Goal: Task Accomplishment & Management: Complete application form

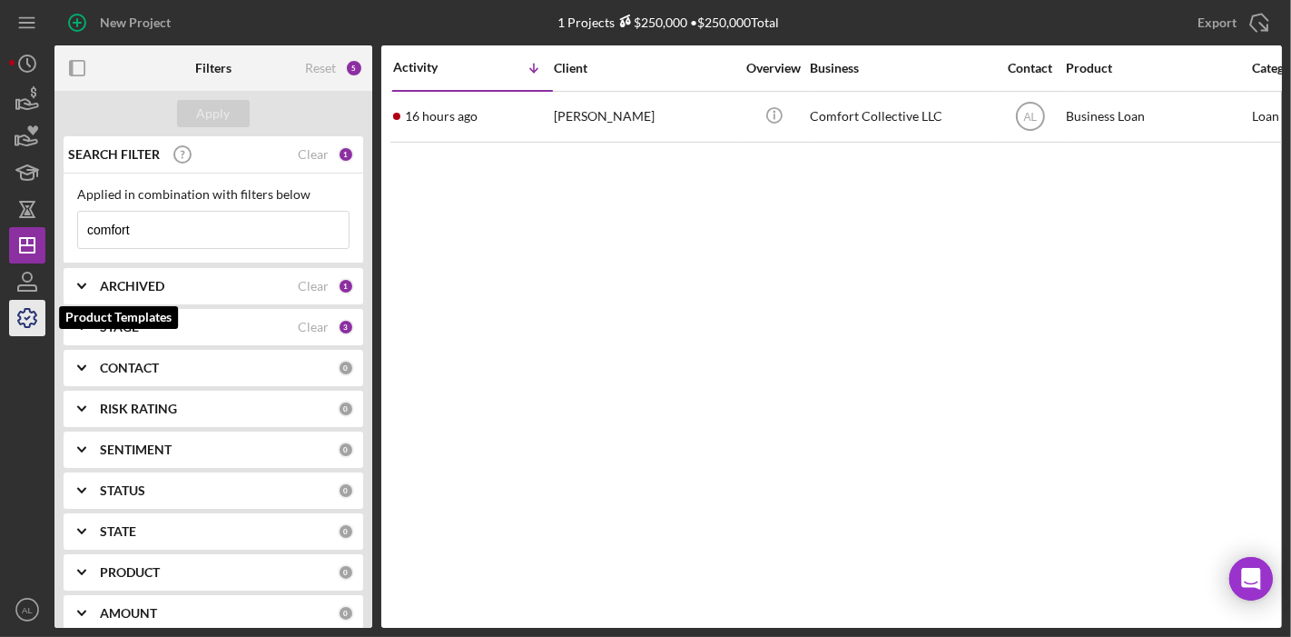
click at [23, 305] on icon "button" at bounding box center [27, 317] width 45 height 45
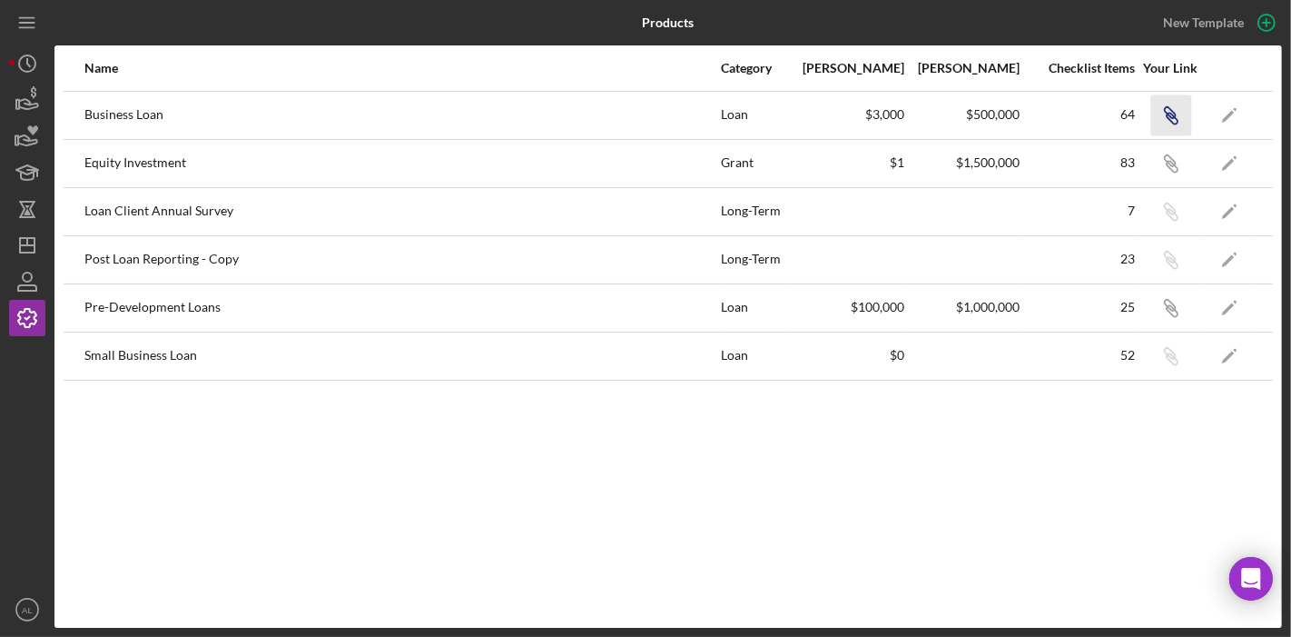
click at [1175, 112] on icon "Icon/Link" at bounding box center [1171, 114] width 41 height 41
click at [21, 104] on icon "button" at bounding box center [27, 99] width 45 height 45
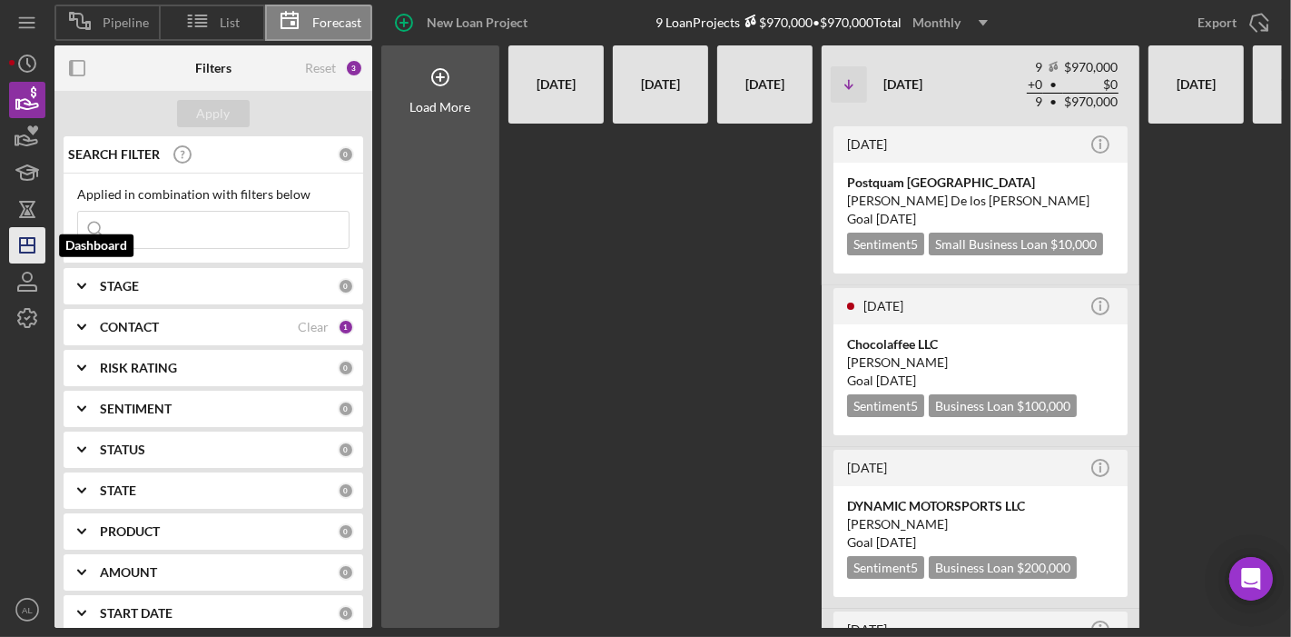
click at [29, 250] on icon "Icon/Dashboard" at bounding box center [27, 245] width 45 height 45
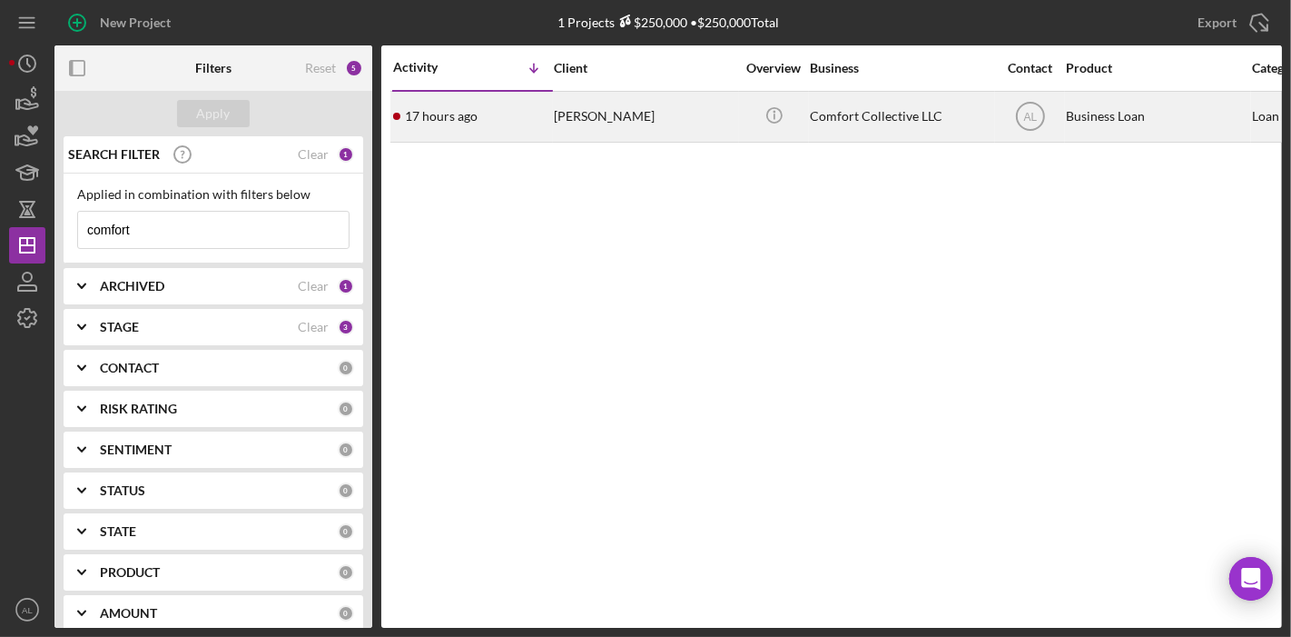
click at [629, 128] on div "[PERSON_NAME]" at bounding box center [645, 117] width 182 height 48
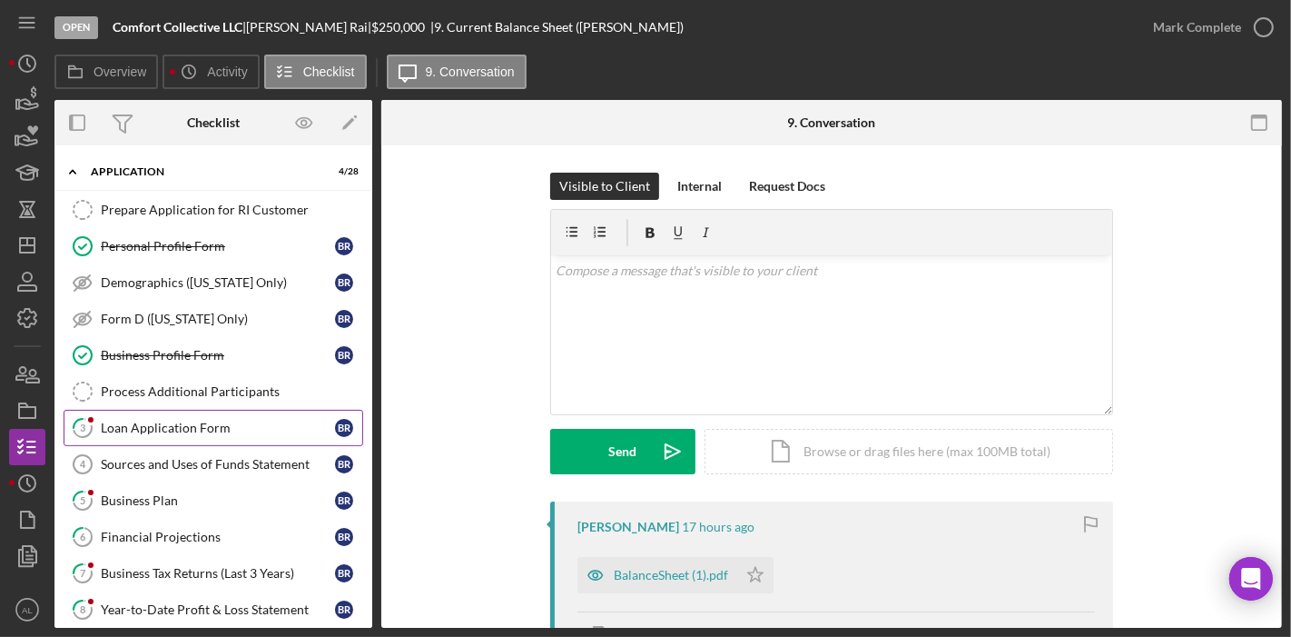
click at [179, 412] on link "3 Loan Application Form B R" at bounding box center [214, 428] width 300 height 36
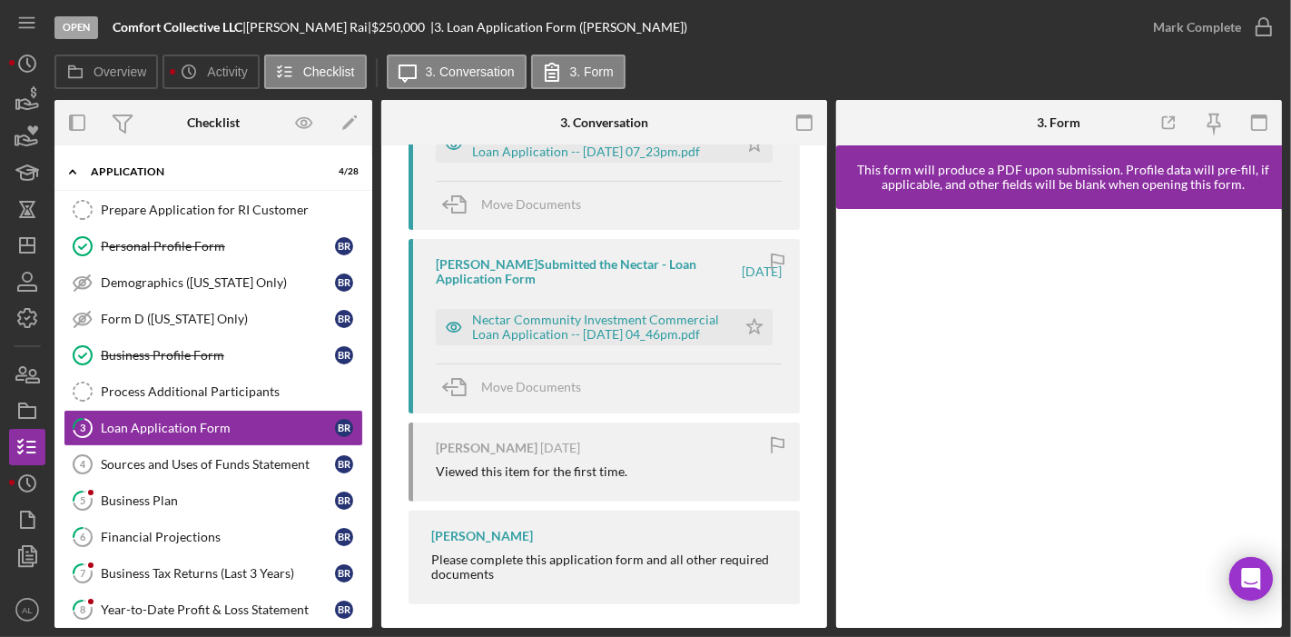
scroll to position [446, 0]
click at [569, 328] on div "Nectar Community Investment Commercial Loan Application -- [DATE] 04_46pm.pdf" at bounding box center [599, 326] width 255 height 29
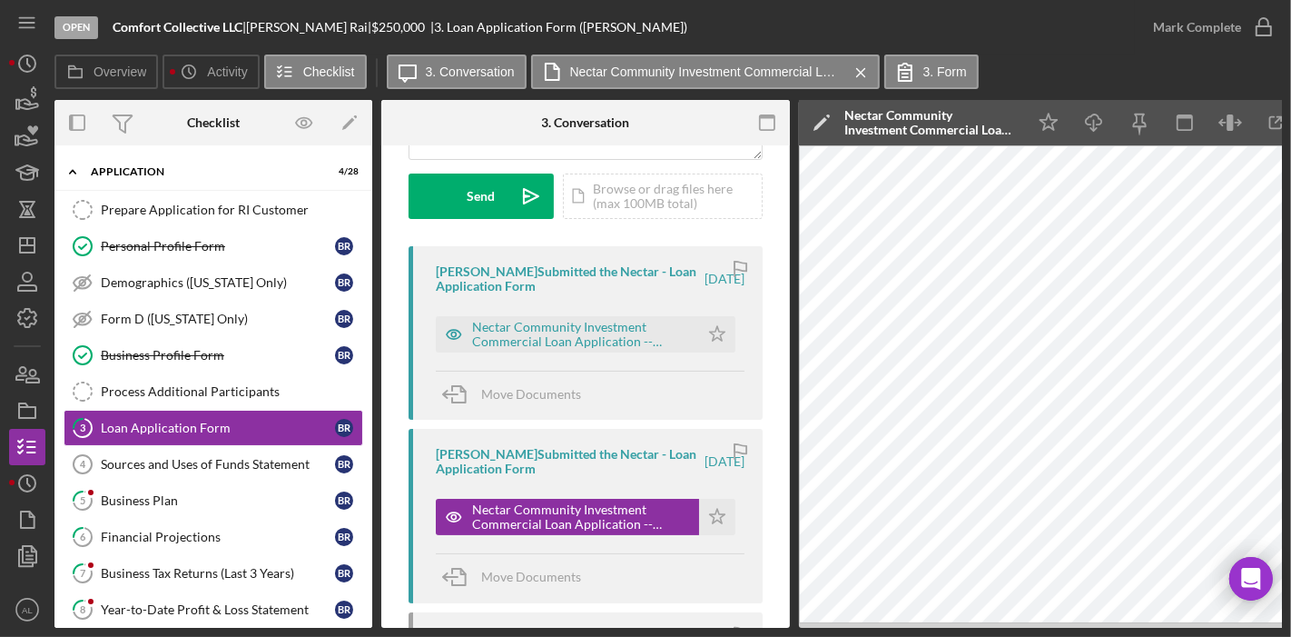
scroll to position [246, 0]
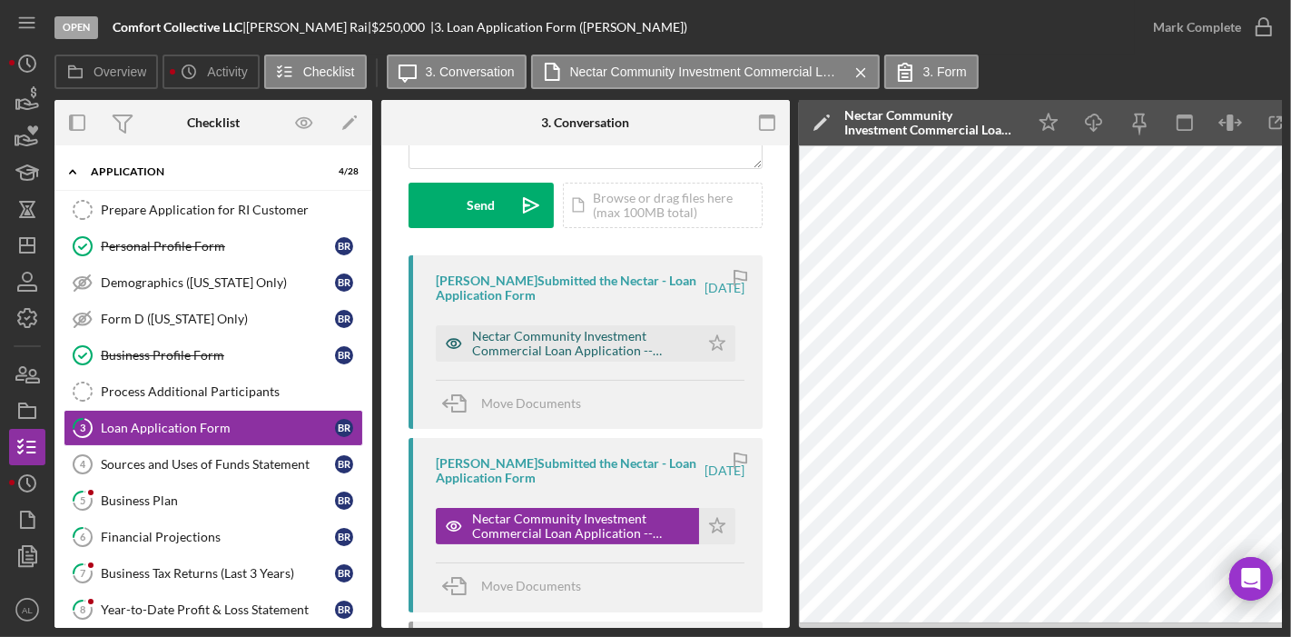
click at [622, 341] on div "Nectar Community Investment Commercial Loan Application -- [DATE] 07_23pm.pdf" at bounding box center [581, 343] width 218 height 29
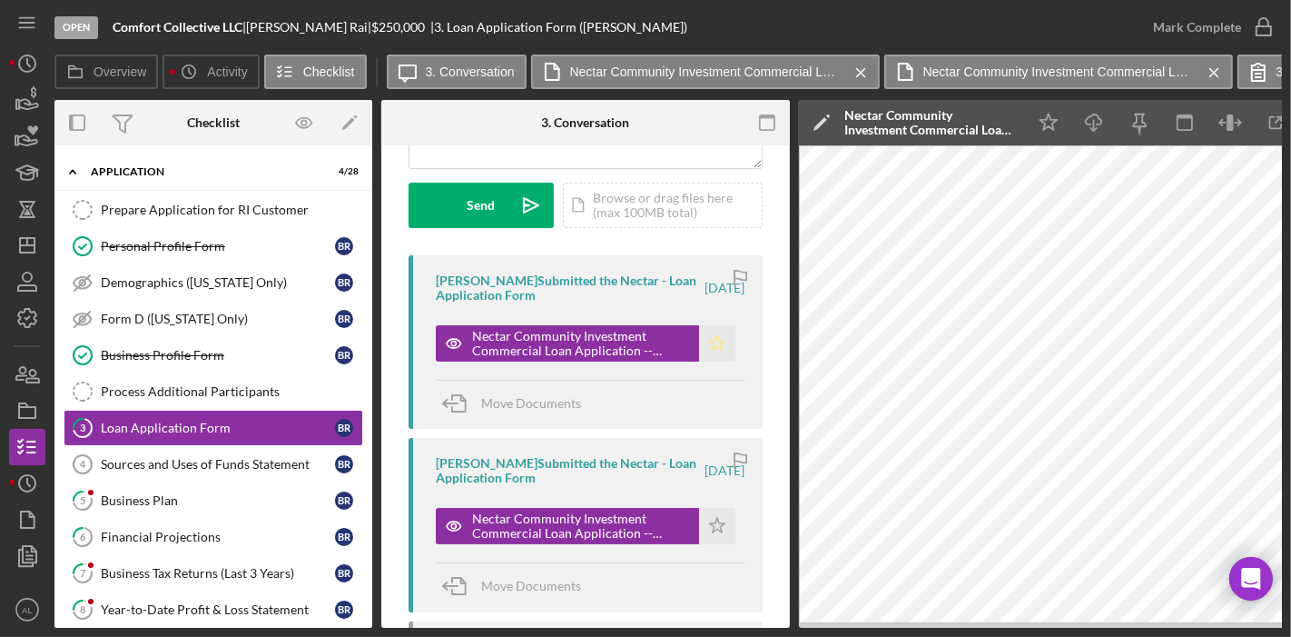
click at [714, 344] on icon "Icon/Star" at bounding box center [717, 343] width 36 height 36
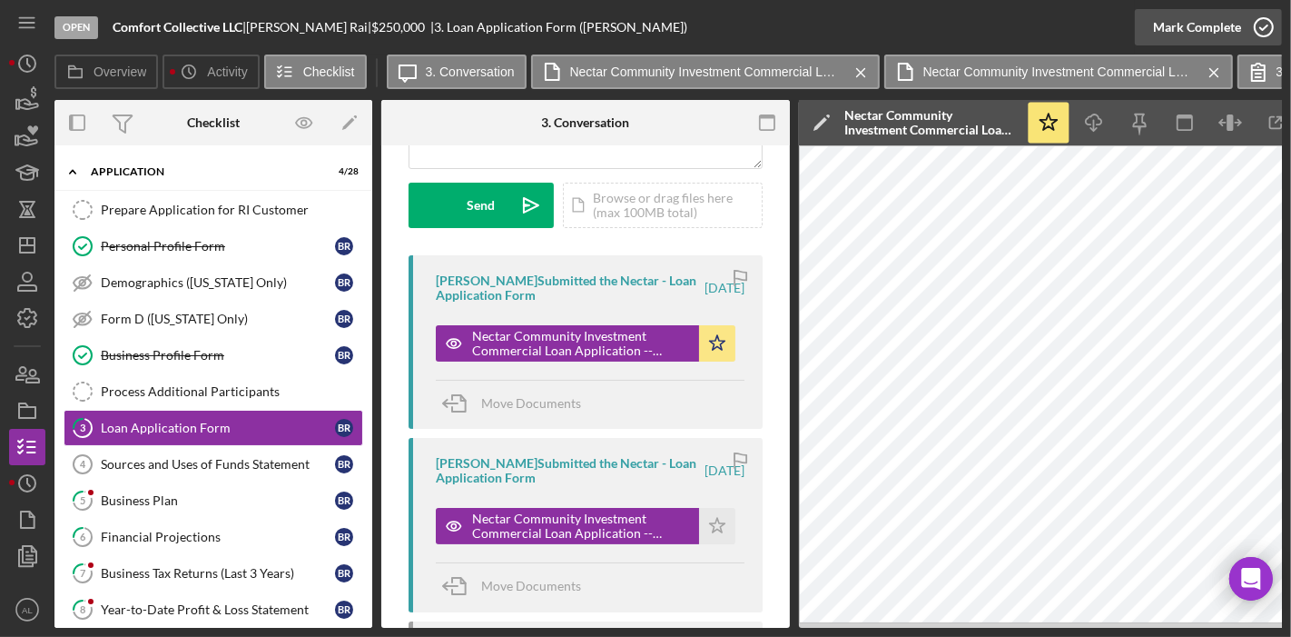
click at [1264, 28] on icon "button" at bounding box center [1263, 27] width 45 height 45
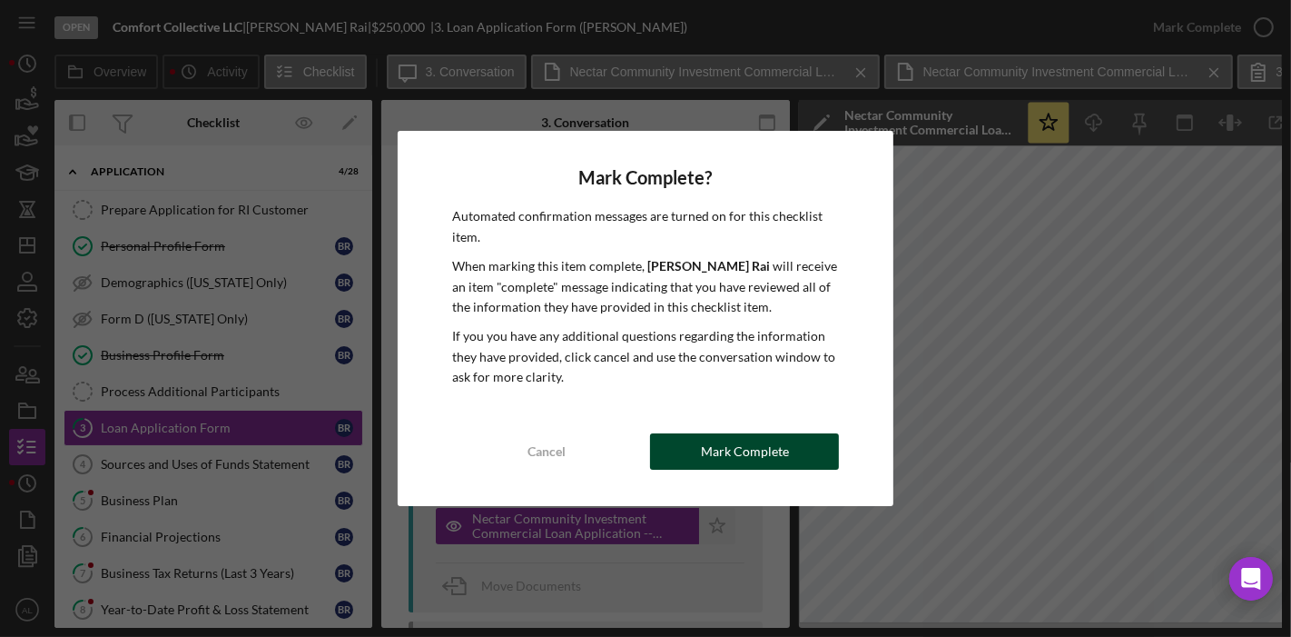
click at [720, 458] on div "Mark Complete" at bounding box center [745, 451] width 88 height 36
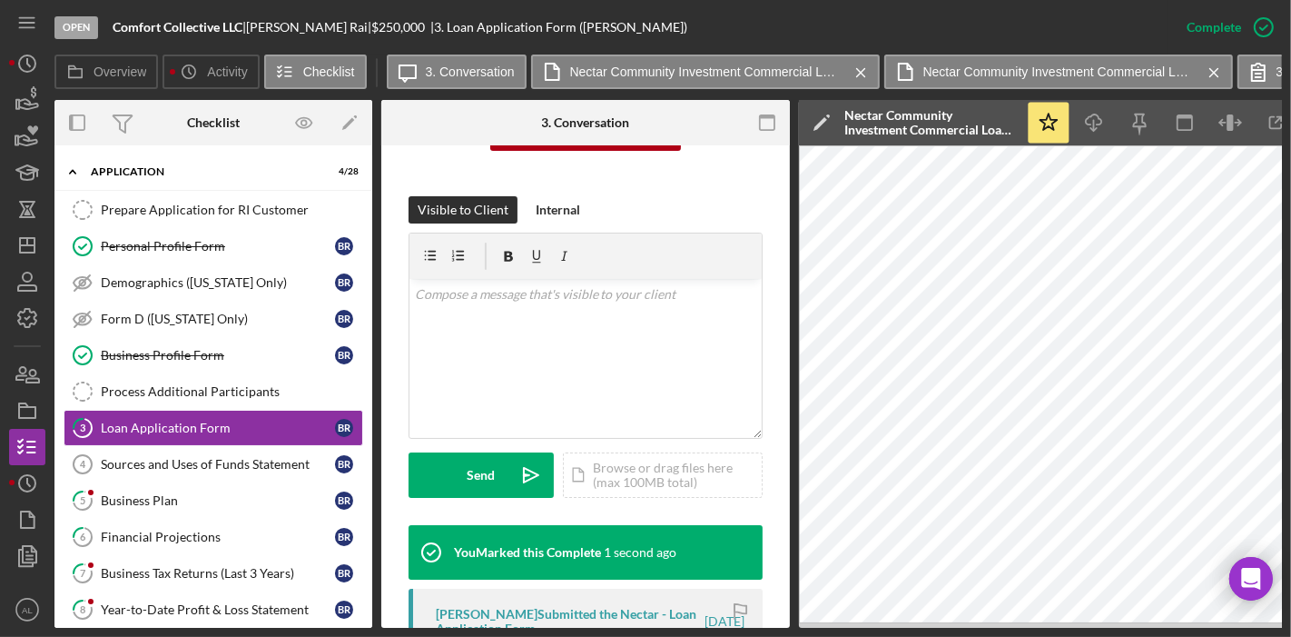
scroll to position [516, 0]
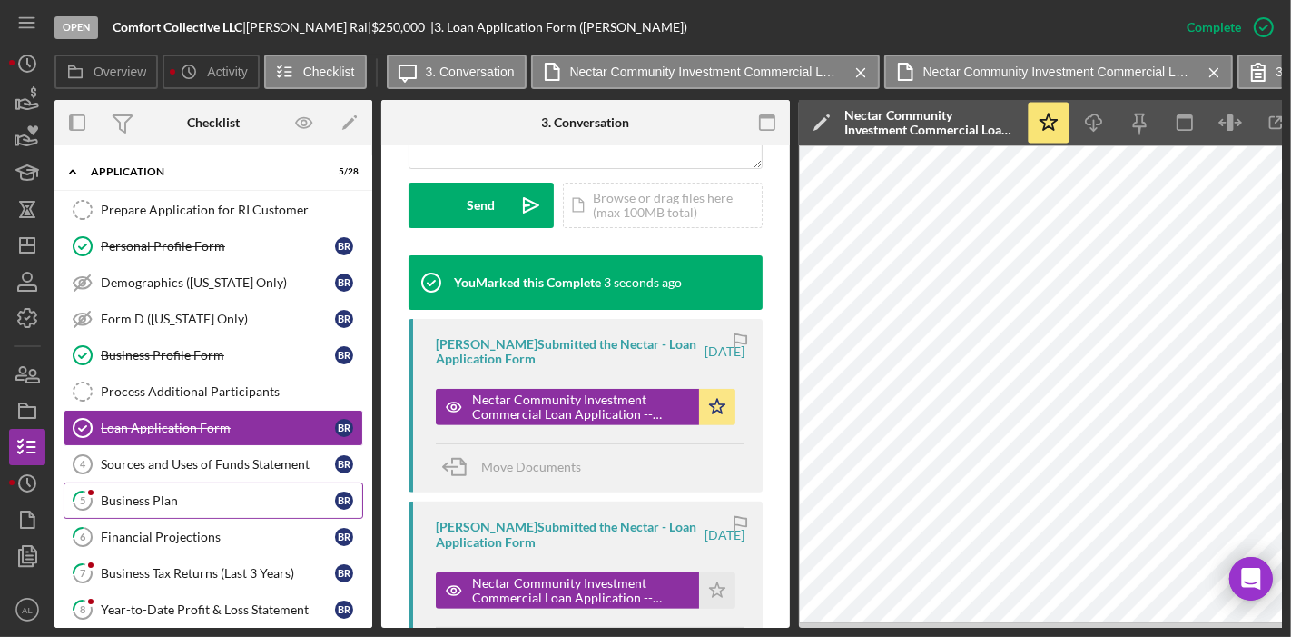
click at [189, 499] on div "Business Plan" at bounding box center [218, 500] width 234 height 15
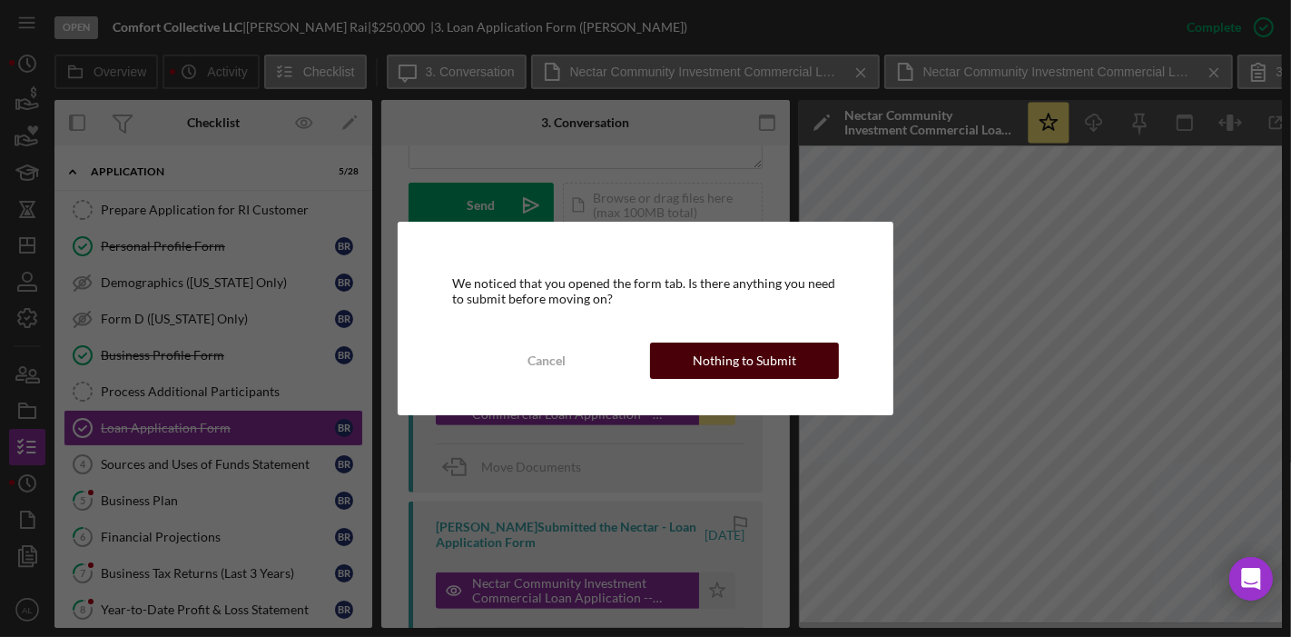
click at [707, 355] on div "Nothing to Submit" at bounding box center [745, 360] width 104 height 36
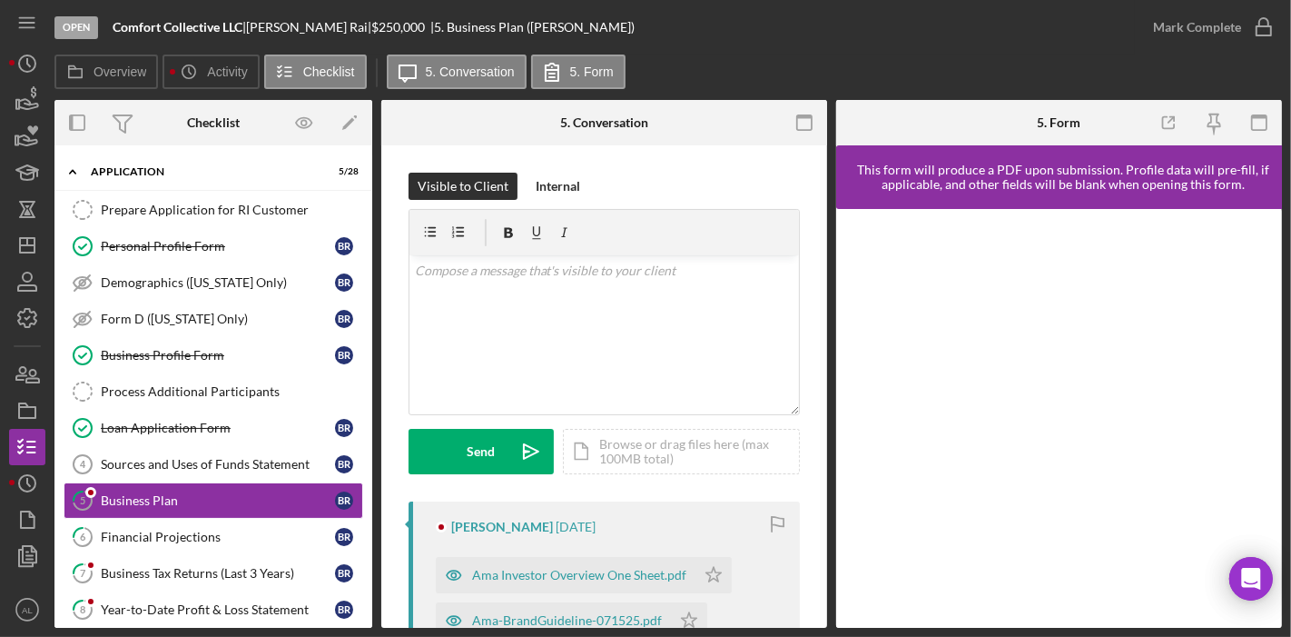
drag, startPoint x: 811, startPoint y: 362, endPoint x: 809, endPoint y: 395, distance: 32.7
click at [809, 395] on div "Visible to Client Internal v Color teal Color pink Remove color Add row above A…" at bounding box center [604, 612] width 446 height 935
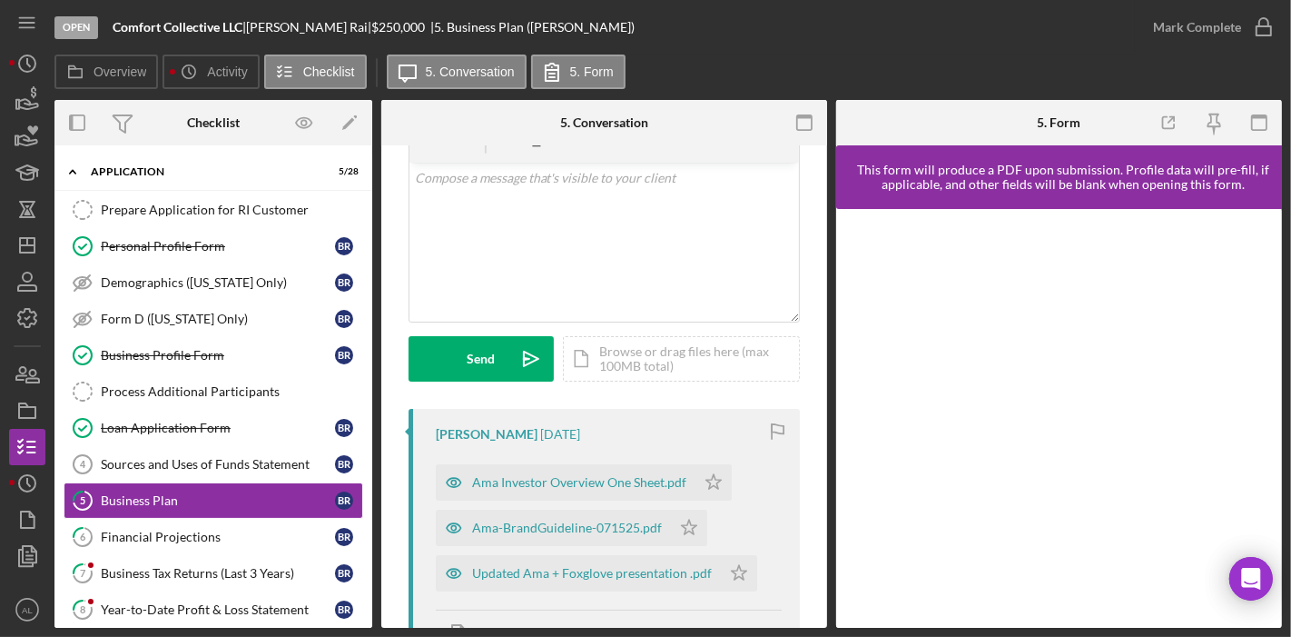
scroll to position [130, 0]
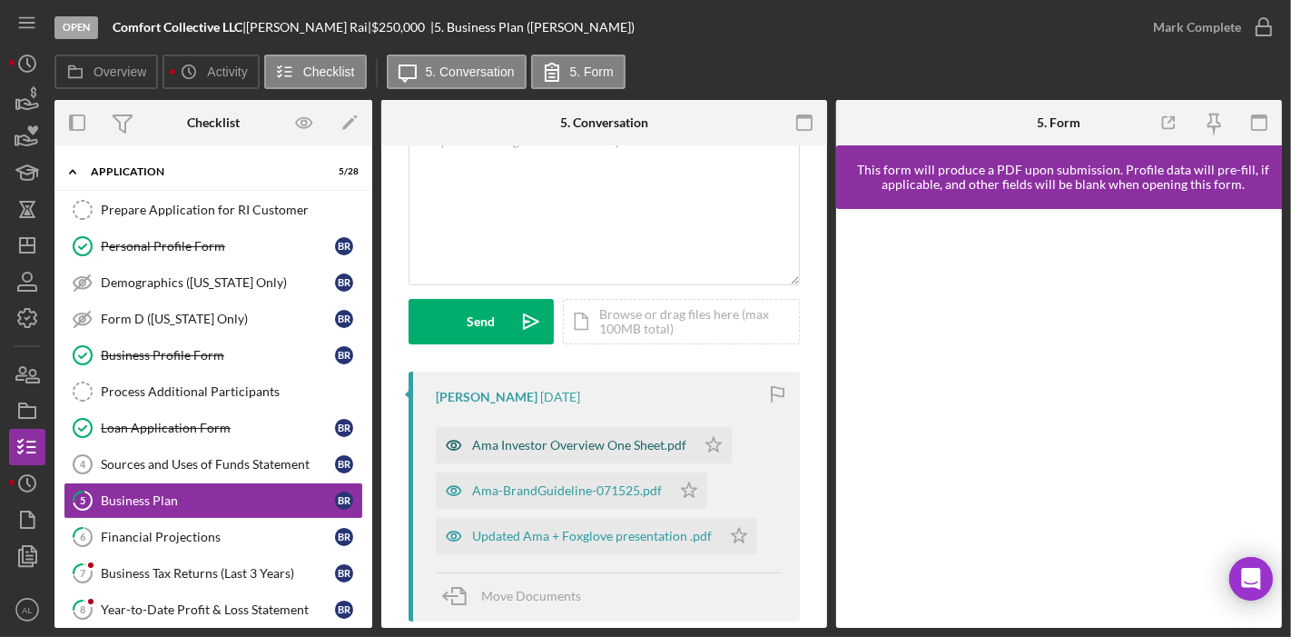
click at [454, 442] on icon "button" at bounding box center [454, 445] width 36 height 36
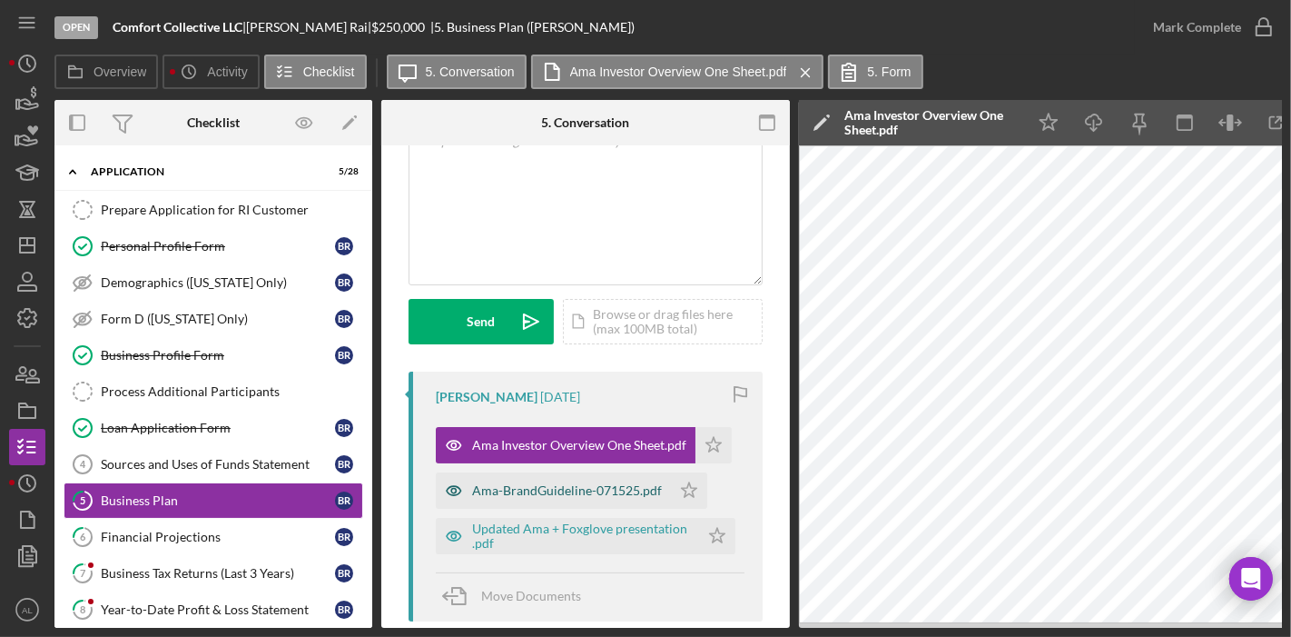
click at [622, 494] on div "Ama-BrandGuideline-071525.pdf" at bounding box center [567, 490] width 190 height 15
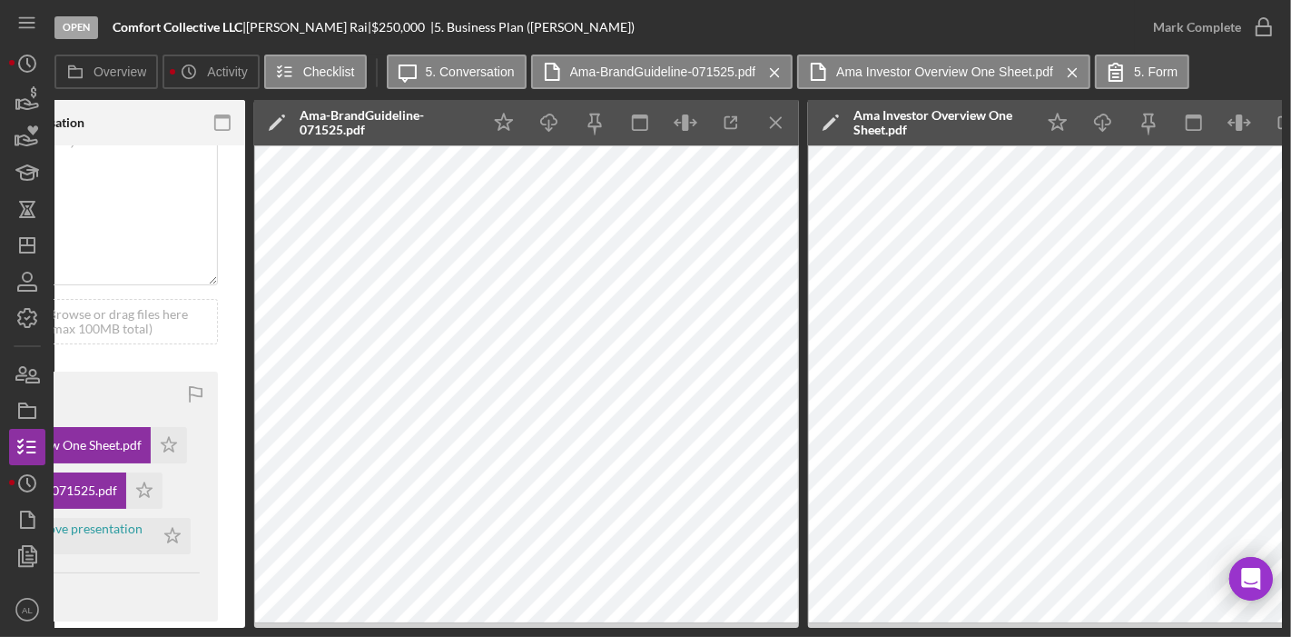
scroll to position [0, 553]
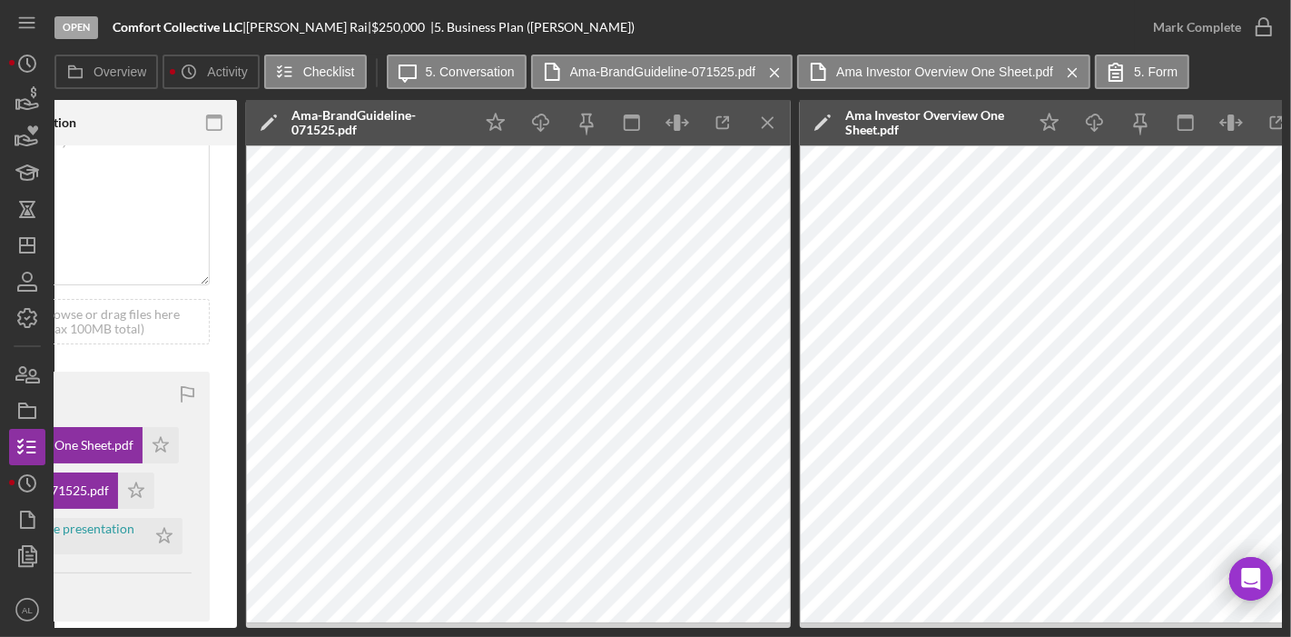
drag, startPoint x: 449, startPoint y: 624, endPoint x: 331, endPoint y: 628, distance: 117.2
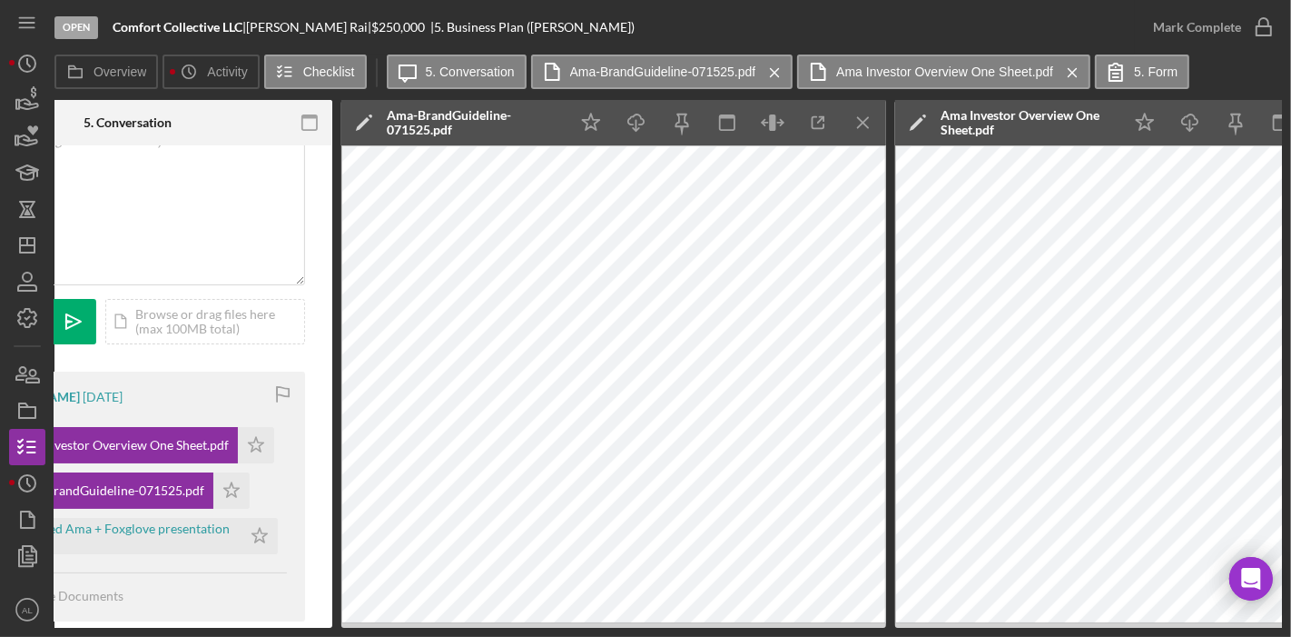
scroll to position [0, 0]
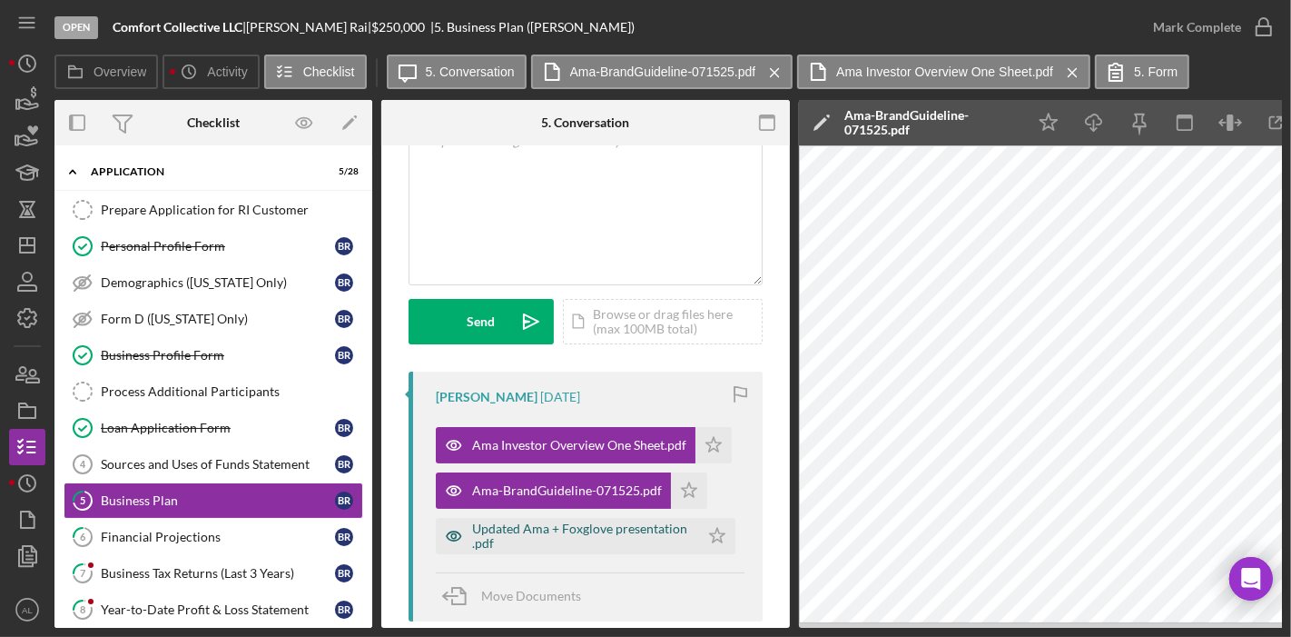
click at [556, 536] on div "Updated Ama + Foxglove presentation .pdf" at bounding box center [581, 535] width 218 height 29
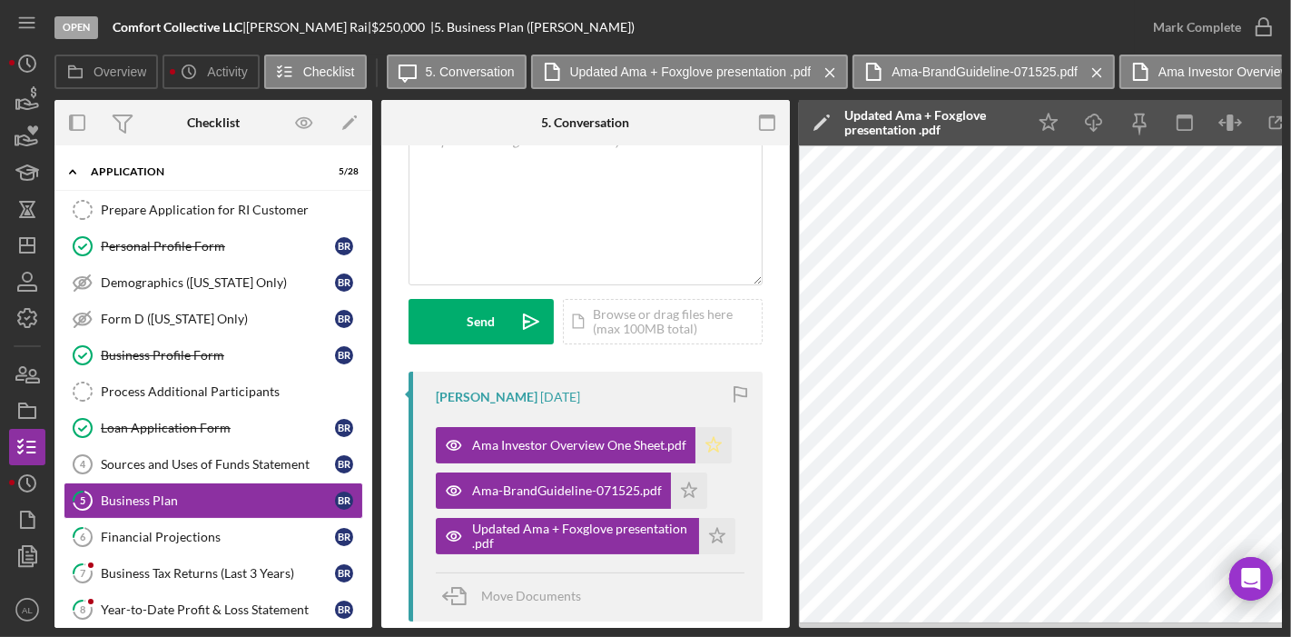
click at [718, 443] on icon "Icon/Star" at bounding box center [714, 445] width 36 height 36
click at [688, 479] on icon "Icon/Star" at bounding box center [689, 490] width 36 height 36
click at [716, 529] on icon "Icon/Star" at bounding box center [717, 536] width 36 height 36
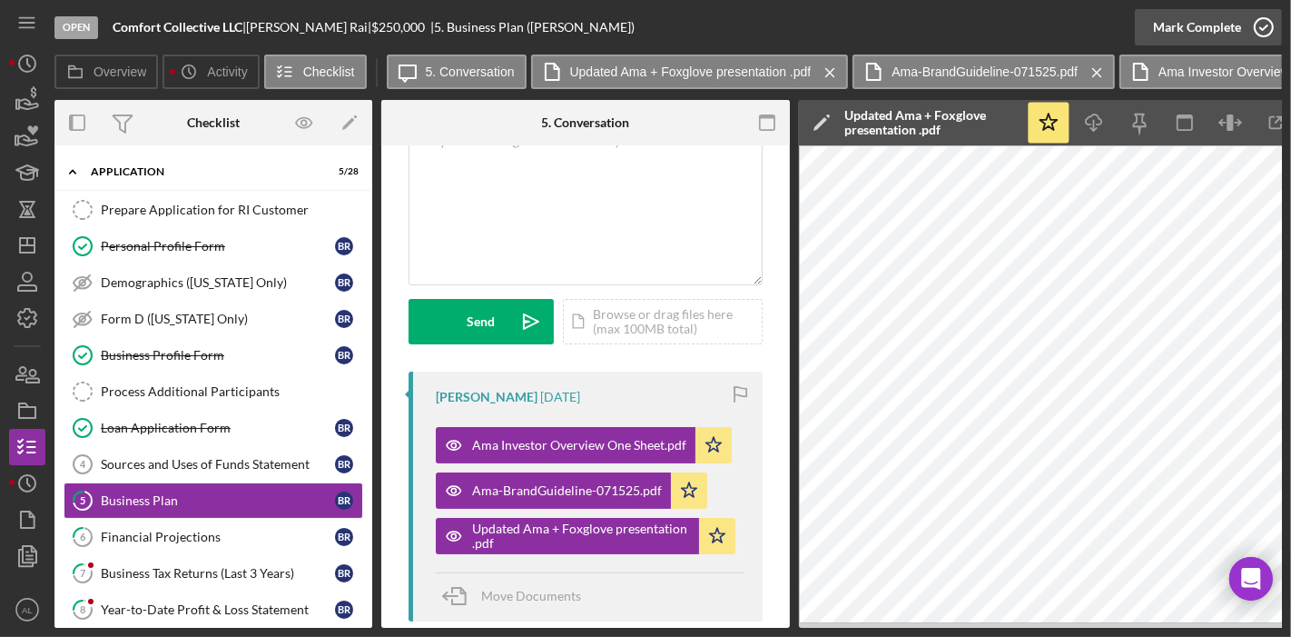
click at [1273, 29] on icon "button" at bounding box center [1263, 27] width 45 height 45
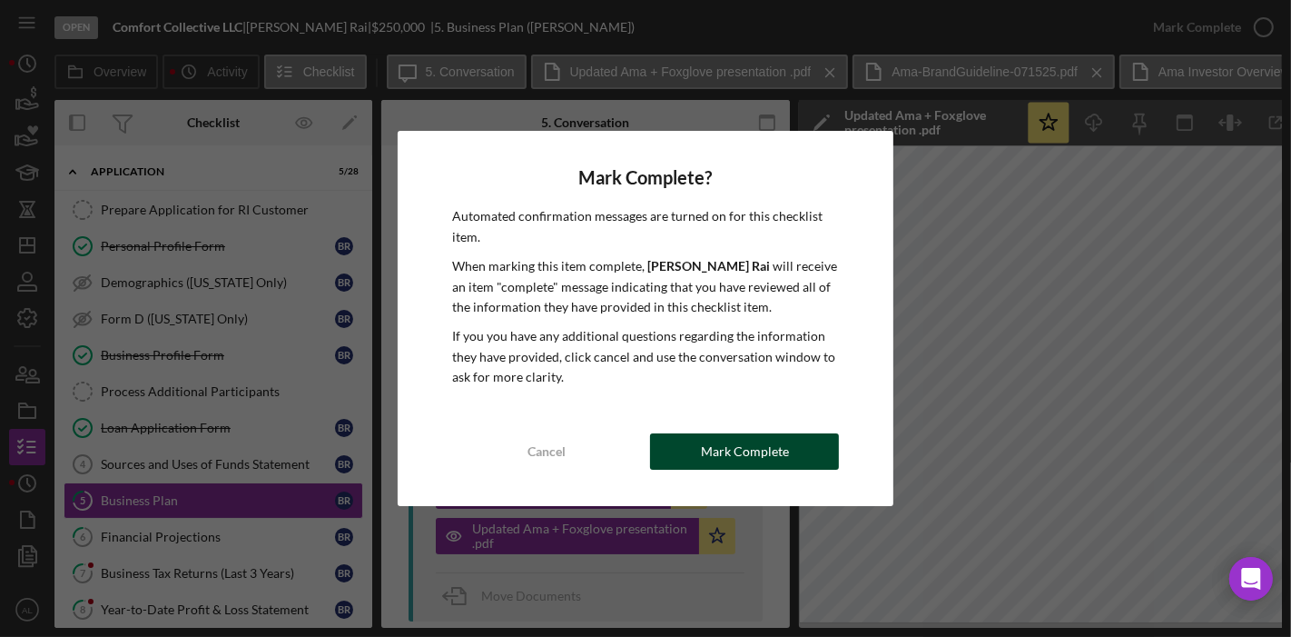
click at [792, 448] on button "Mark Complete" at bounding box center [744, 451] width 189 height 36
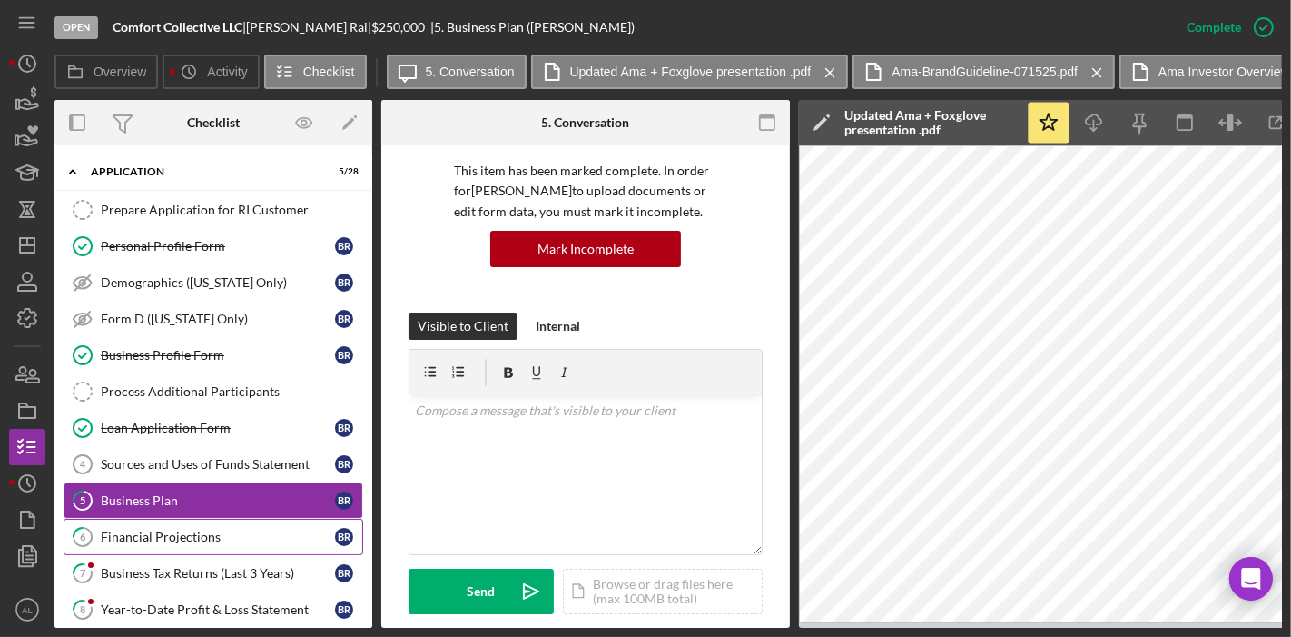
scroll to position [401, 0]
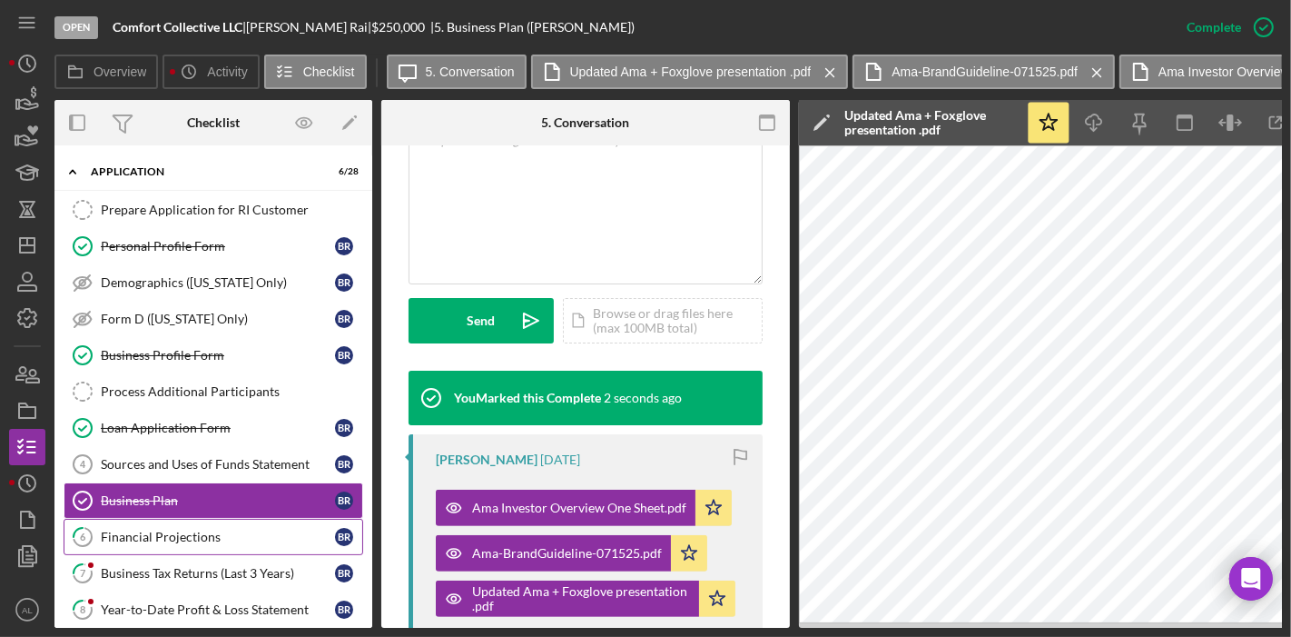
click at [239, 540] on link "6 Financial Projections B R" at bounding box center [214, 537] width 300 height 36
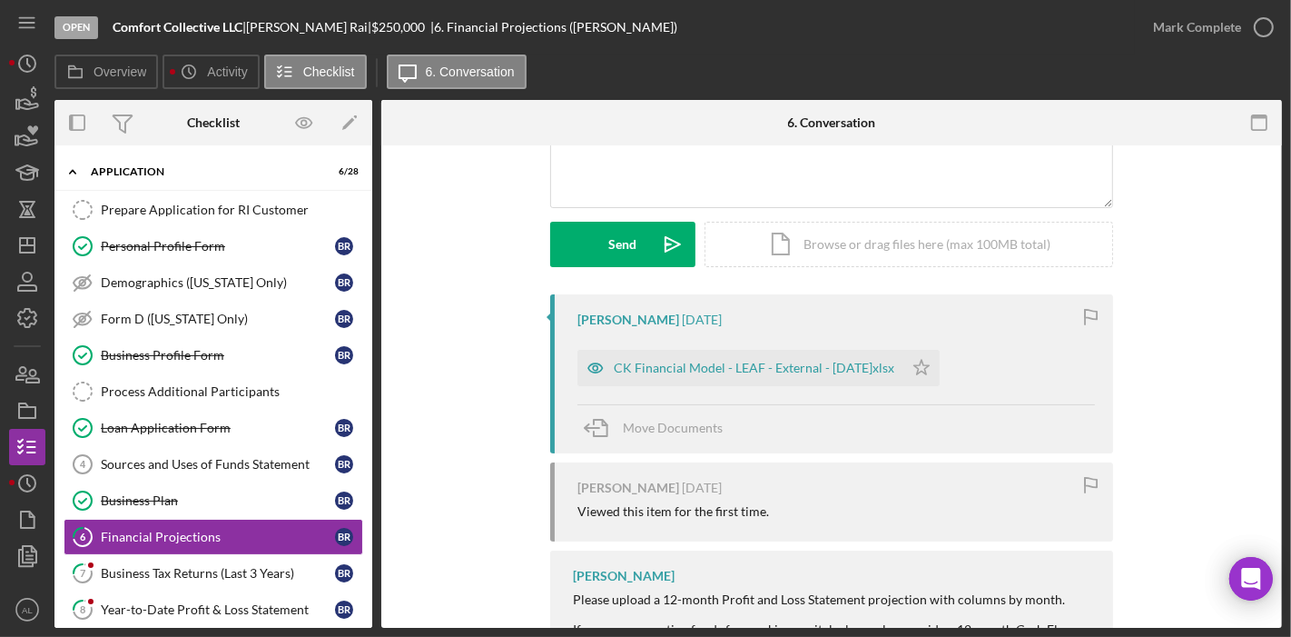
scroll to position [210, 0]
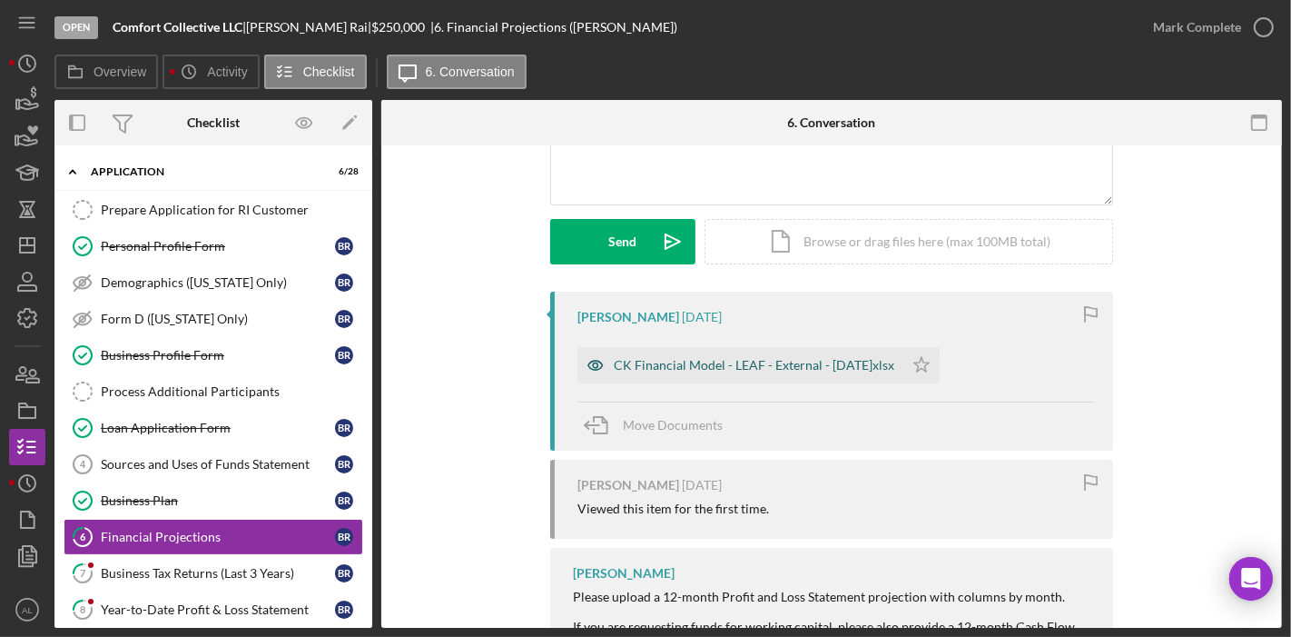
click at [747, 373] on div "CK Financial Model - LEAF - External - [DATE]xlsx" at bounding box center [741, 365] width 326 height 36
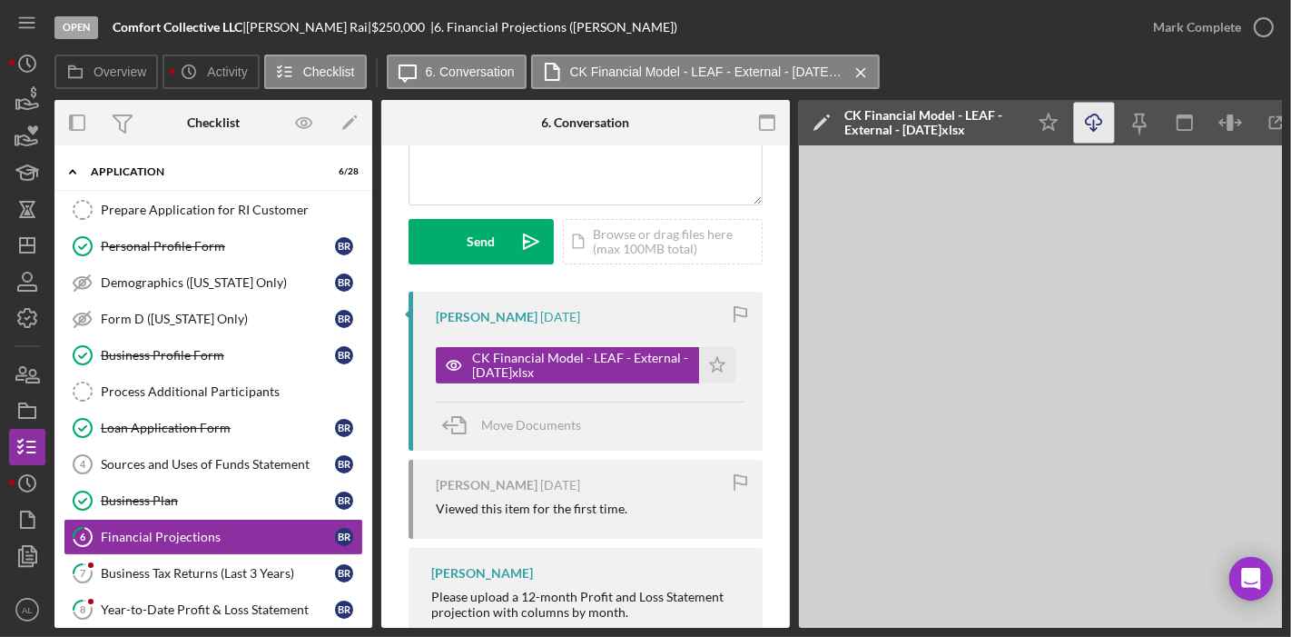
click at [1091, 128] on polyline "button" at bounding box center [1094, 129] width 6 height 3
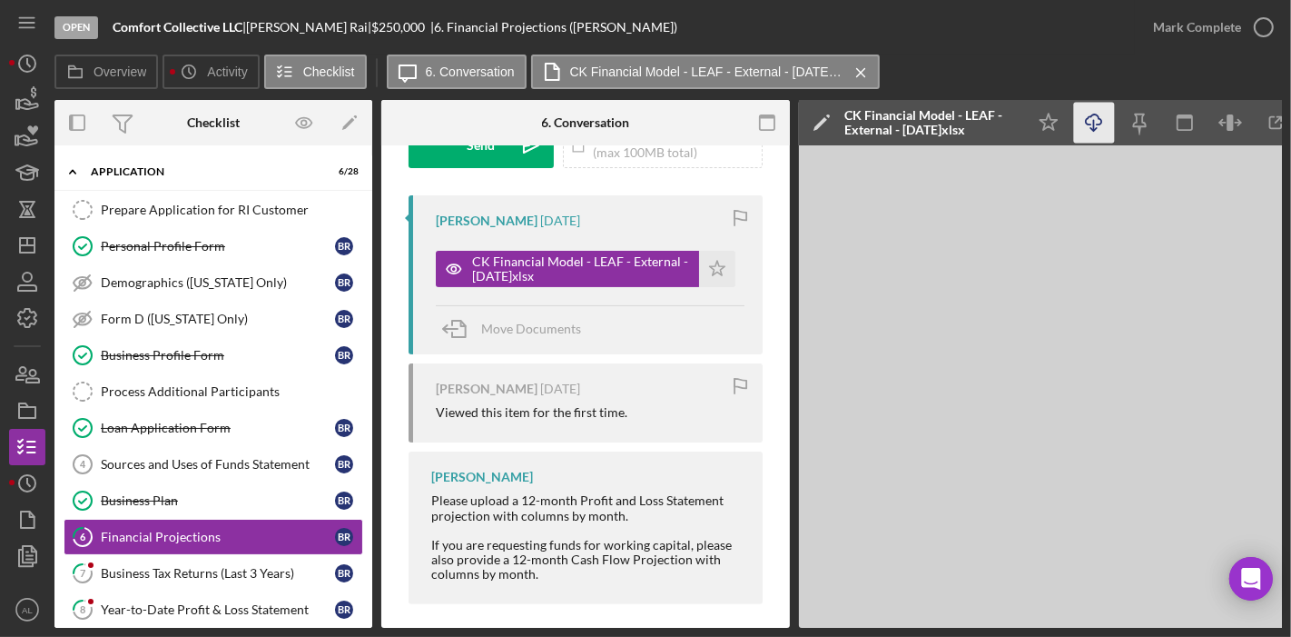
scroll to position [321, 0]
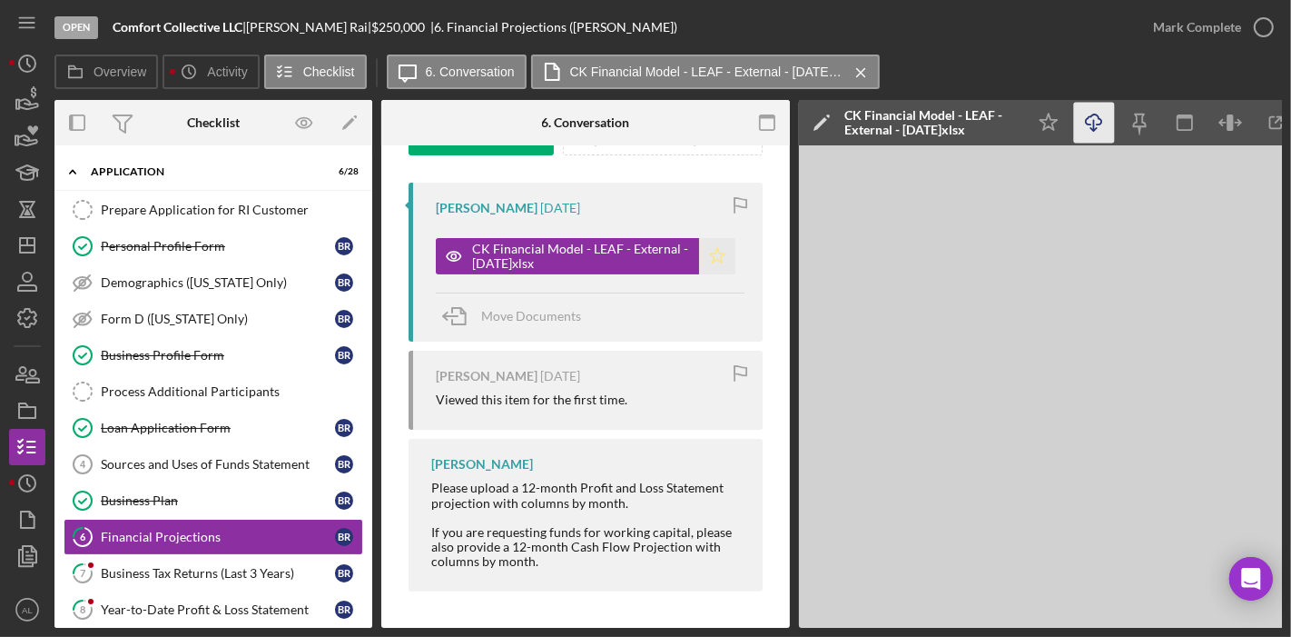
click at [717, 253] on icon "Icon/Star" at bounding box center [717, 256] width 36 height 36
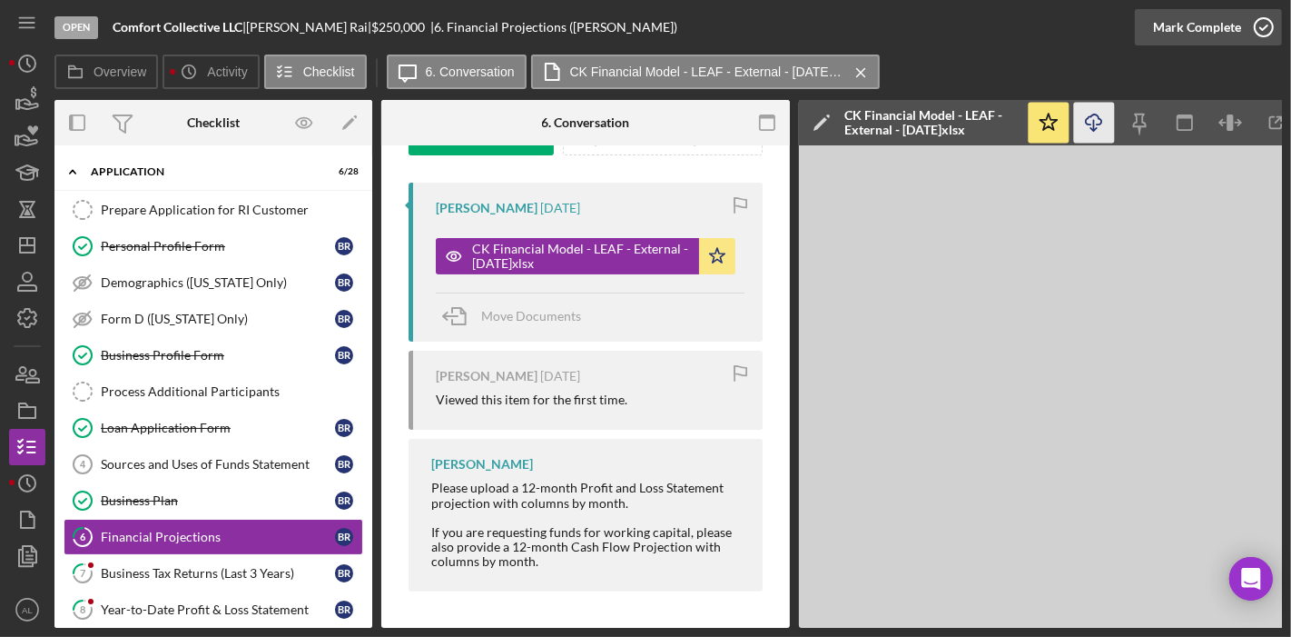
click at [1257, 40] on icon "button" at bounding box center [1263, 27] width 45 height 45
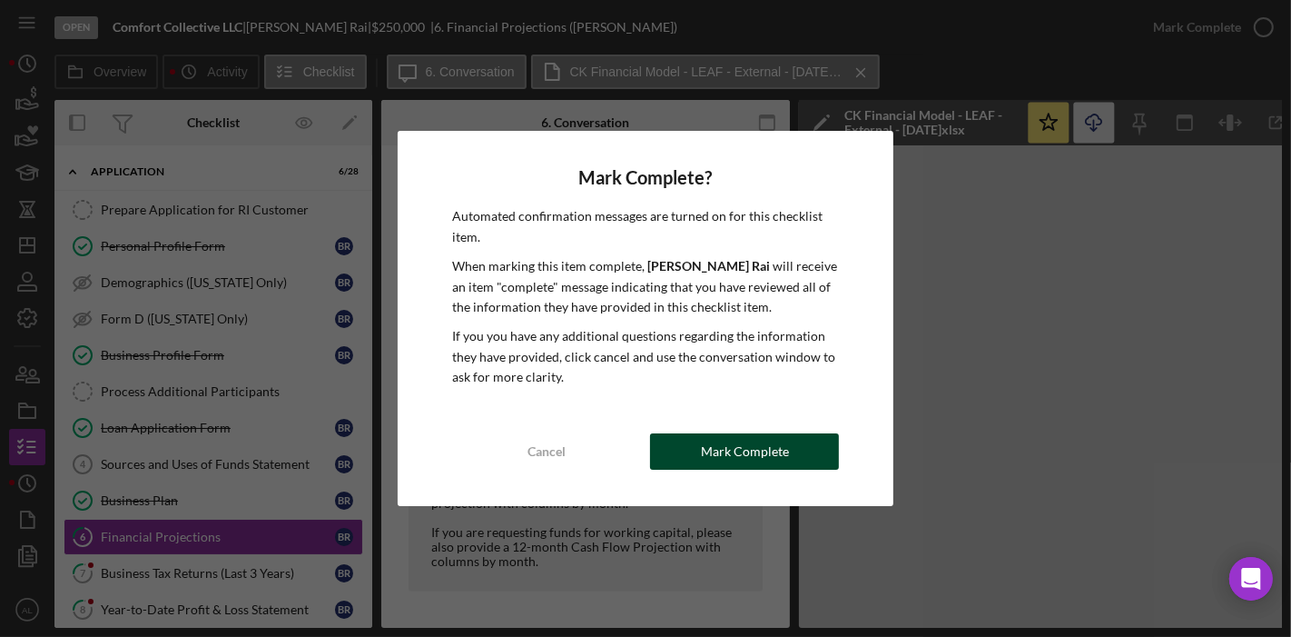
click at [692, 447] on button "Mark Complete" at bounding box center [744, 451] width 189 height 36
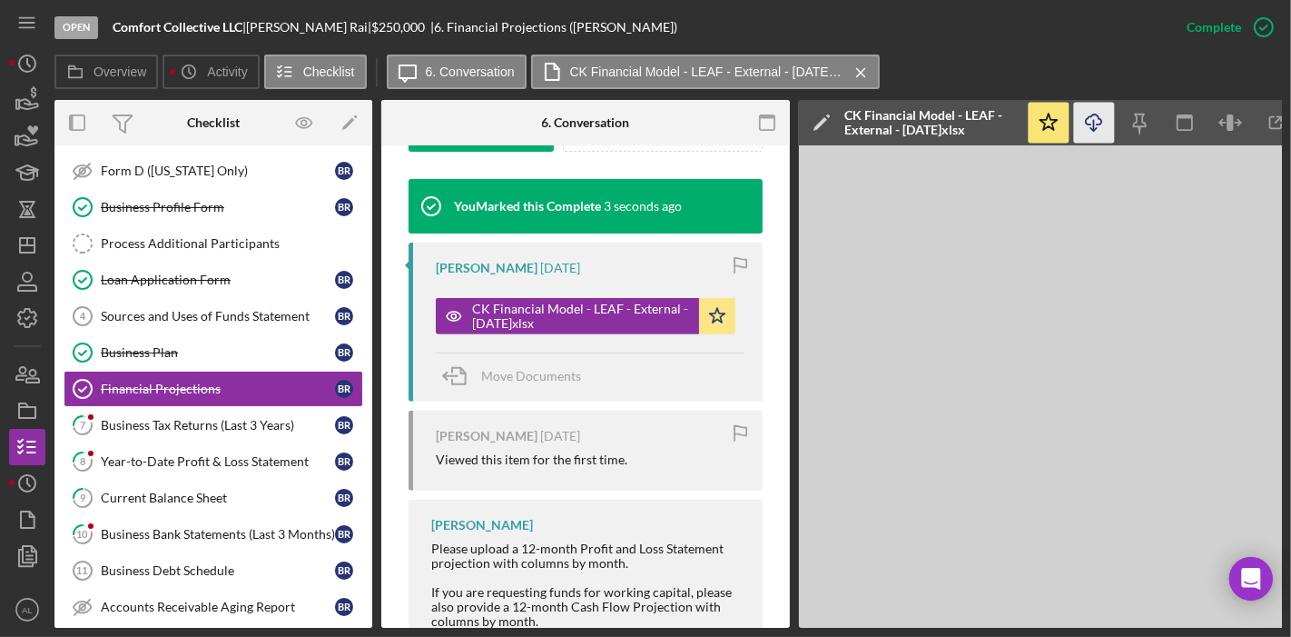
scroll to position [172, 0]
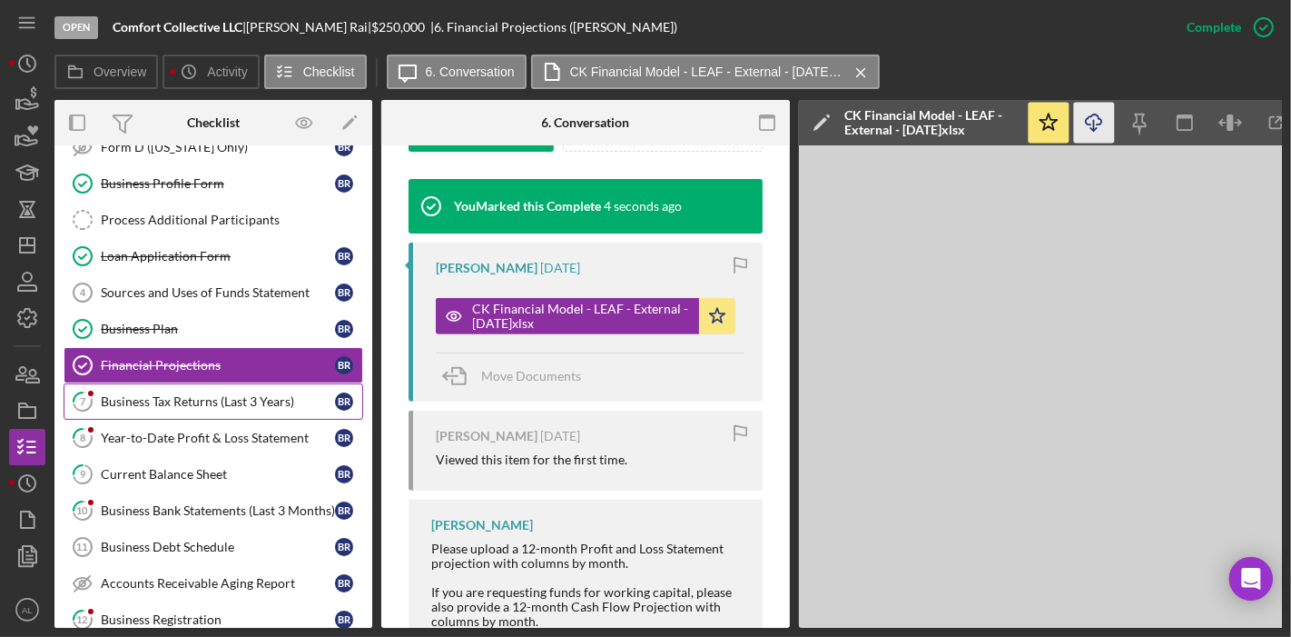
click at [238, 386] on link "7 Business Tax Returns (Last 3 Years) B R" at bounding box center [214, 401] width 300 height 36
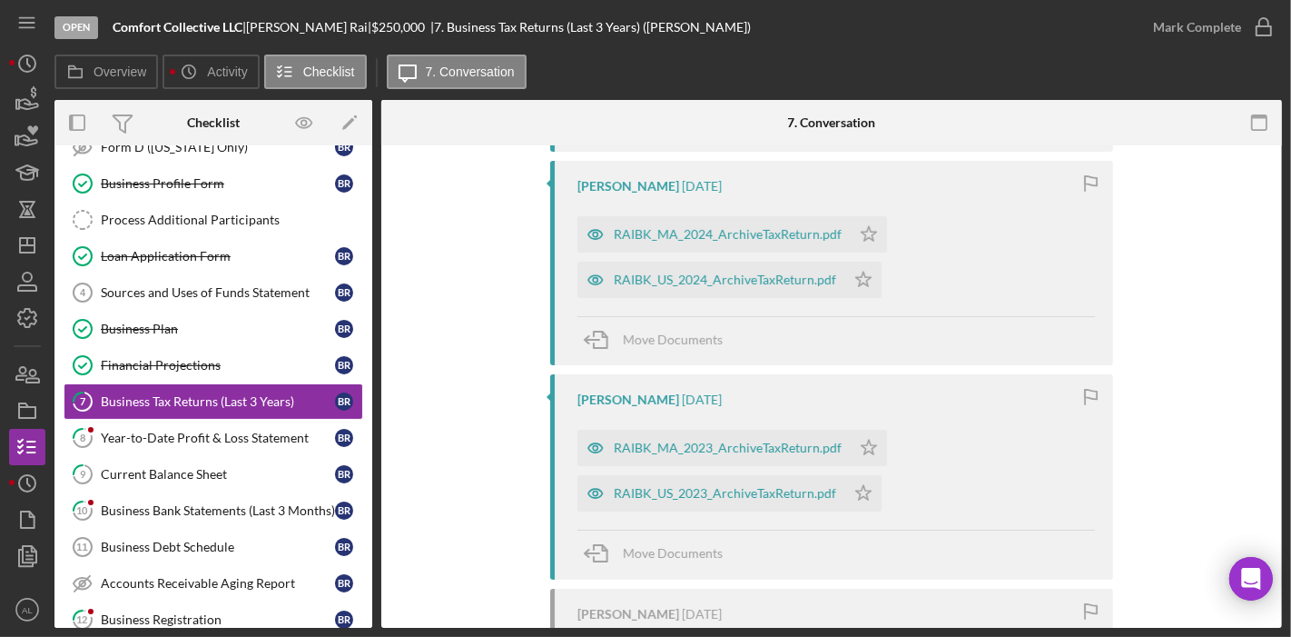
scroll to position [544, 0]
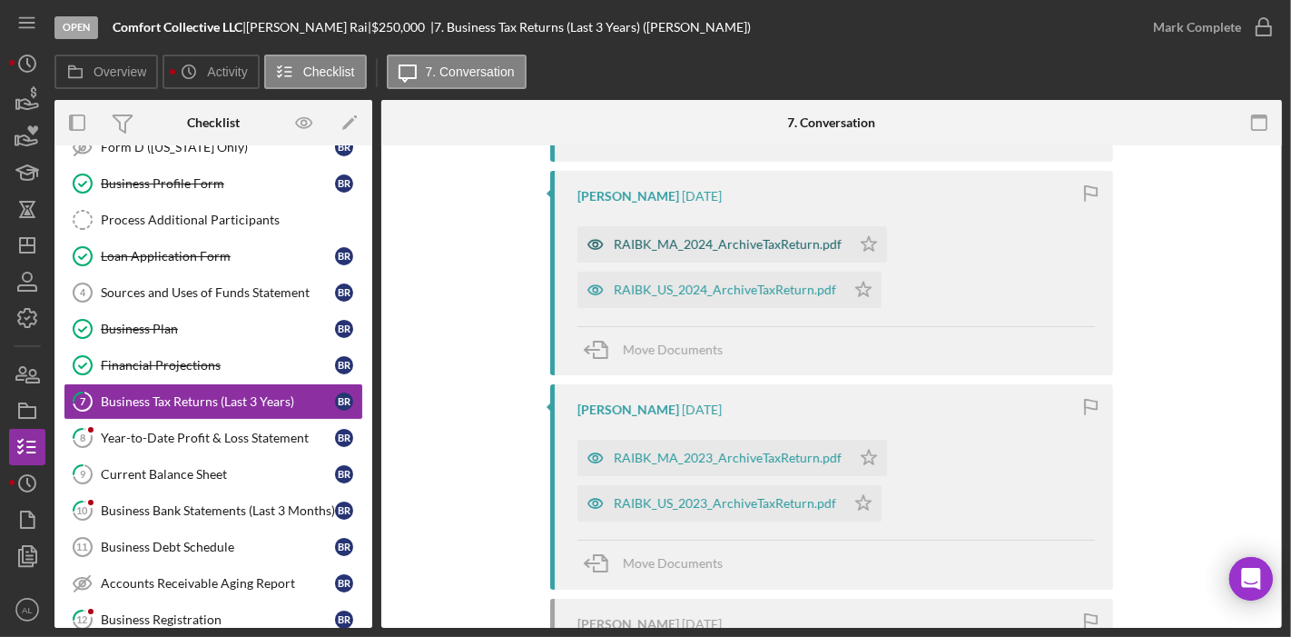
click at [772, 246] on div "RAIBK_MA_2024_ArchiveTaxReturn.pdf" at bounding box center [728, 244] width 228 height 15
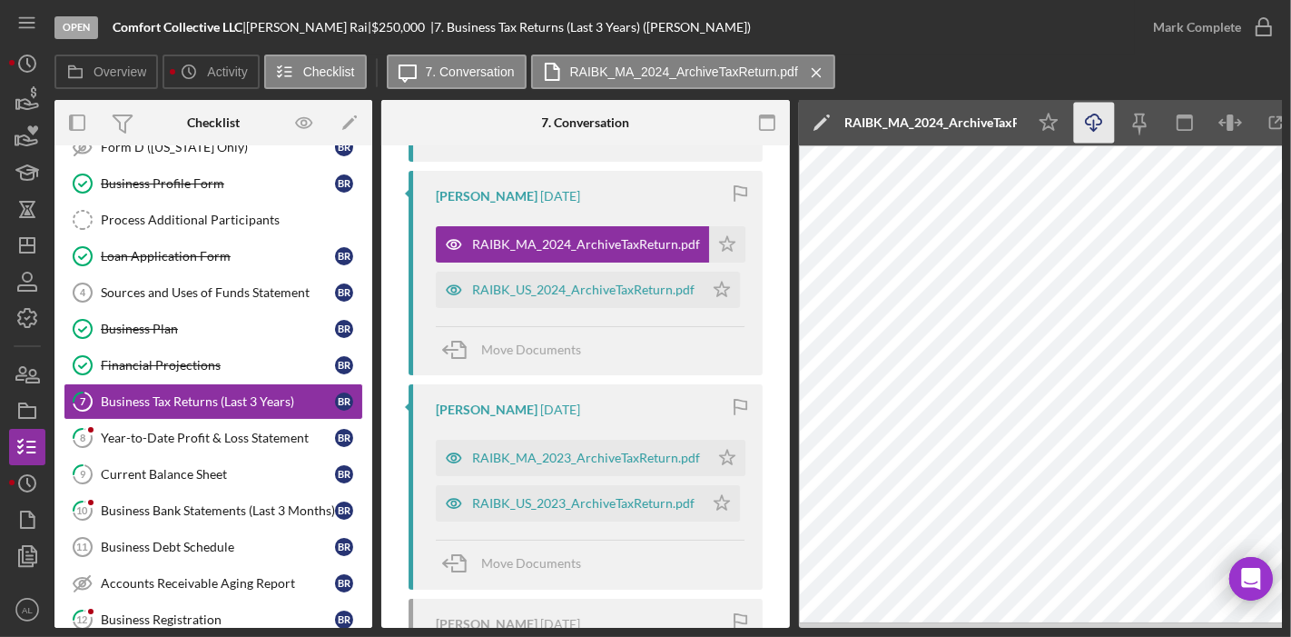
click at [1094, 134] on icon "Icon/Download" at bounding box center [1094, 123] width 41 height 41
click at [661, 287] on div "RAIBK_US_2024_ArchiveTaxReturn.pdf" at bounding box center [583, 289] width 223 height 15
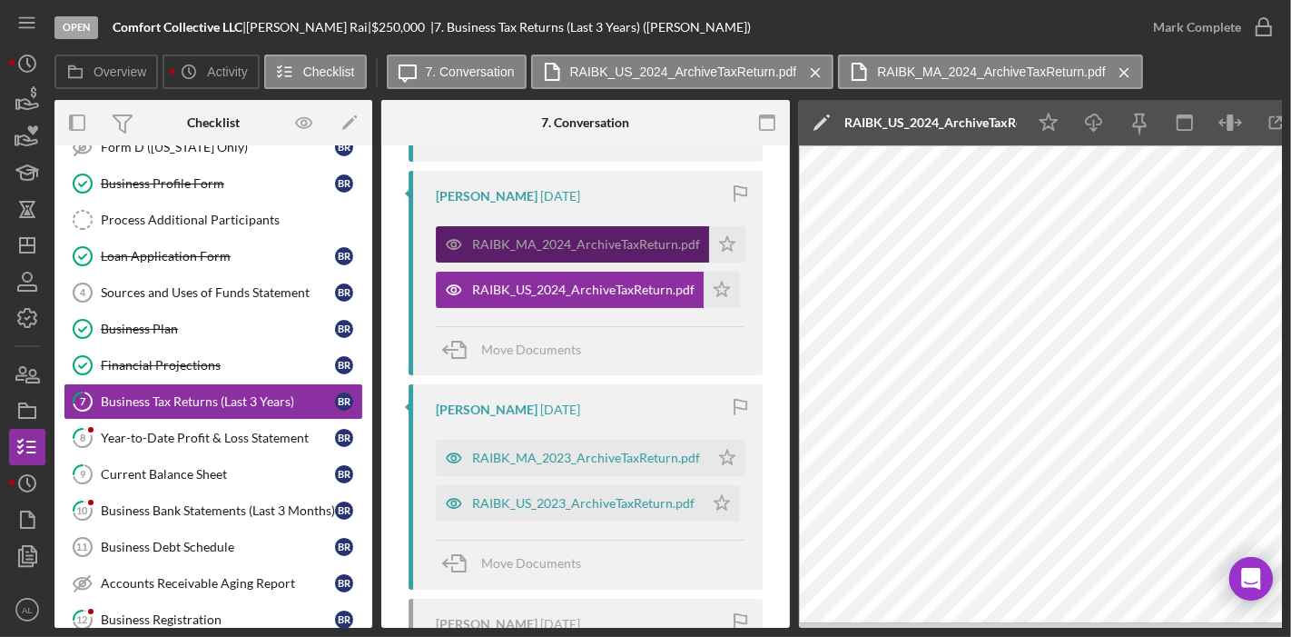
click at [662, 248] on div "RAIBK_MA_2024_ArchiveTaxReturn.pdf" at bounding box center [586, 244] width 228 height 15
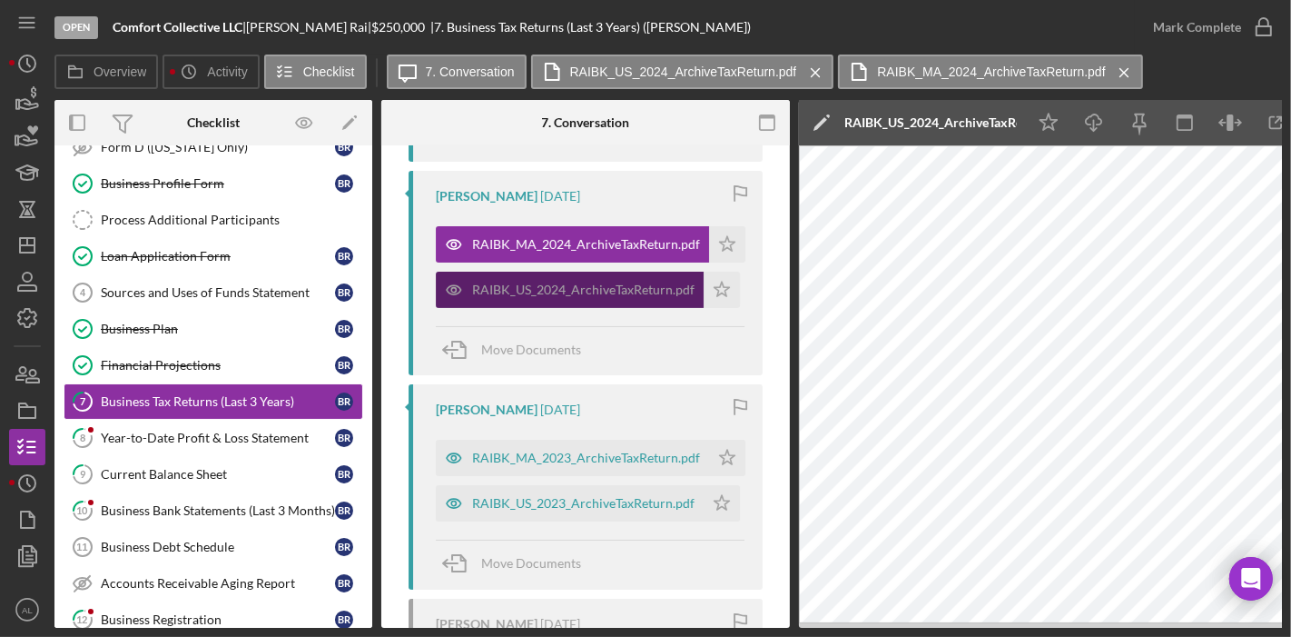
click at [652, 297] on div "RAIBK_US_2024_ArchiveTaxReturn.pdf" at bounding box center [570, 290] width 268 height 36
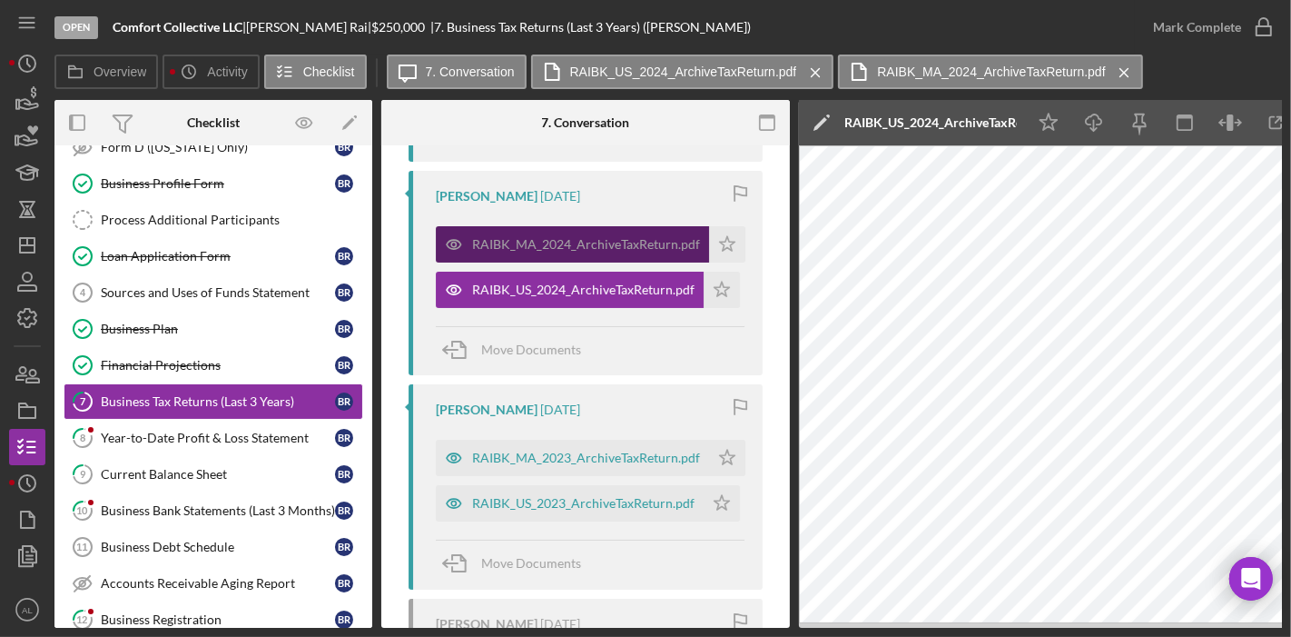
click at [651, 255] on div "RAIBK_MA_2024_ArchiveTaxReturn.pdf" at bounding box center [572, 244] width 273 height 36
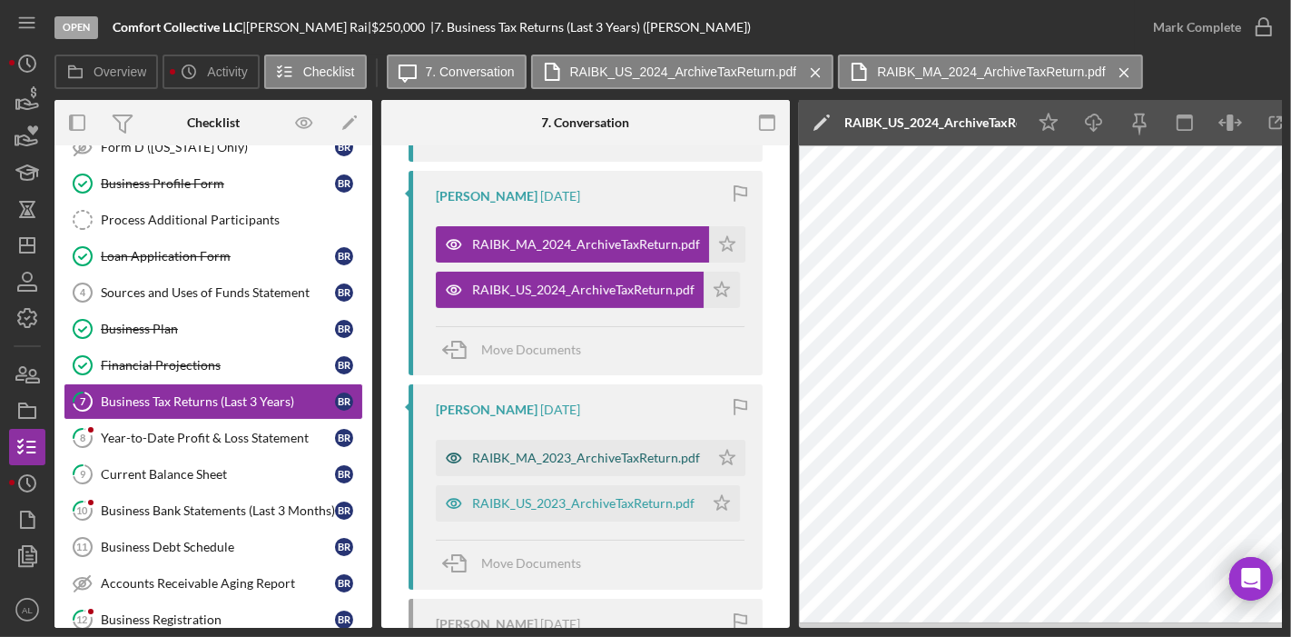
click at [555, 460] on div "RAIBK_MA_2023_ArchiveTaxReturn.pdf" at bounding box center [586, 457] width 228 height 15
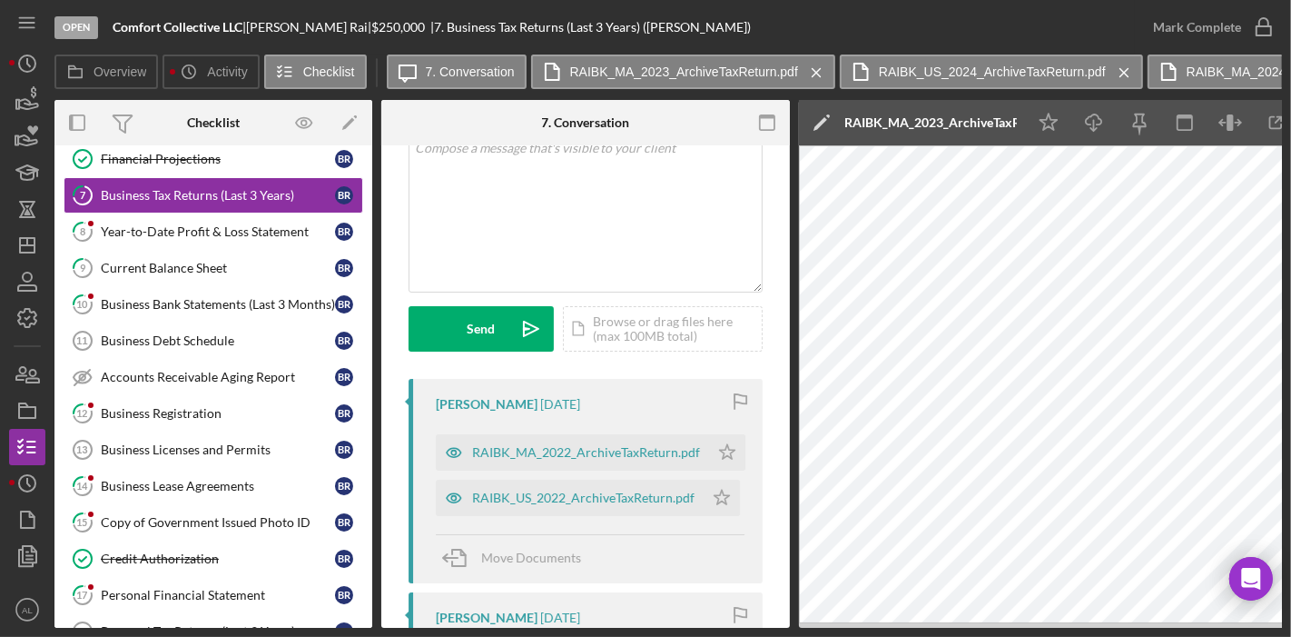
scroll to position [374, 0]
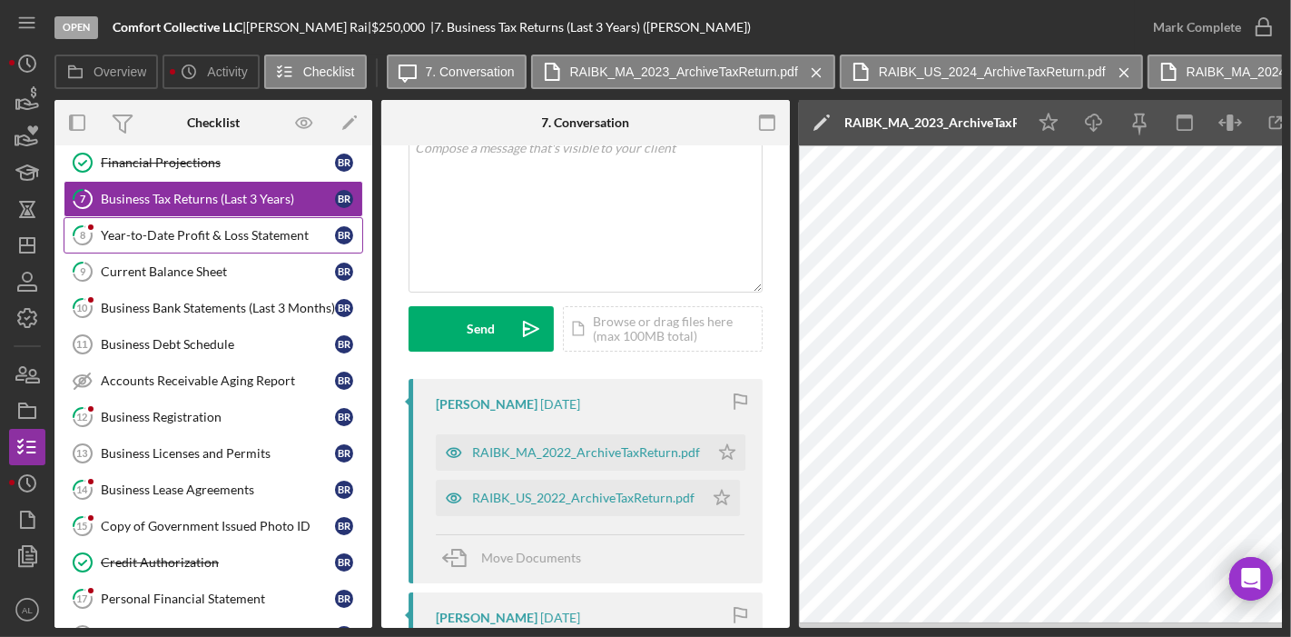
click at [267, 235] on div "Year-to-Date Profit & Loss Statement" at bounding box center [218, 235] width 234 height 15
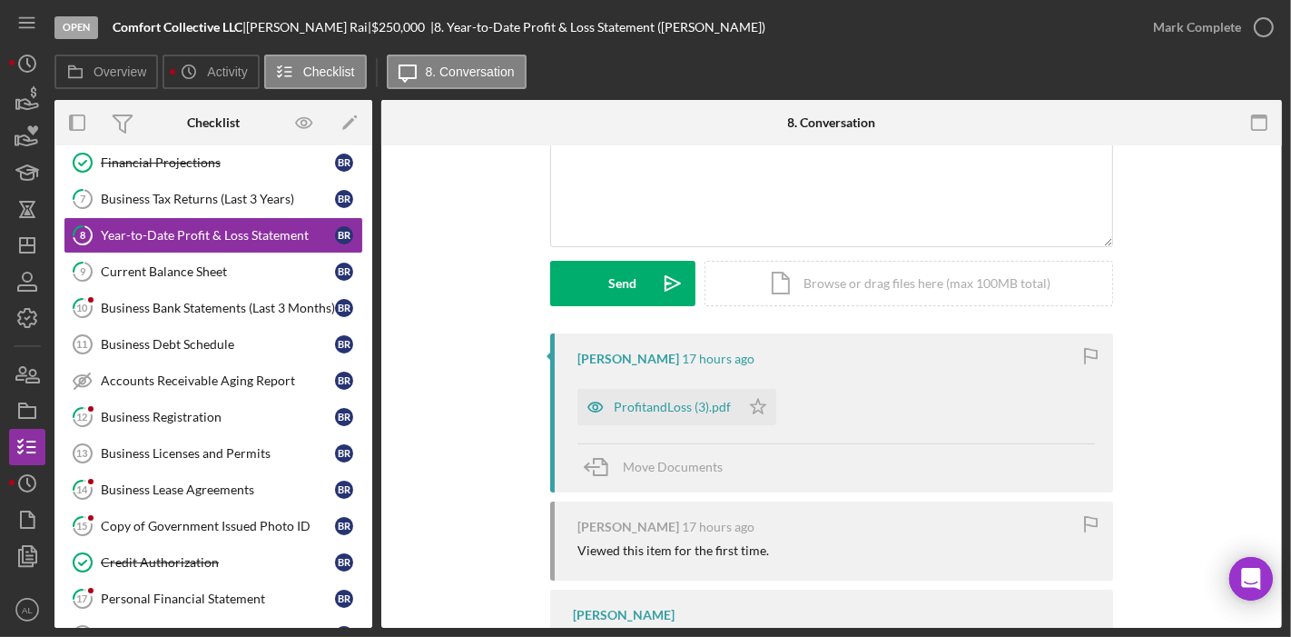
scroll to position [179, 0]
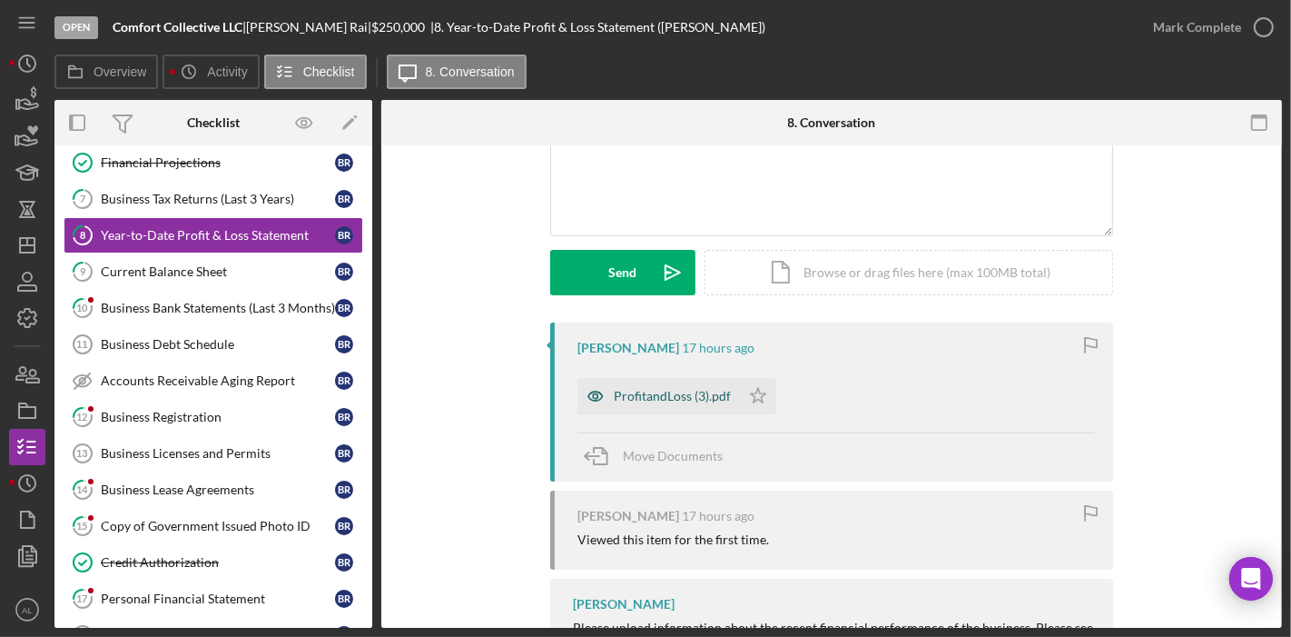
click at [686, 389] on div "ProfitandLoss (3).pdf" at bounding box center [672, 396] width 117 height 15
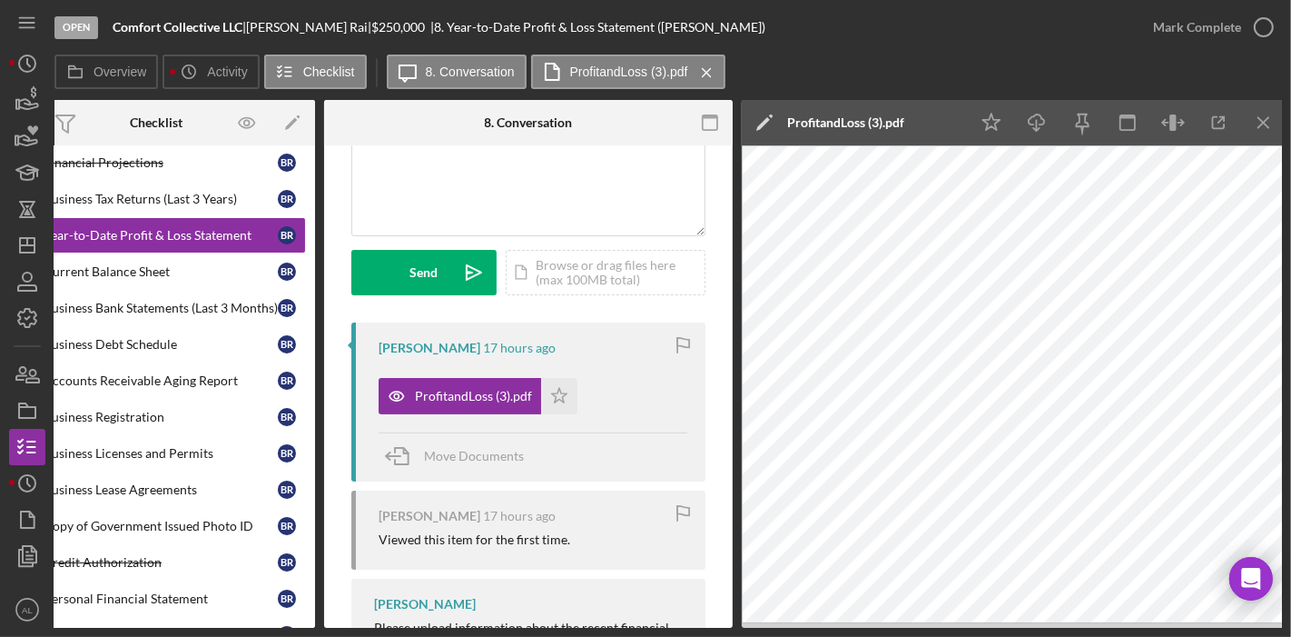
scroll to position [0, 61]
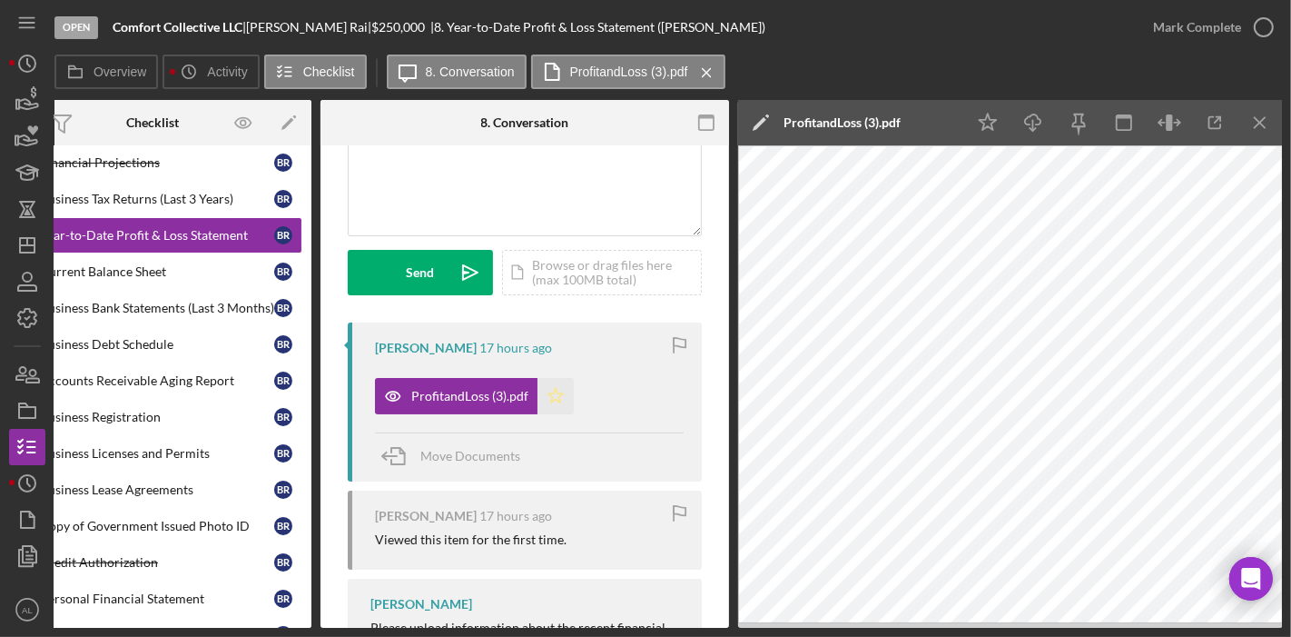
click at [550, 391] on polygon "button" at bounding box center [556, 395] width 15 height 15
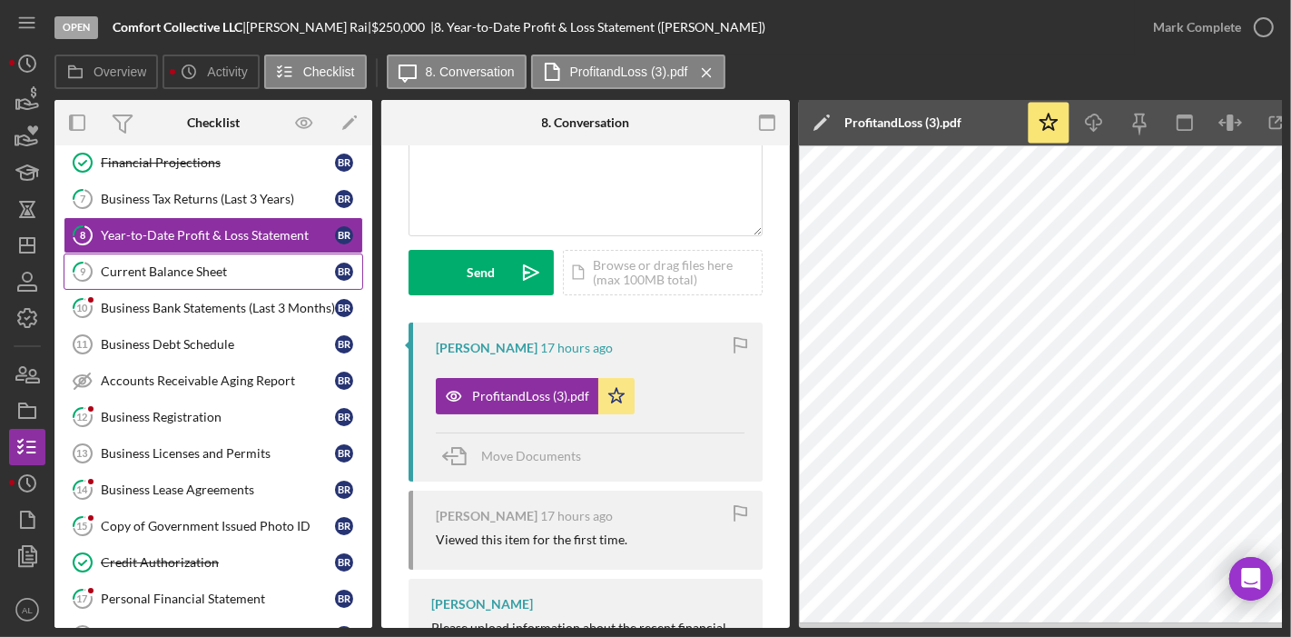
click at [254, 273] on link "9 Current Balance Sheet B R" at bounding box center [214, 271] width 300 height 36
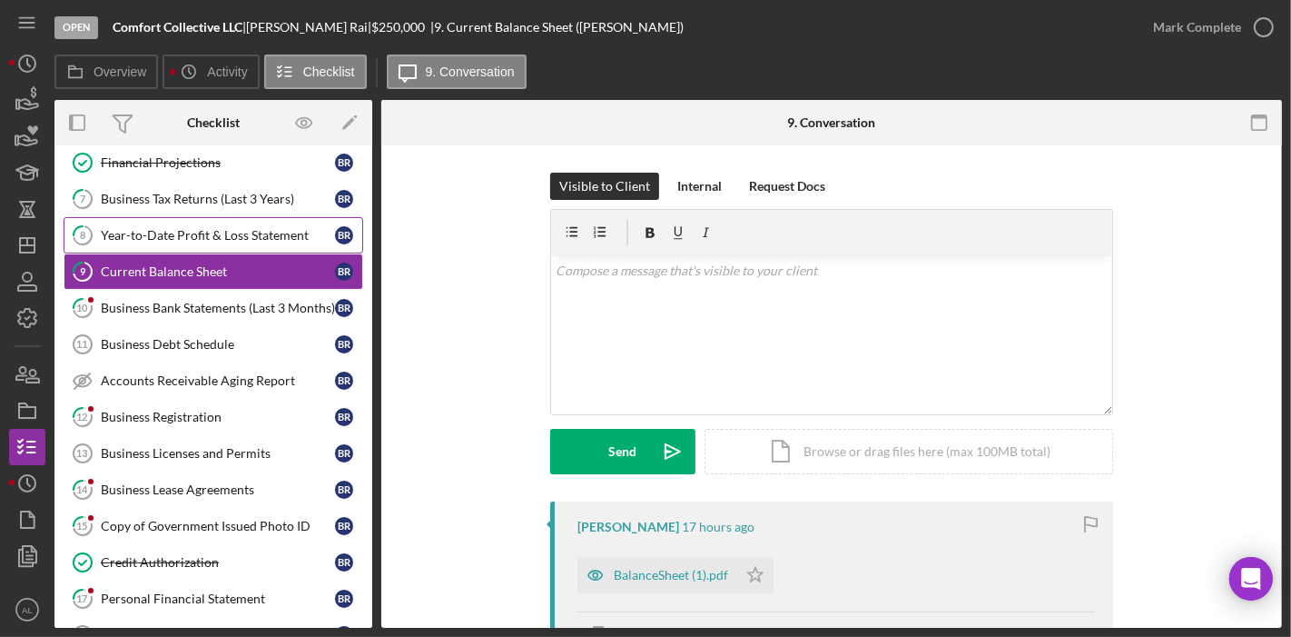
click at [263, 232] on div "Year-to-Date Profit & Loss Statement" at bounding box center [218, 235] width 234 height 15
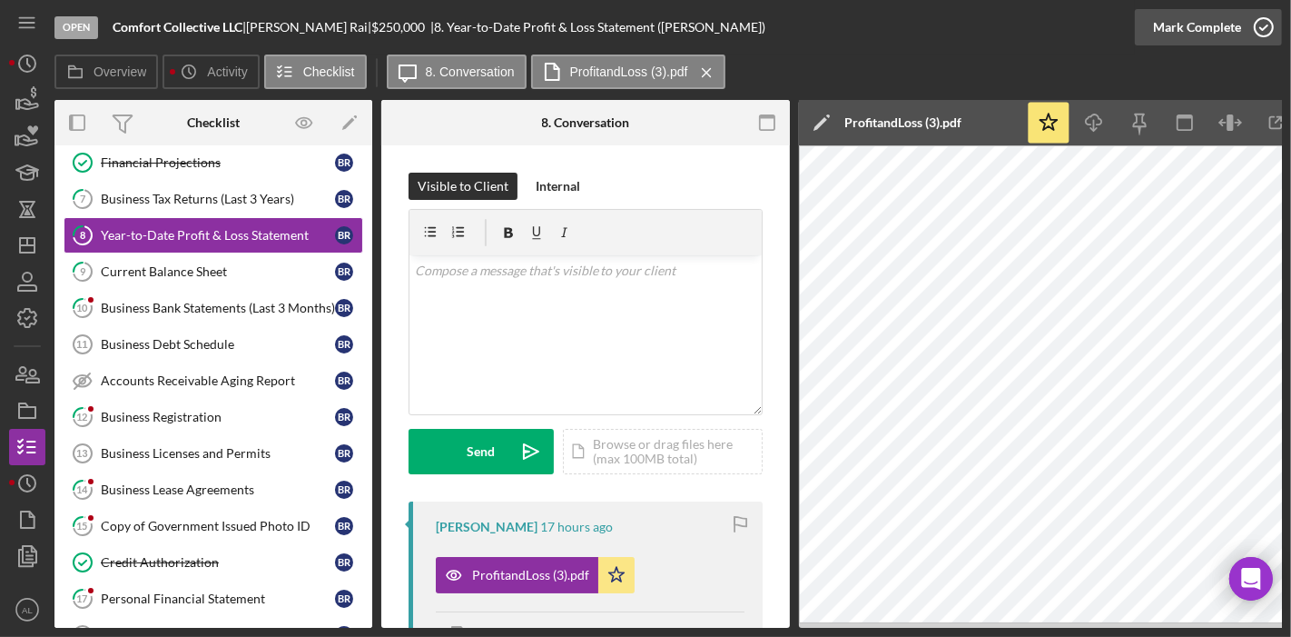
click at [1257, 29] on icon "button" at bounding box center [1263, 27] width 45 height 45
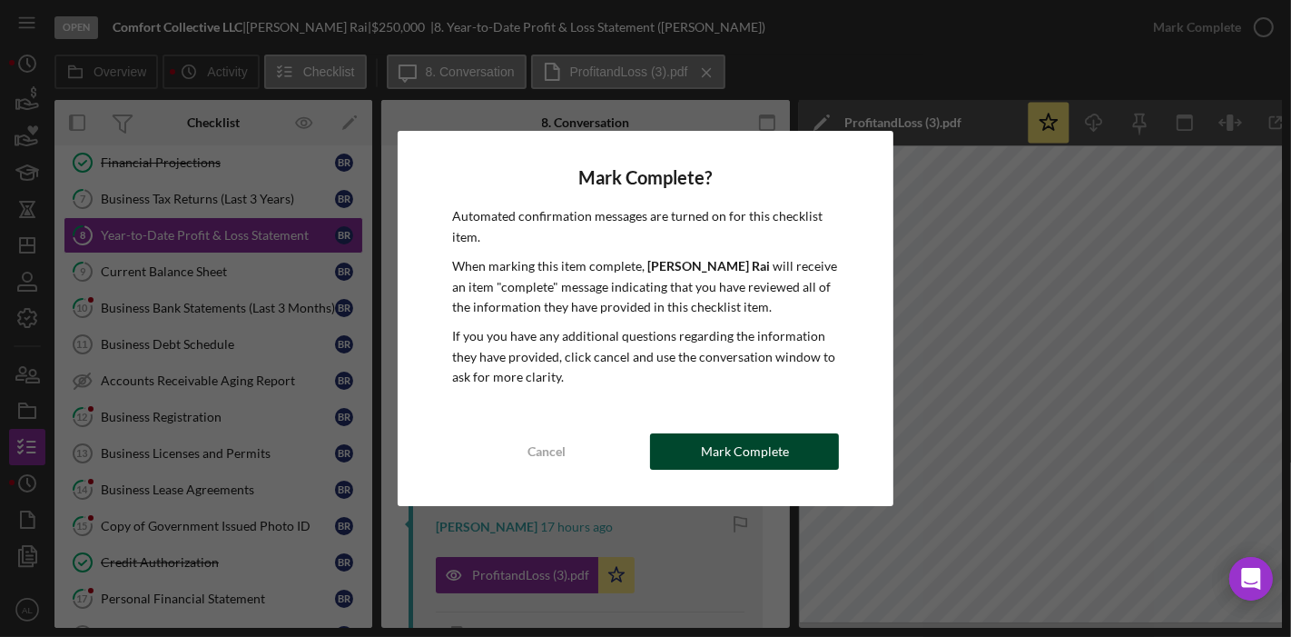
click at [783, 460] on div "Mark Complete" at bounding box center [745, 451] width 88 height 36
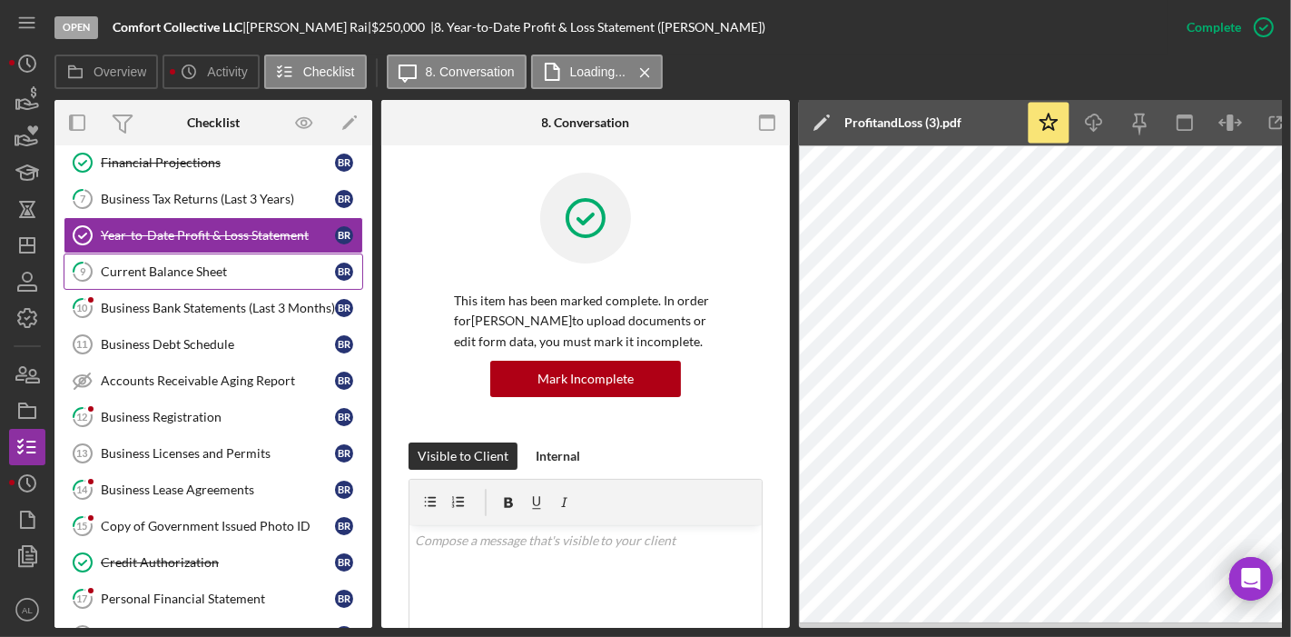
click at [236, 273] on link "9 Current Balance Sheet B R" at bounding box center [214, 271] width 300 height 36
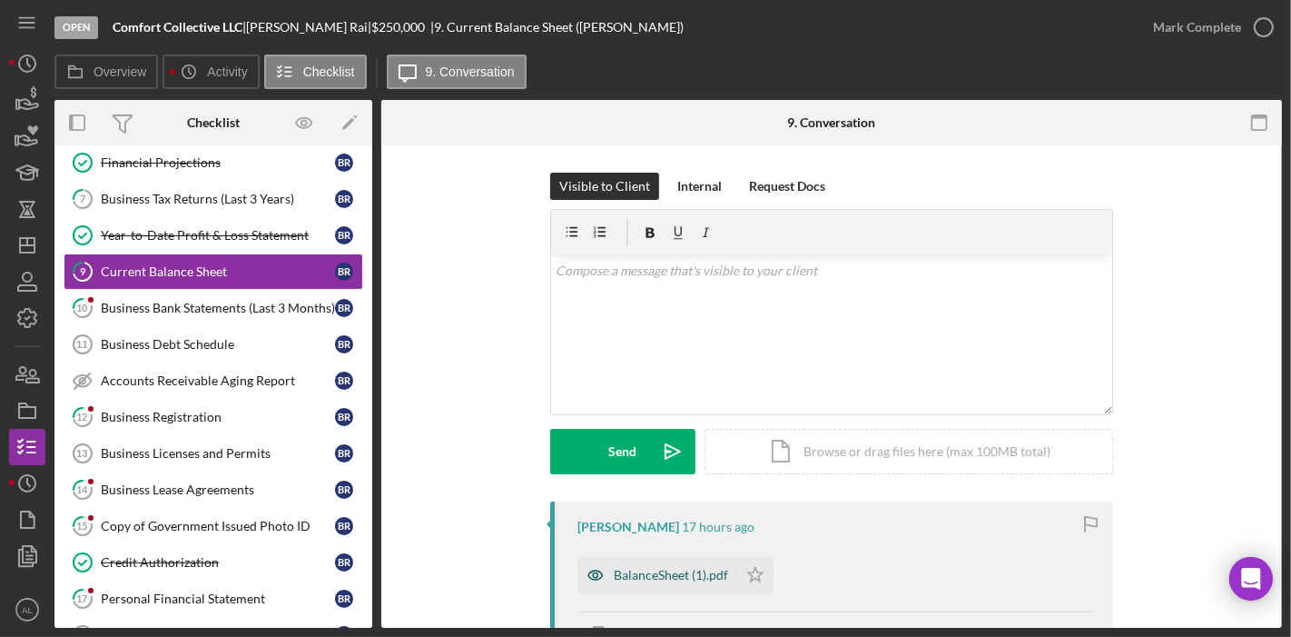
click at [654, 568] on div "BalanceSheet (1).pdf" at bounding box center [671, 575] width 114 height 15
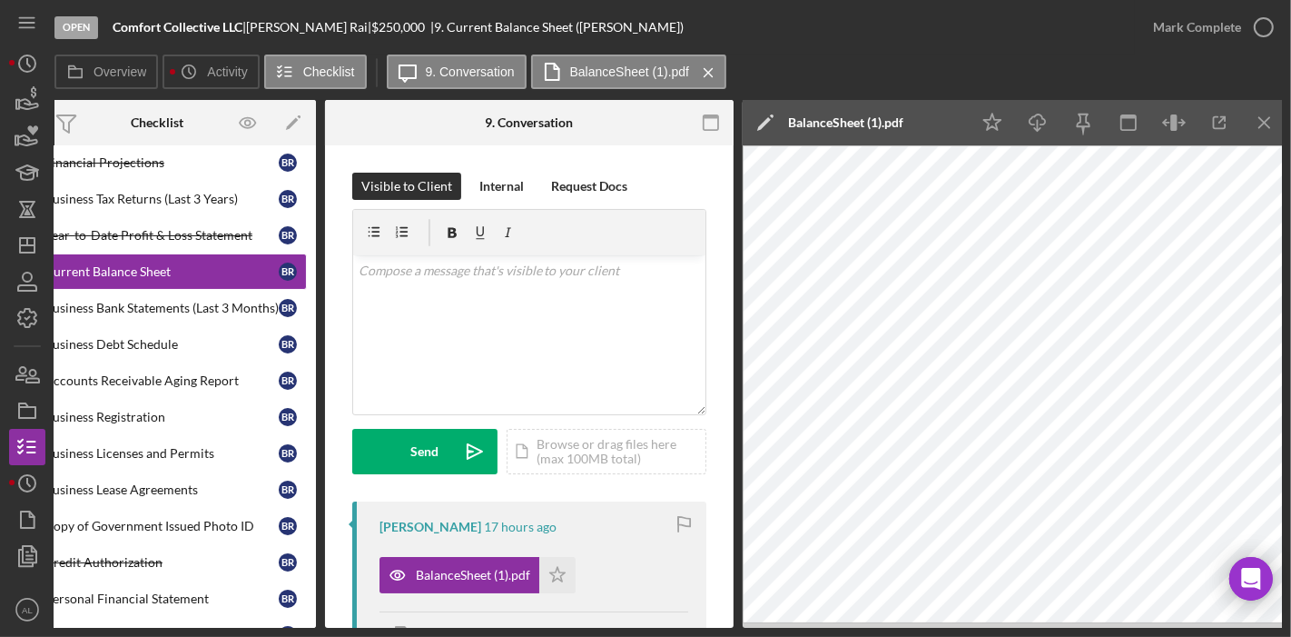
scroll to position [0, 61]
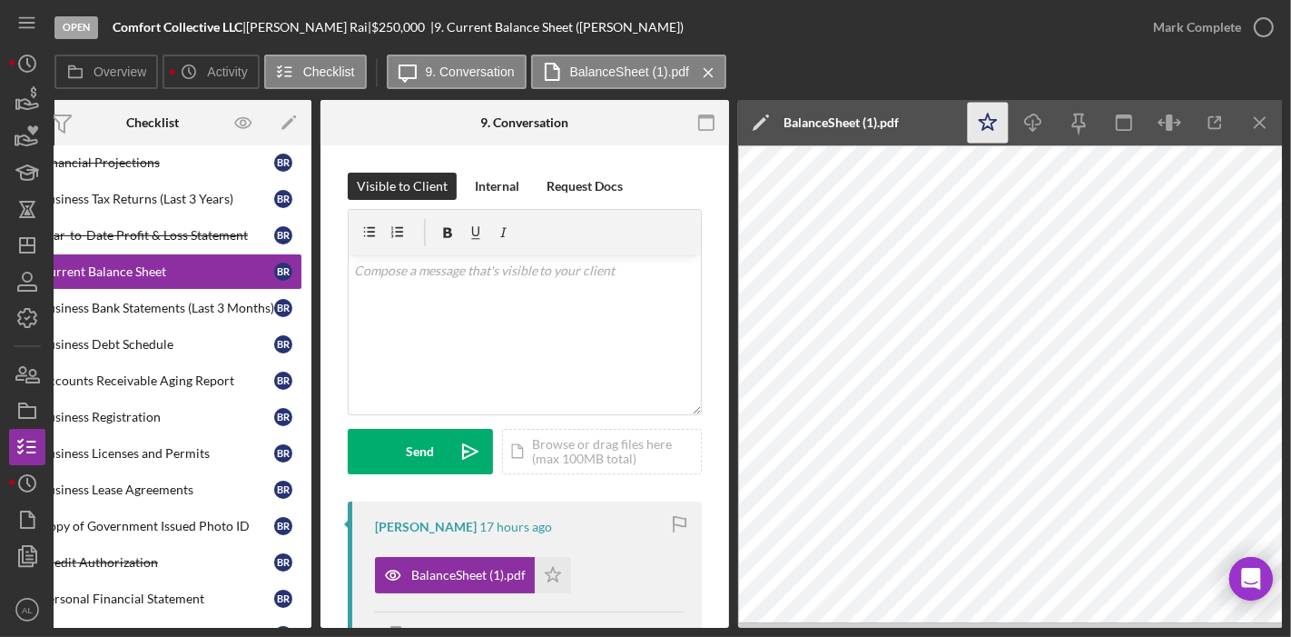
click at [994, 119] on polygon "button" at bounding box center [988, 122] width 17 height 16
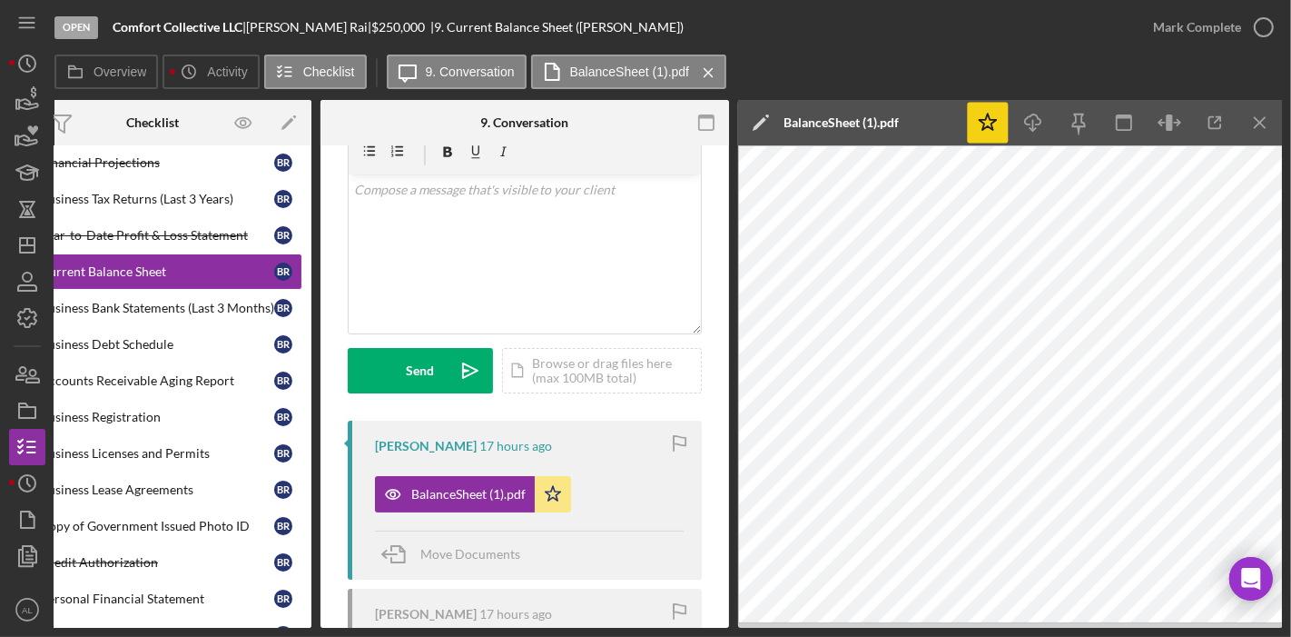
scroll to position [0, 0]
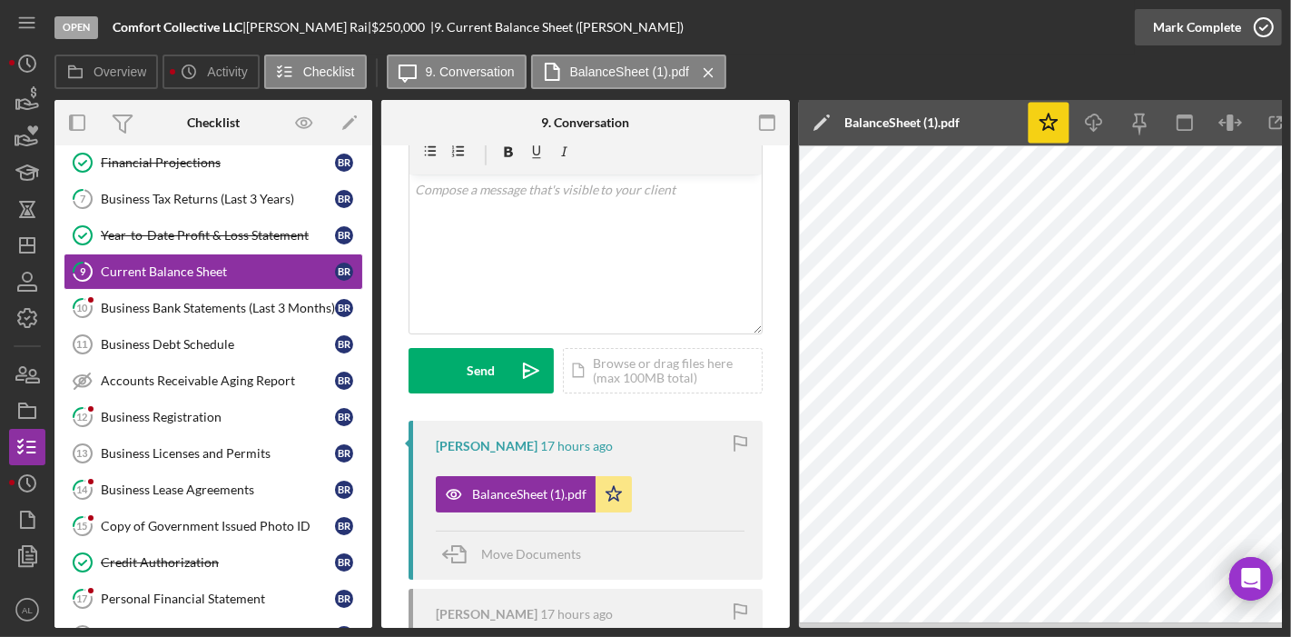
click at [1266, 35] on icon "button" at bounding box center [1263, 27] width 45 height 45
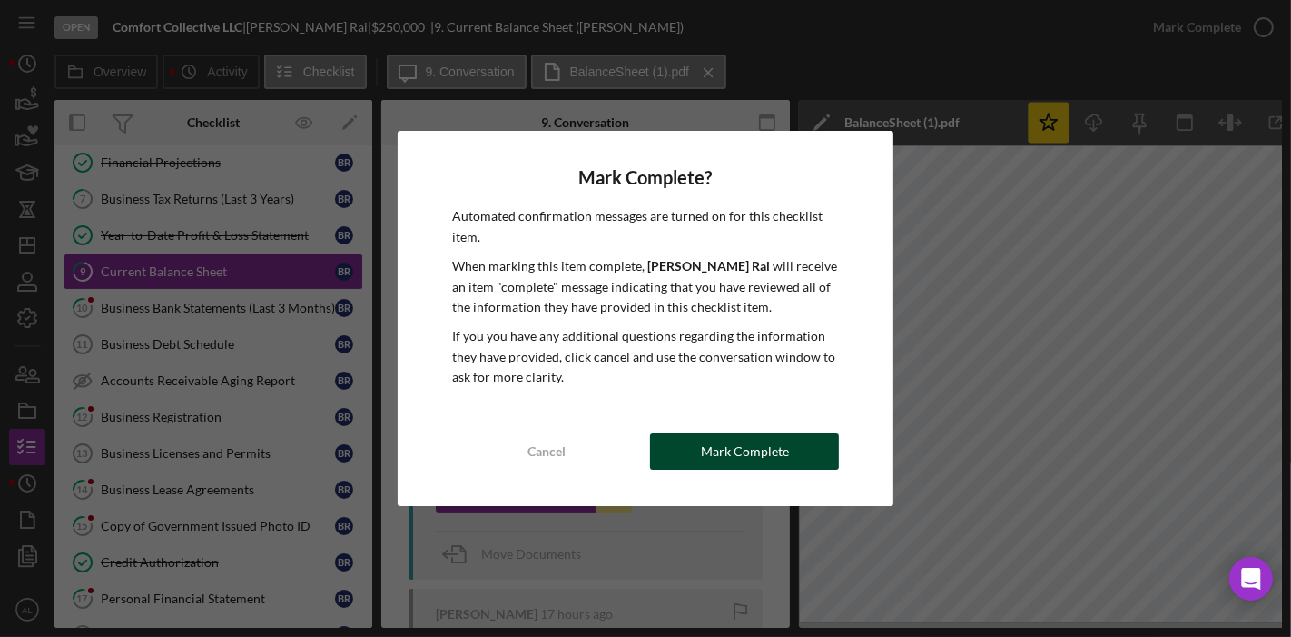
click at [788, 459] on button "Mark Complete" at bounding box center [744, 451] width 189 height 36
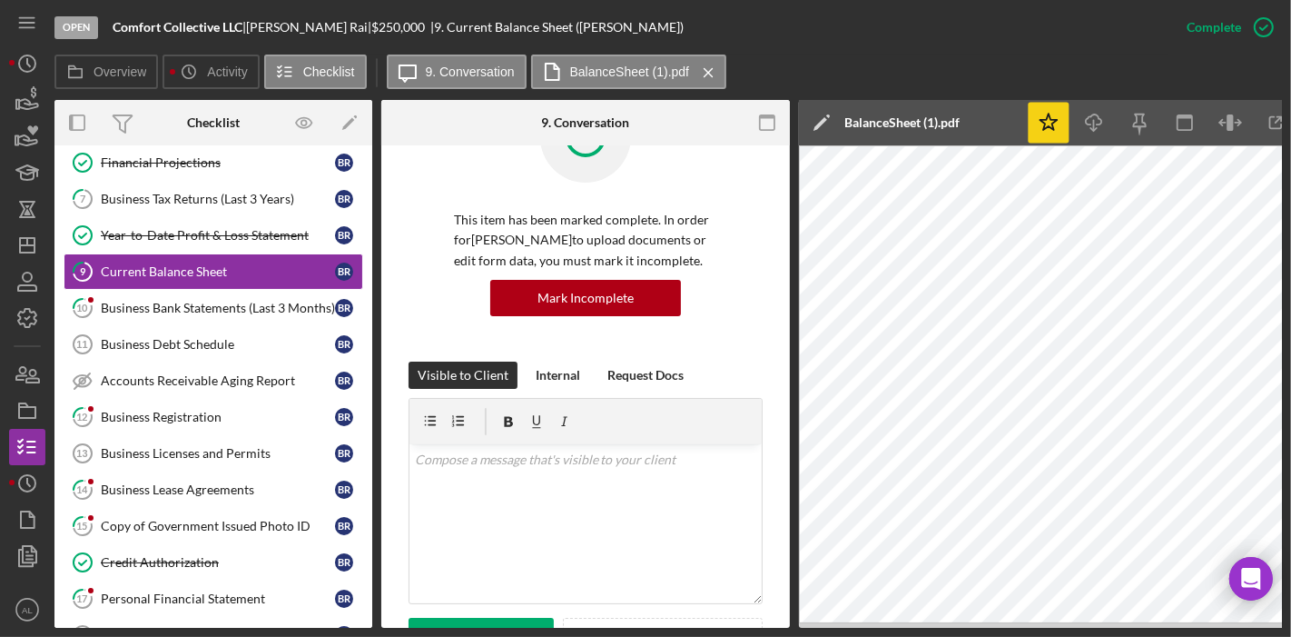
scroll to position [351, 0]
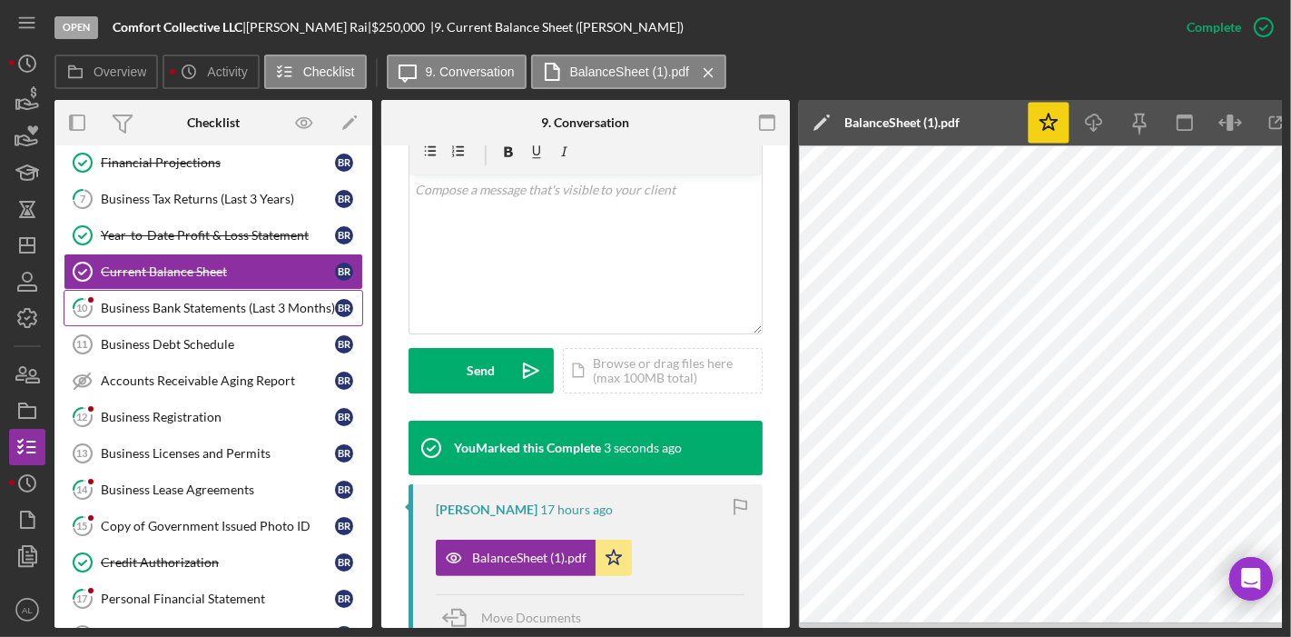
click at [232, 301] on div "Business Bank Statements (Last 3 Months)" at bounding box center [218, 308] width 234 height 15
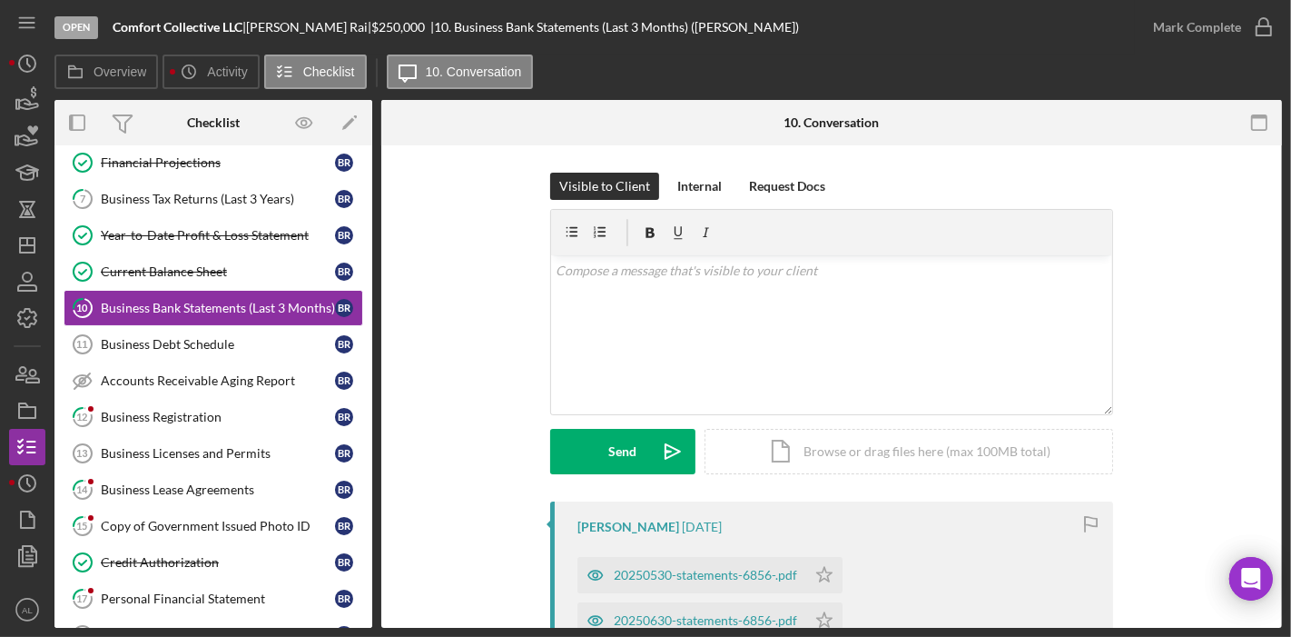
drag, startPoint x: 1284, startPoint y: 254, endPoint x: 1285, endPoint y: 296, distance: 41.8
click at [1285, 296] on div "Open Comfort Collective LLC | [PERSON_NAME] | $250,000 $250,000 | 10. Business …" at bounding box center [645, 318] width 1291 height 637
click at [1276, 299] on div "Visible to Client Internal Request Docs v Color teal Color pink Remove color Ad…" at bounding box center [831, 560] width 901 height 830
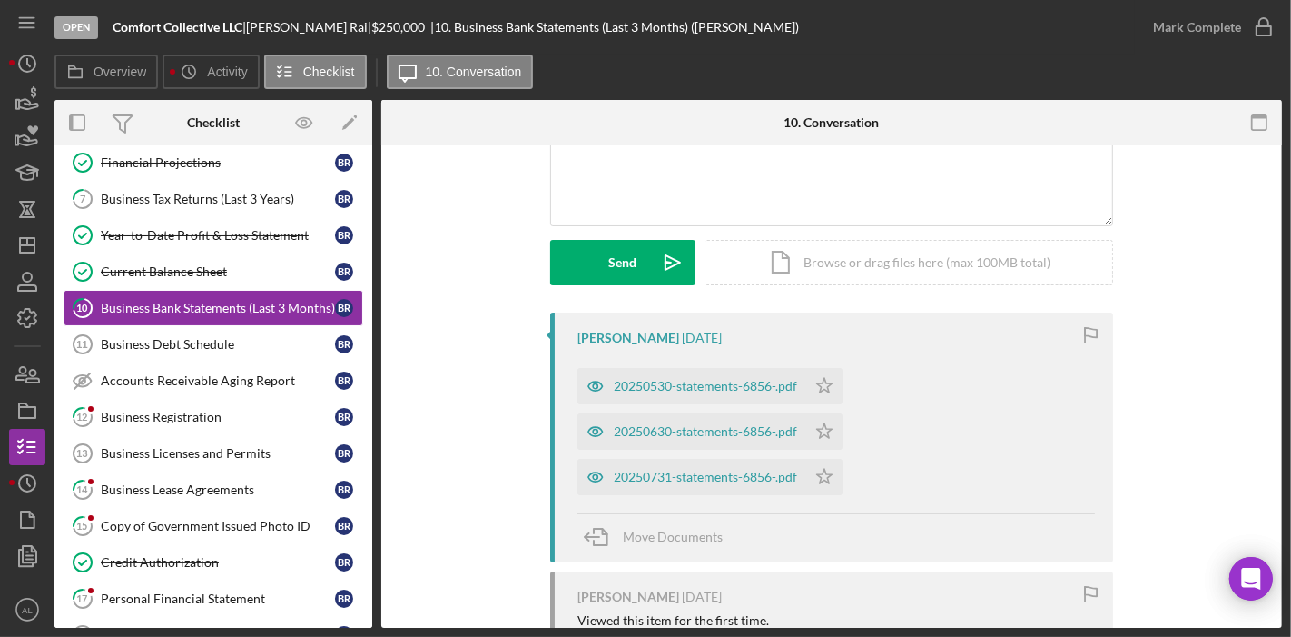
scroll to position [232, 0]
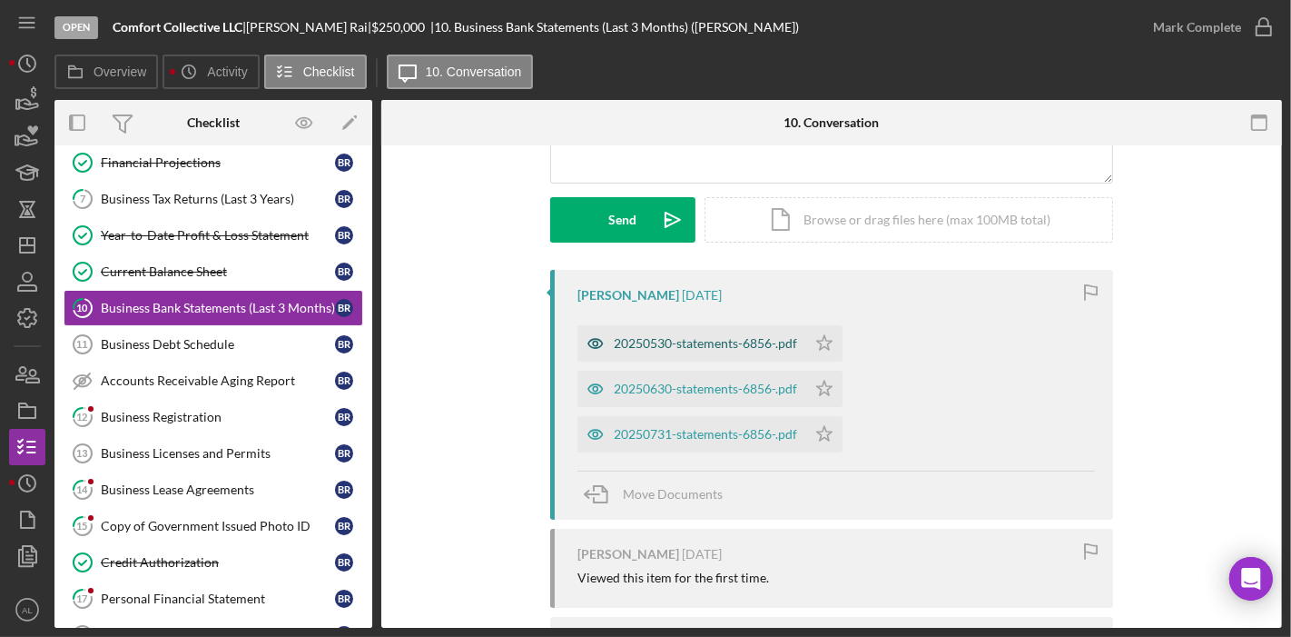
click at [711, 344] on div "20250530-statements-6856-.pdf" at bounding box center [705, 343] width 183 height 15
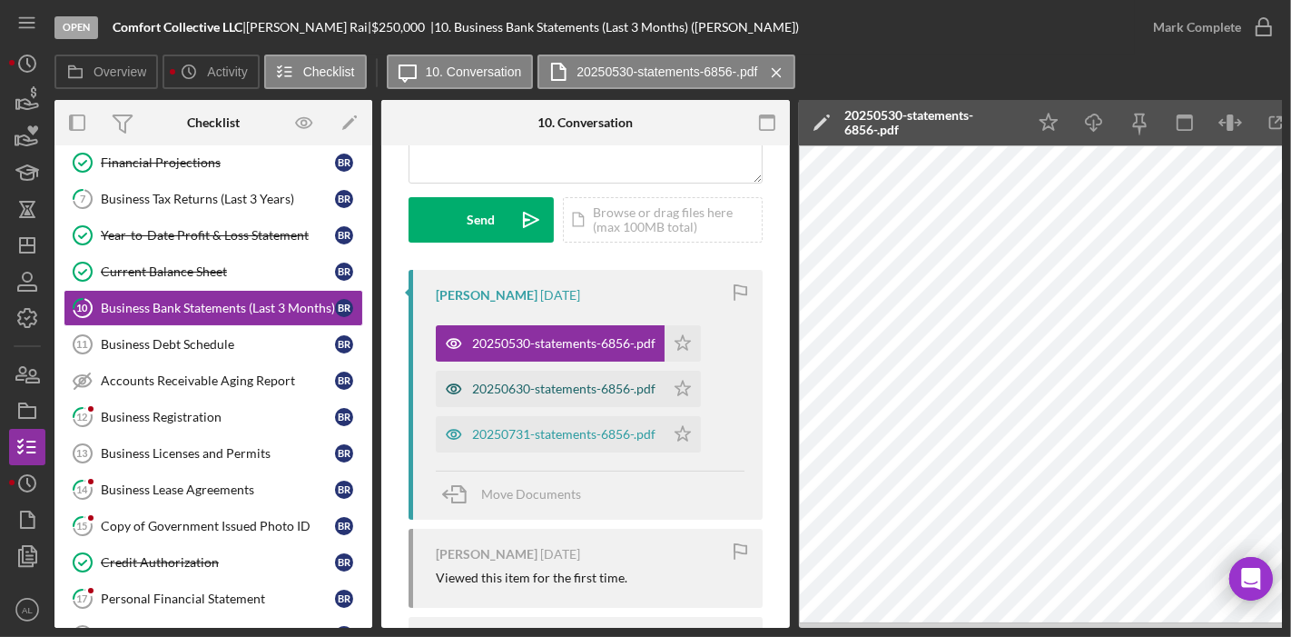
click at [581, 400] on div "20250630-statements-6856-.pdf" at bounding box center [550, 389] width 229 height 36
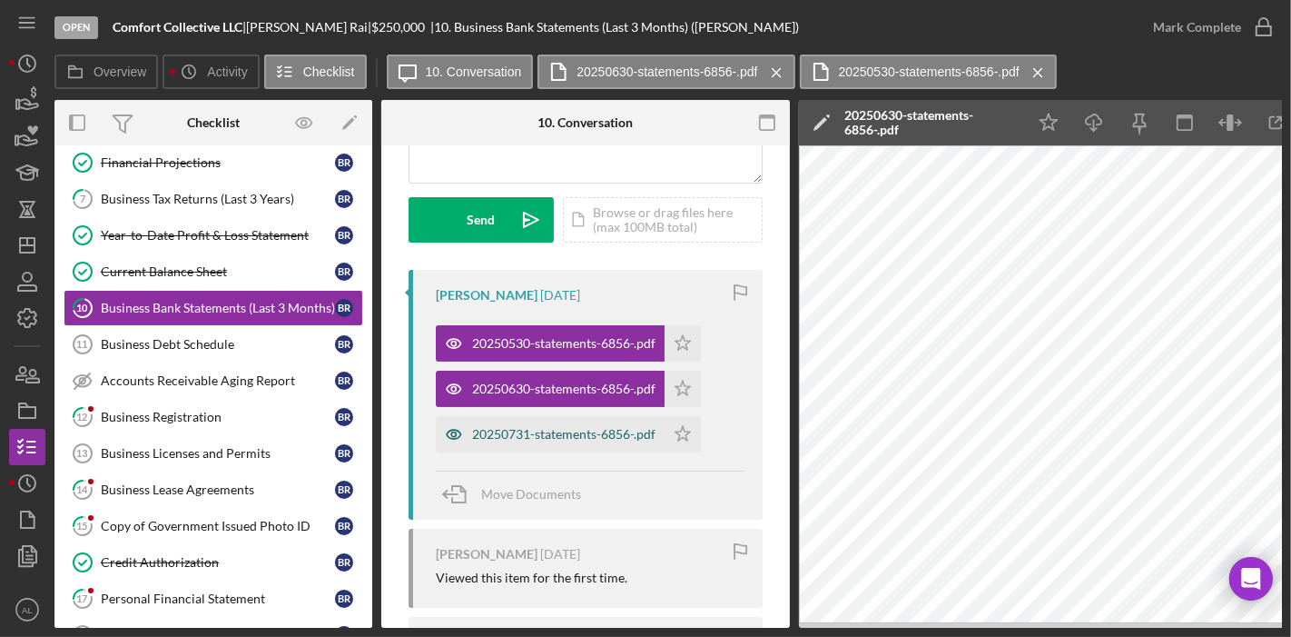
click at [581, 439] on div "20250731-statements-6856-.pdf" at bounding box center [563, 434] width 183 height 15
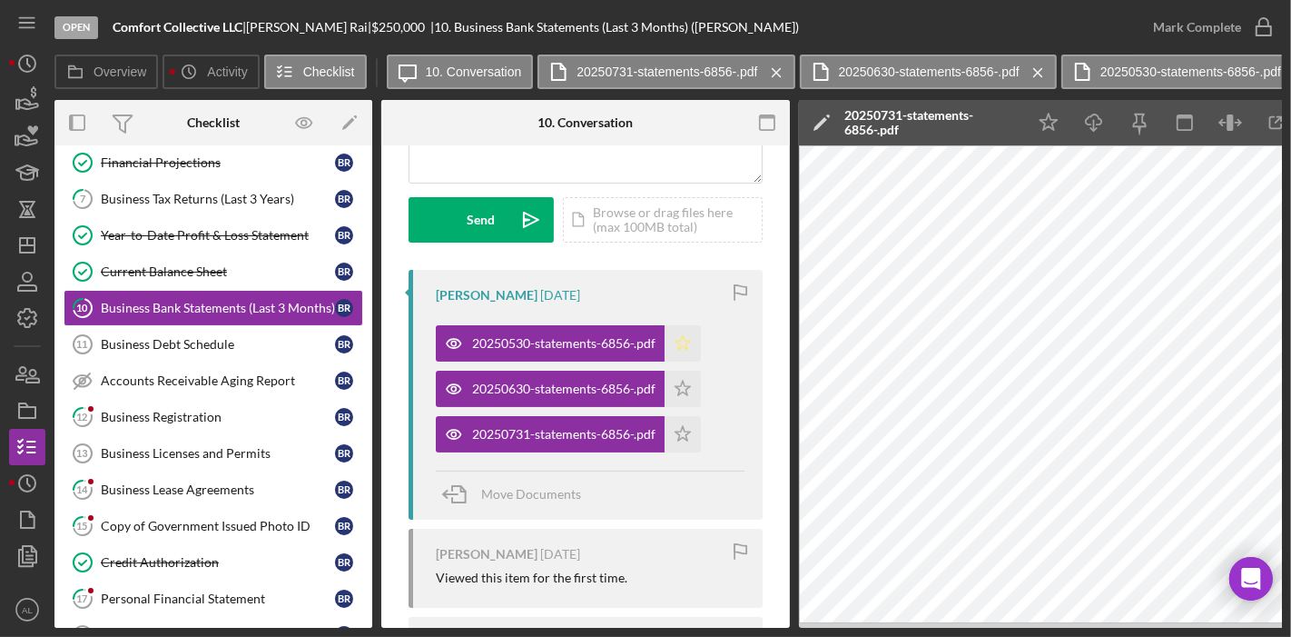
click at [689, 338] on icon "Icon/Star" at bounding box center [683, 343] width 36 height 36
click at [687, 377] on icon "Icon/Star" at bounding box center [683, 389] width 36 height 36
click at [690, 427] on icon "Icon/Star" at bounding box center [683, 434] width 36 height 36
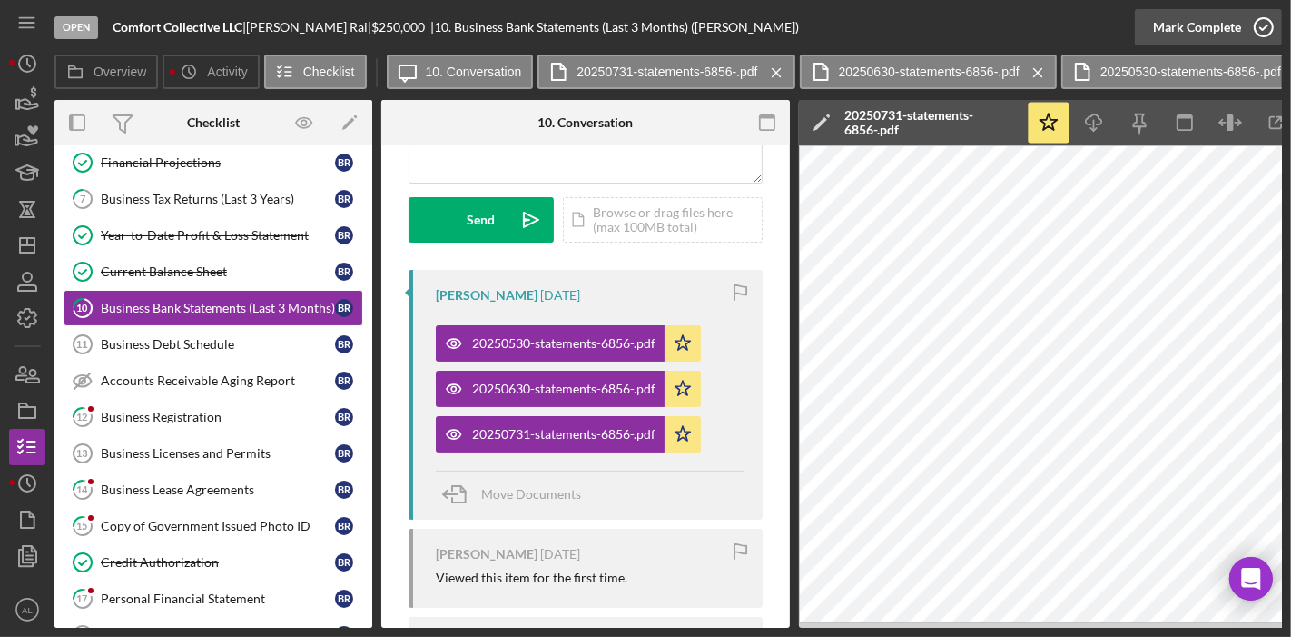
click at [1265, 27] on icon "button" at bounding box center [1263, 27] width 45 height 45
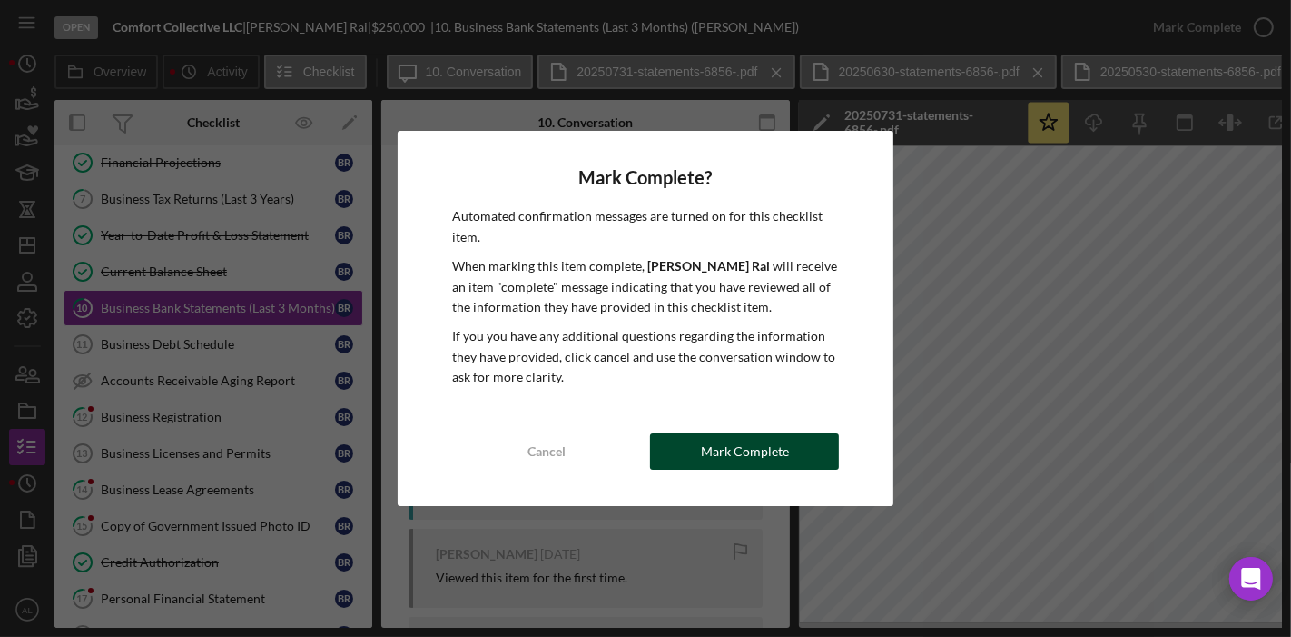
click at [799, 442] on button "Mark Complete" at bounding box center [744, 451] width 189 height 36
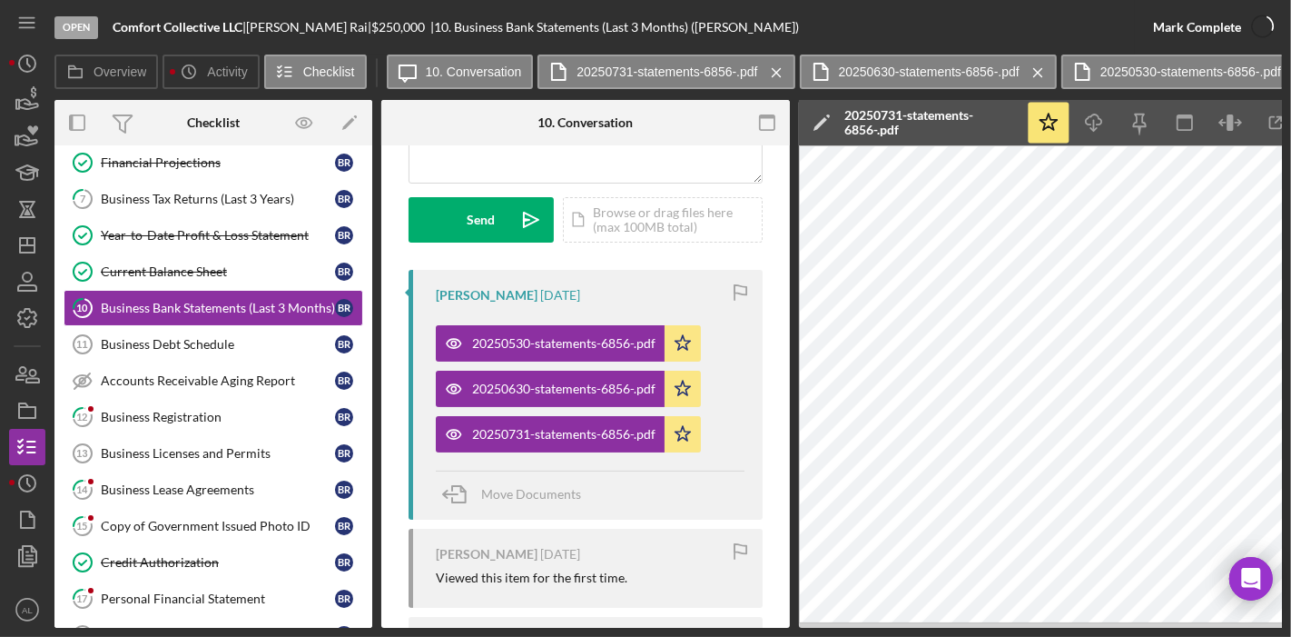
scroll to position [501, 0]
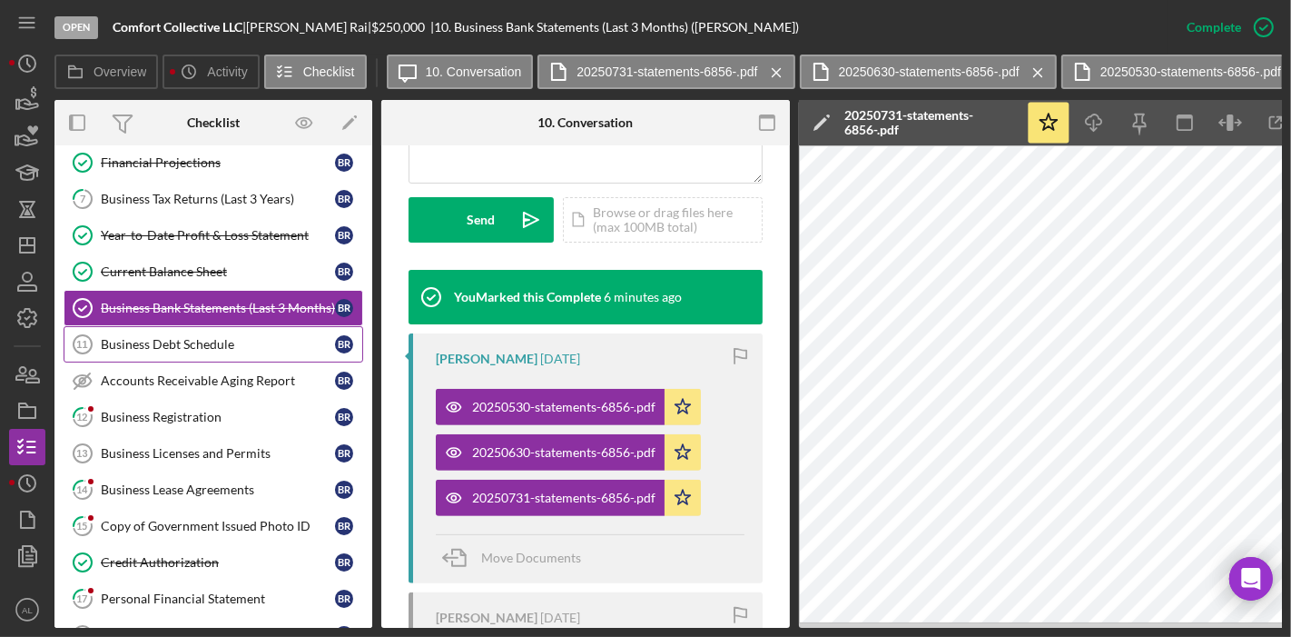
click at [225, 343] on div "Business Debt Schedule" at bounding box center [218, 344] width 234 height 15
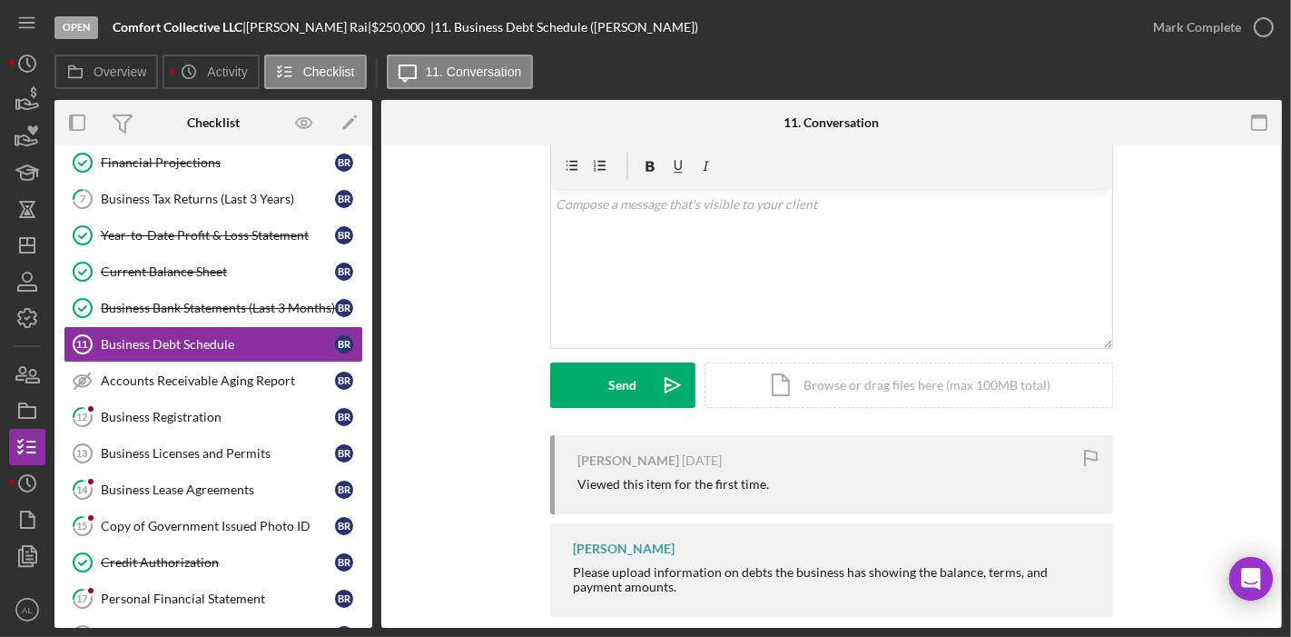
scroll to position [91, 0]
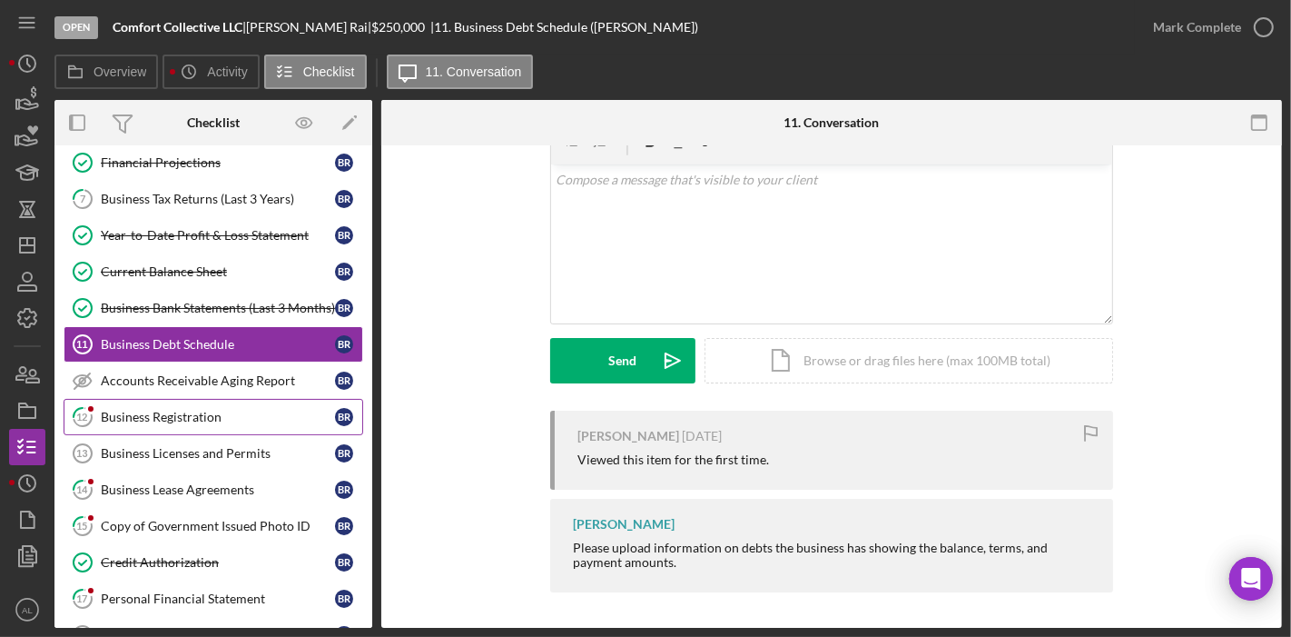
click at [182, 410] on div "Business Registration" at bounding box center [218, 417] width 234 height 15
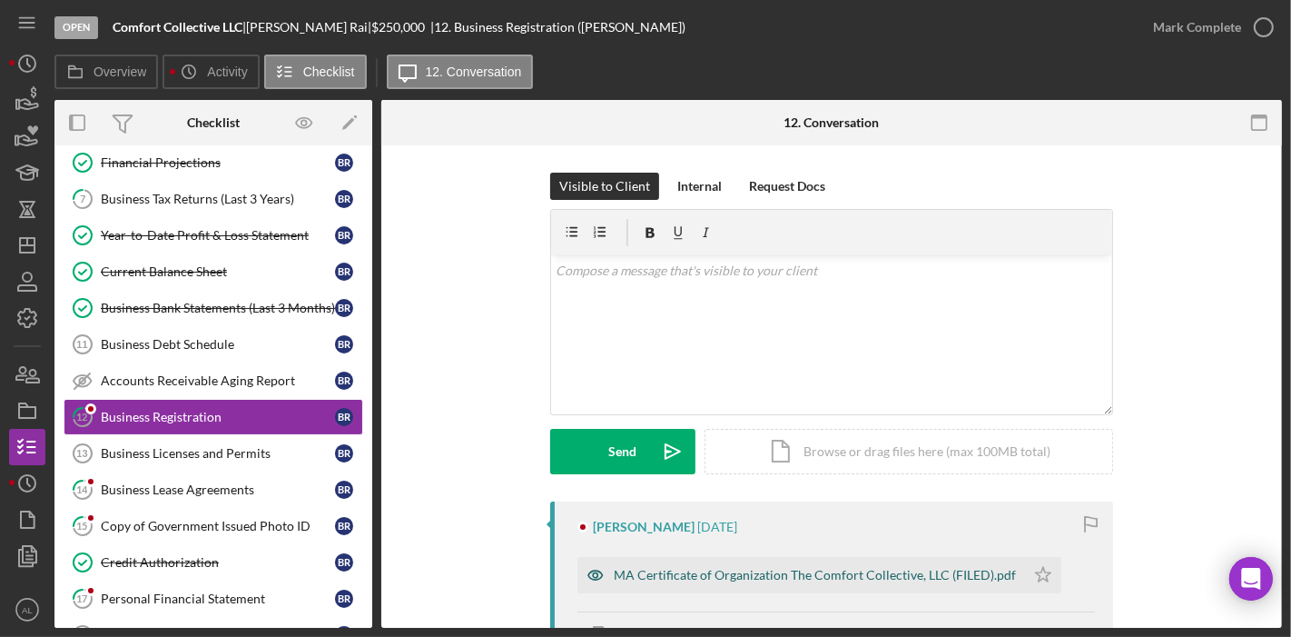
click at [796, 569] on div "MA Certificate of Organization The Comfort Collective, LLC (FILED).pdf" at bounding box center [815, 575] width 402 height 15
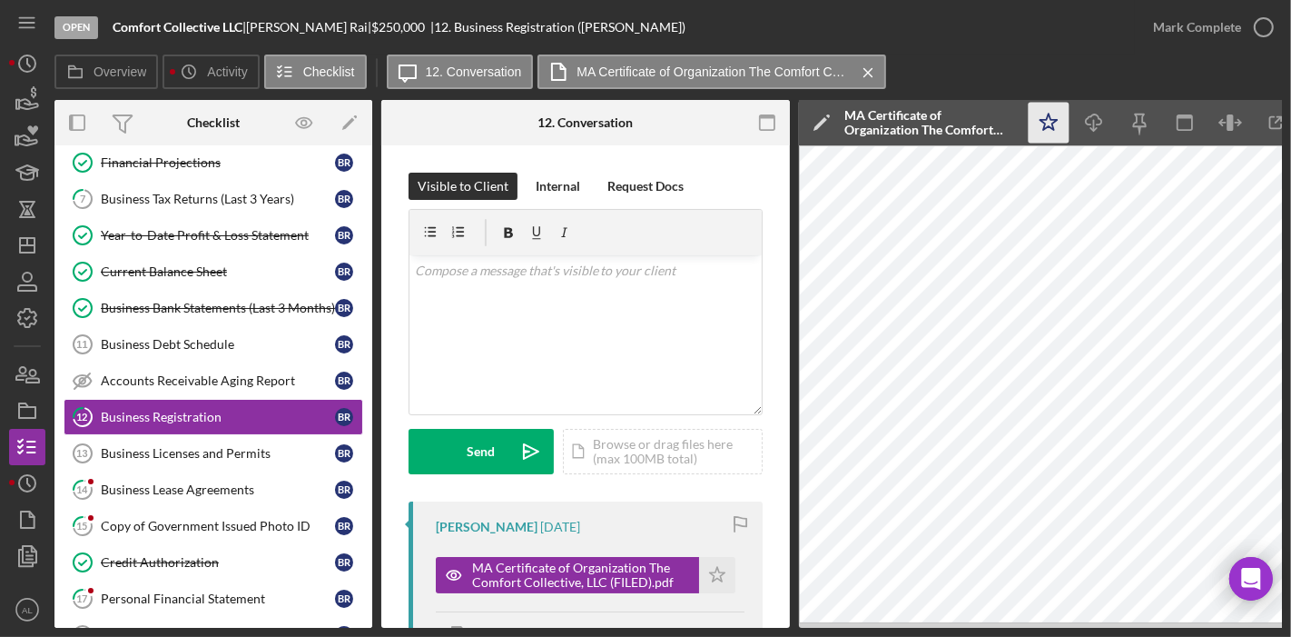
click at [1052, 129] on icon "Icon/Star" at bounding box center [1049, 123] width 41 height 41
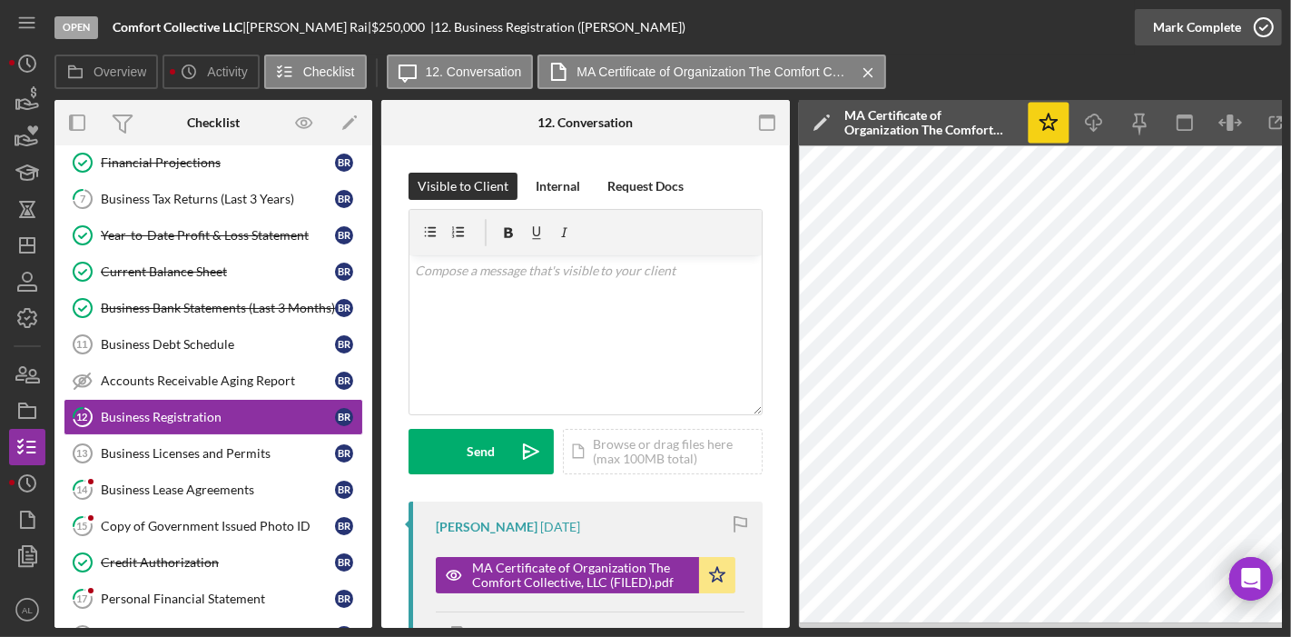
click at [1256, 23] on icon "button" at bounding box center [1263, 27] width 45 height 45
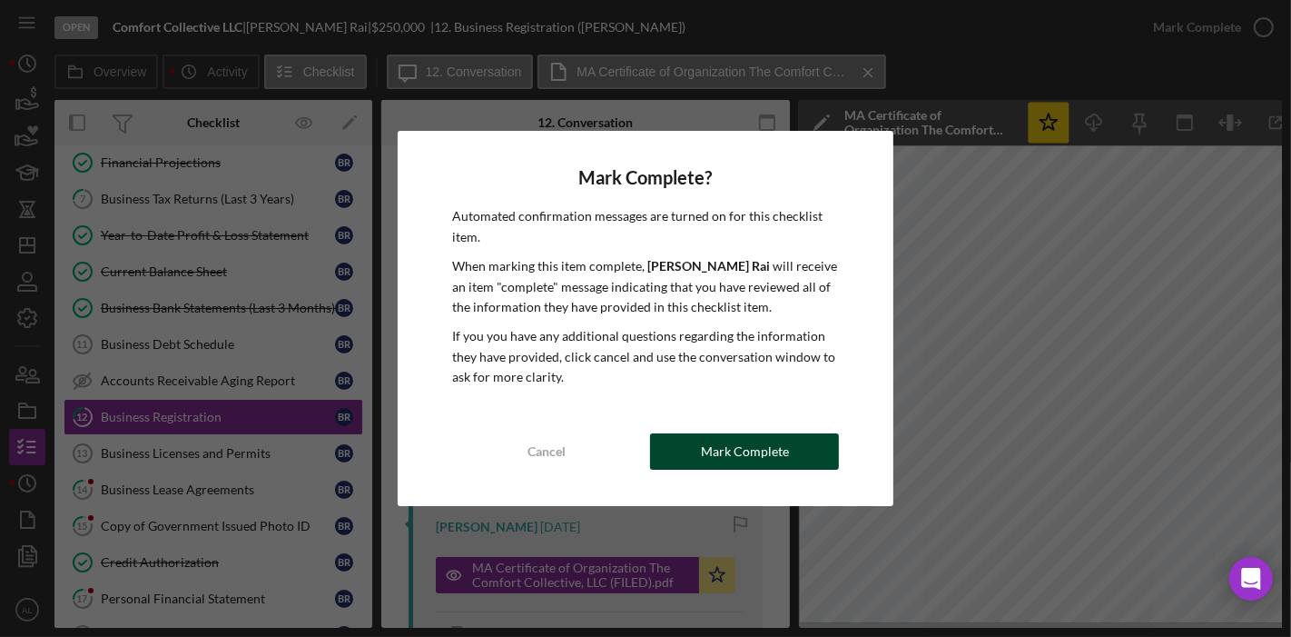
click at [767, 442] on div "Mark Complete" at bounding box center [745, 451] width 88 height 36
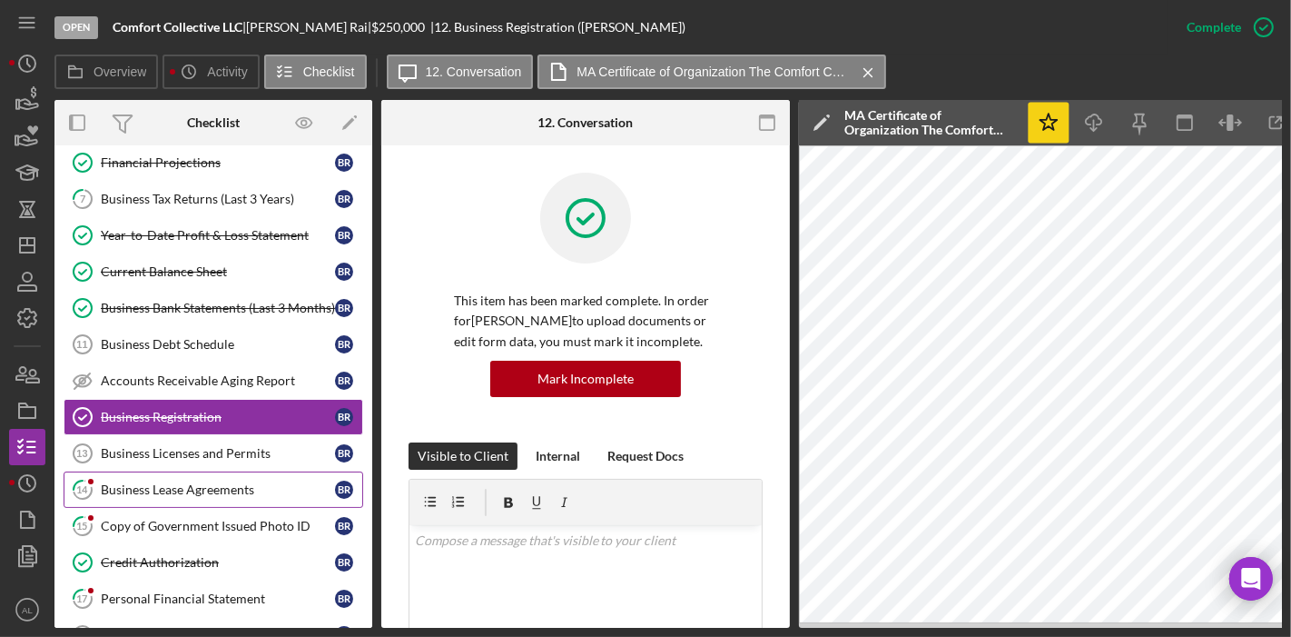
click at [216, 482] on div "Business Lease Agreements" at bounding box center [218, 489] width 234 height 15
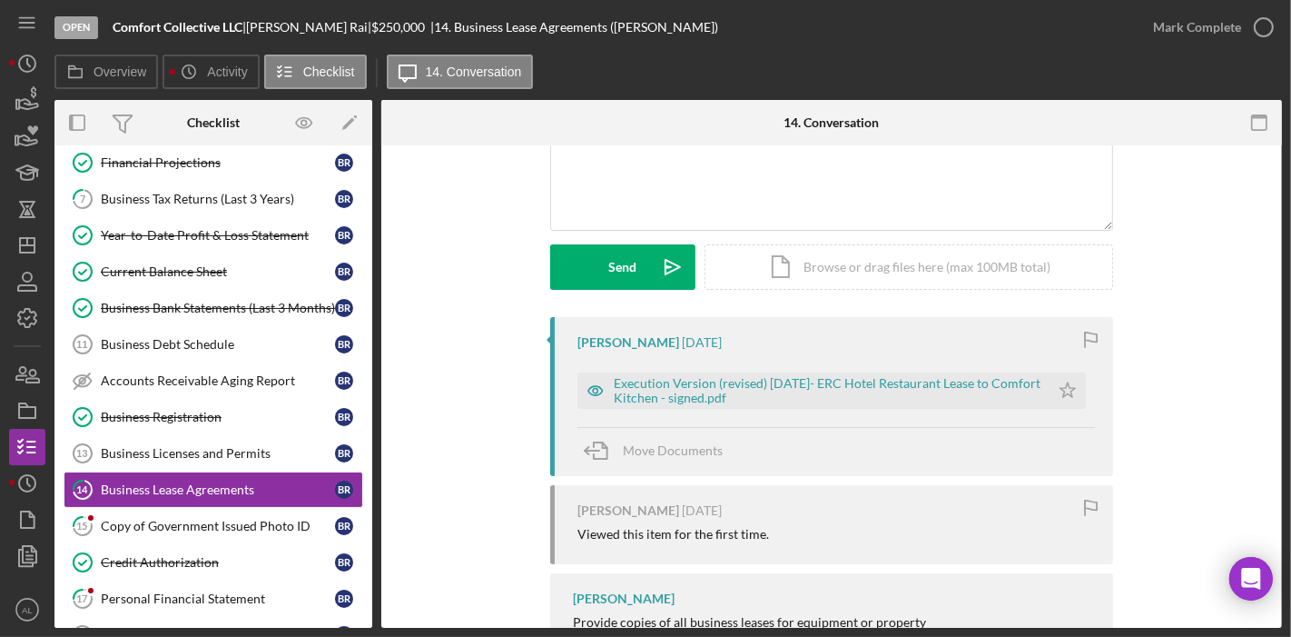
scroll to position [213, 0]
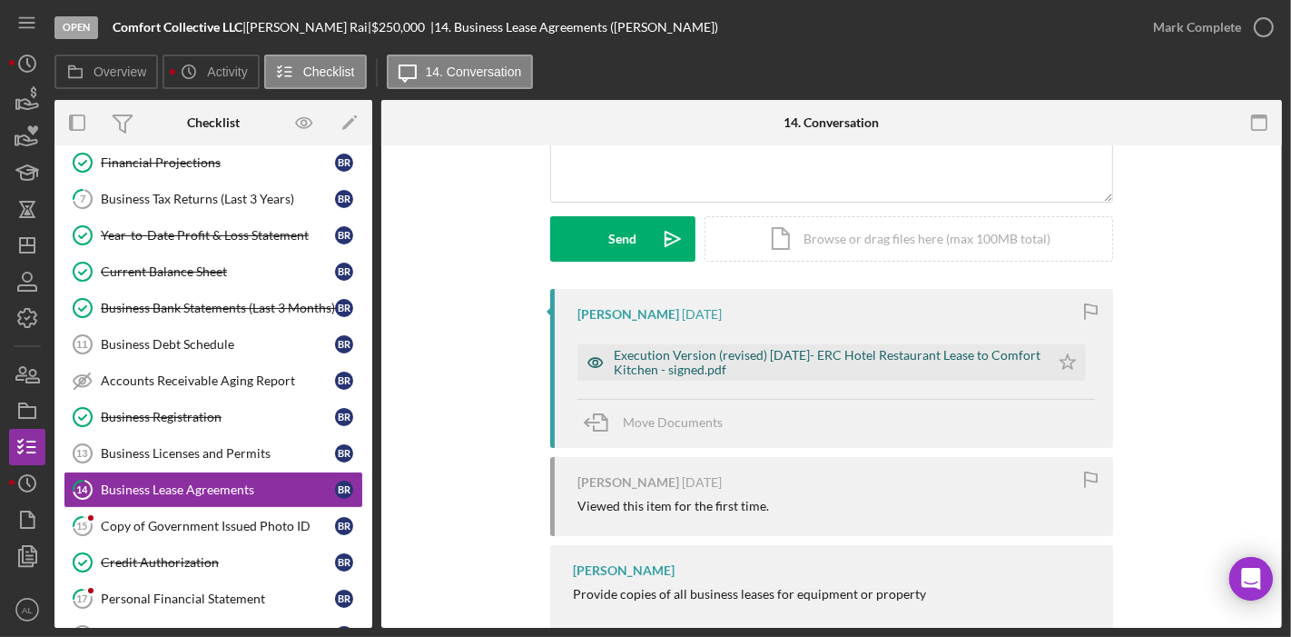
click at [586, 356] on icon "button" at bounding box center [596, 362] width 36 height 36
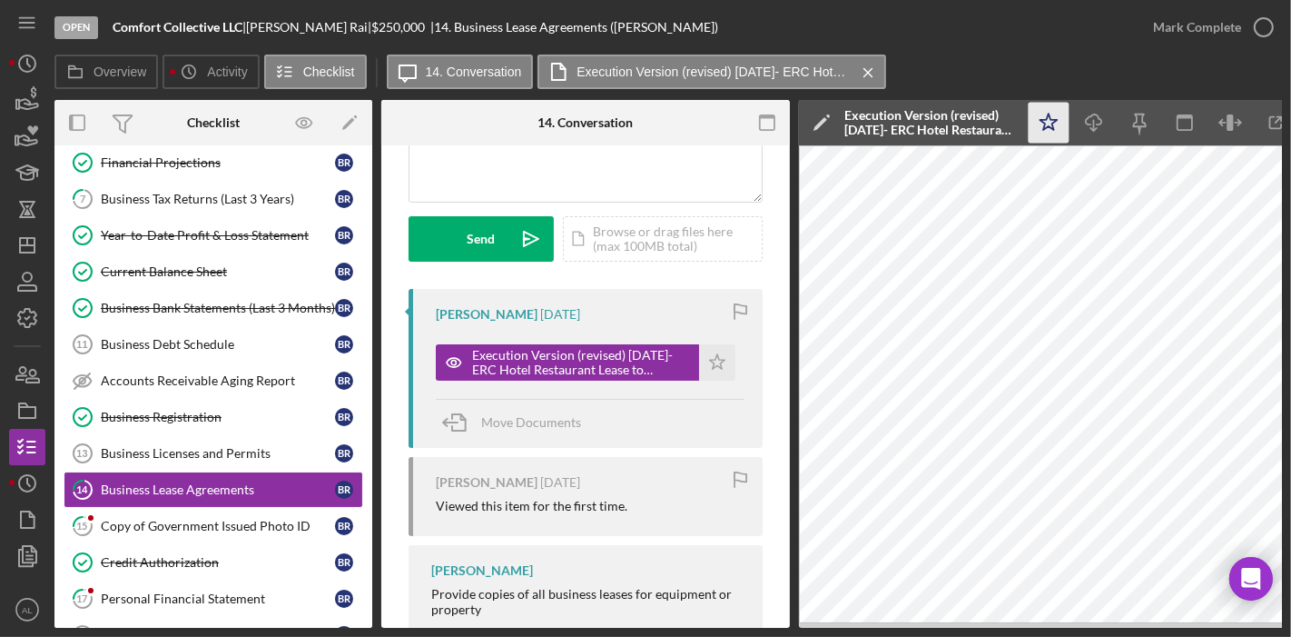
click at [1053, 120] on polygon "button" at bounding box center [1049, 122] width 17 height 16
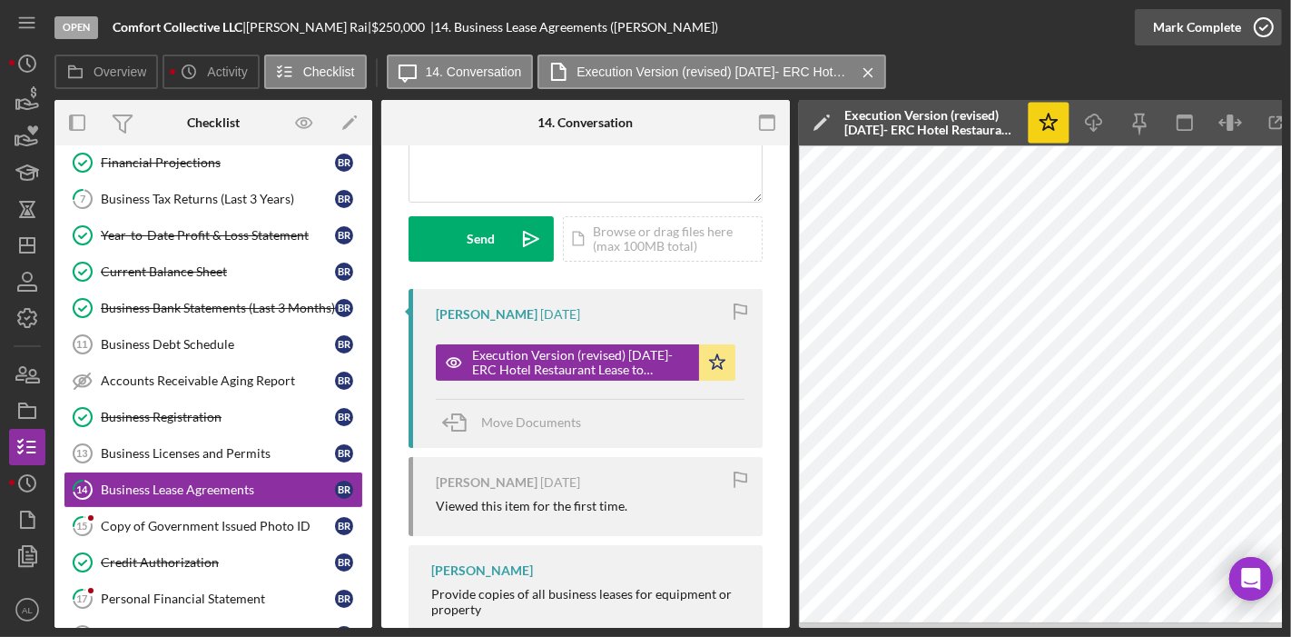
click at [1262, 28] on polyline "button" at bounding box center [1264, 27] width 7 height 5
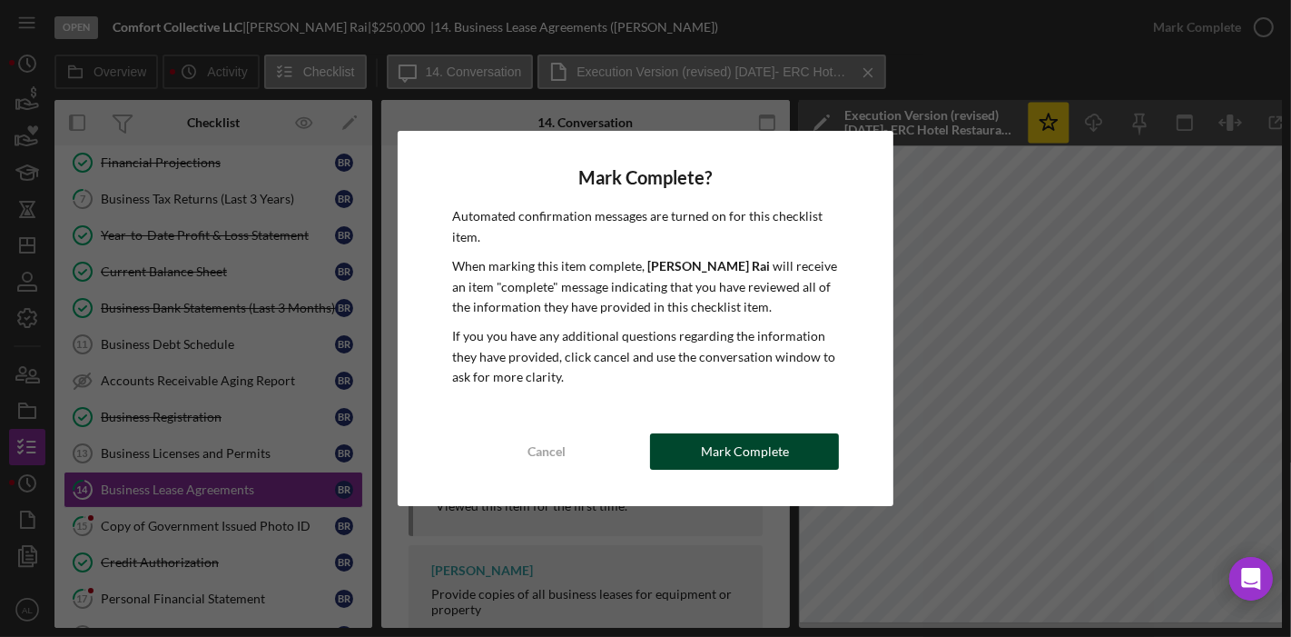
click at [752, 438] on div "Mark Complete" at bounding box center [745, 451] width 88 height 36
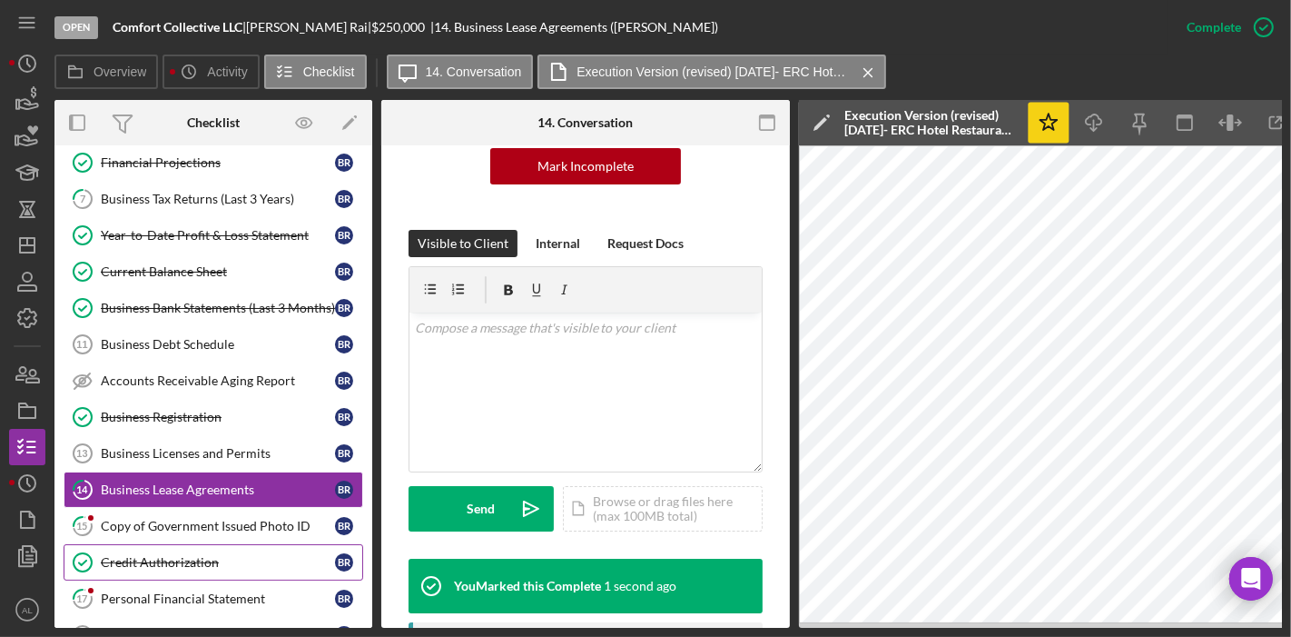
scroll to position [482, 0]
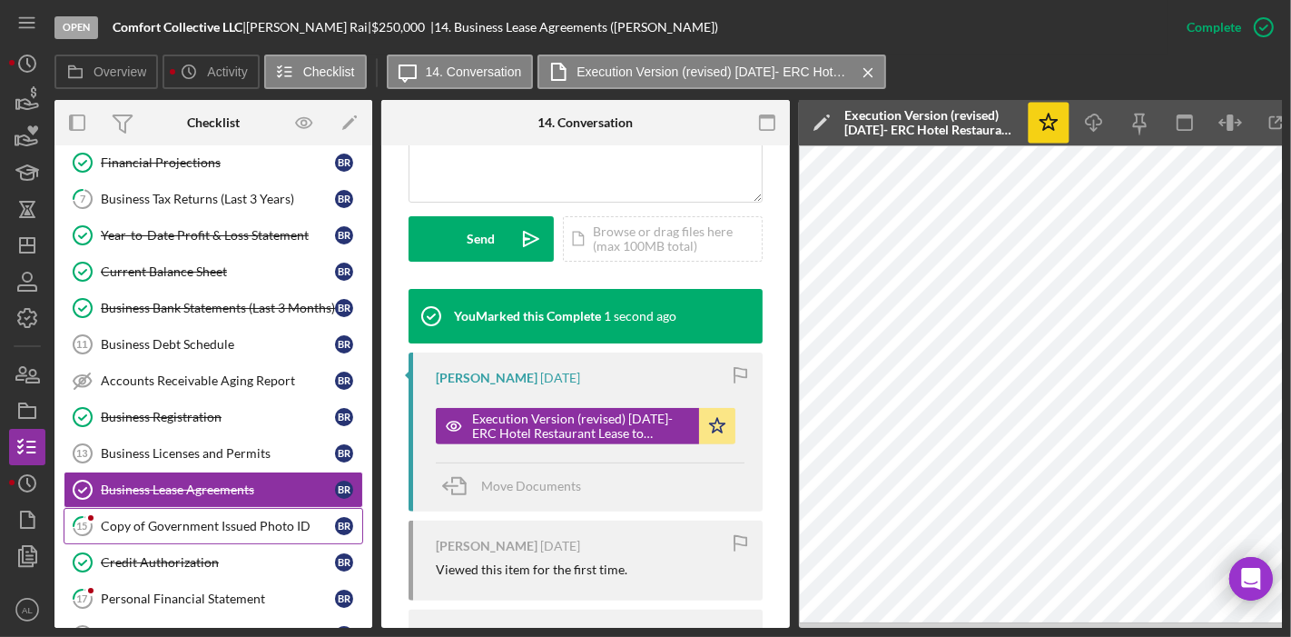
click at [270, 528] on link "15 Copy of Government Issued Photo ID B R" at bounding box center [214, 526] width 300 height 36
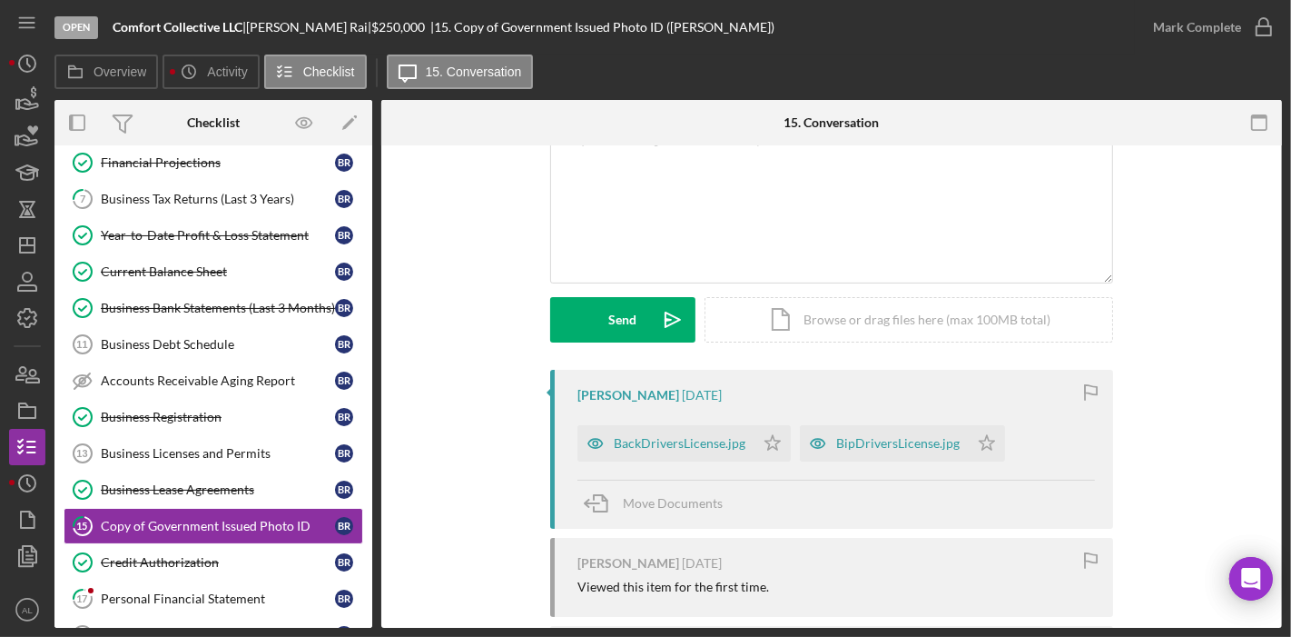
scroll to position [134, 0]
click at [861, 445] on div "BipDriversLicense.jpg" at bounding box center [898, 441] width 124 height 15
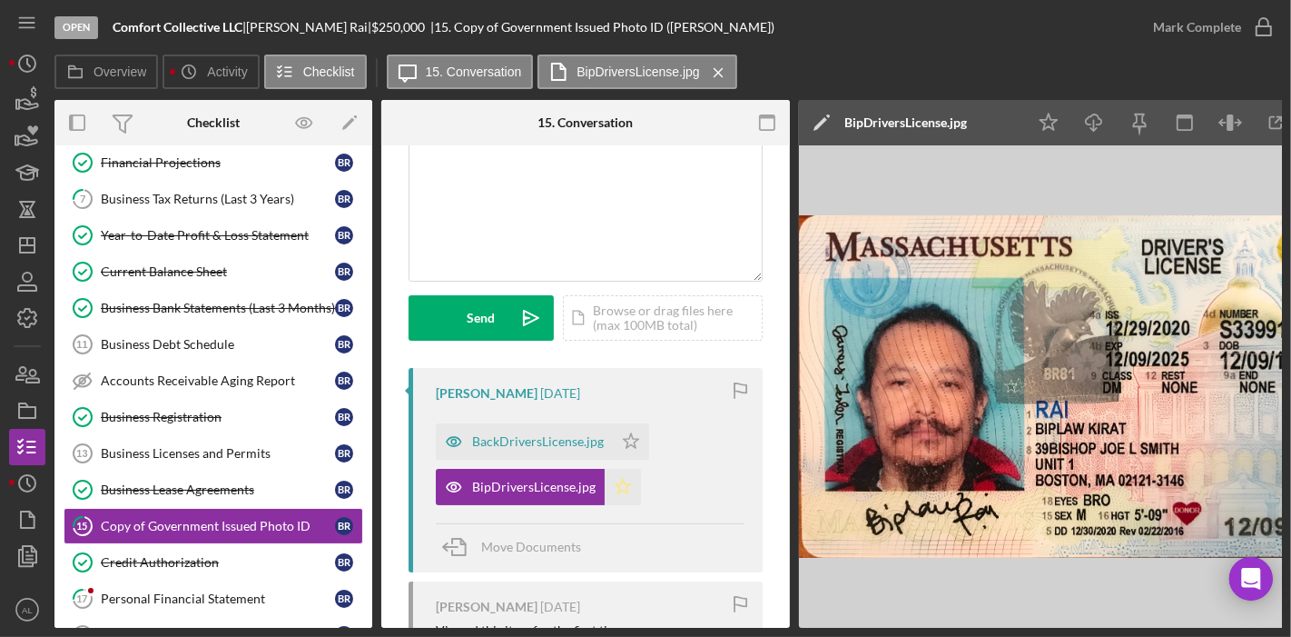
click at [627, 484] on polygon "button" at bounding box center [623, 486] width 15 height 15
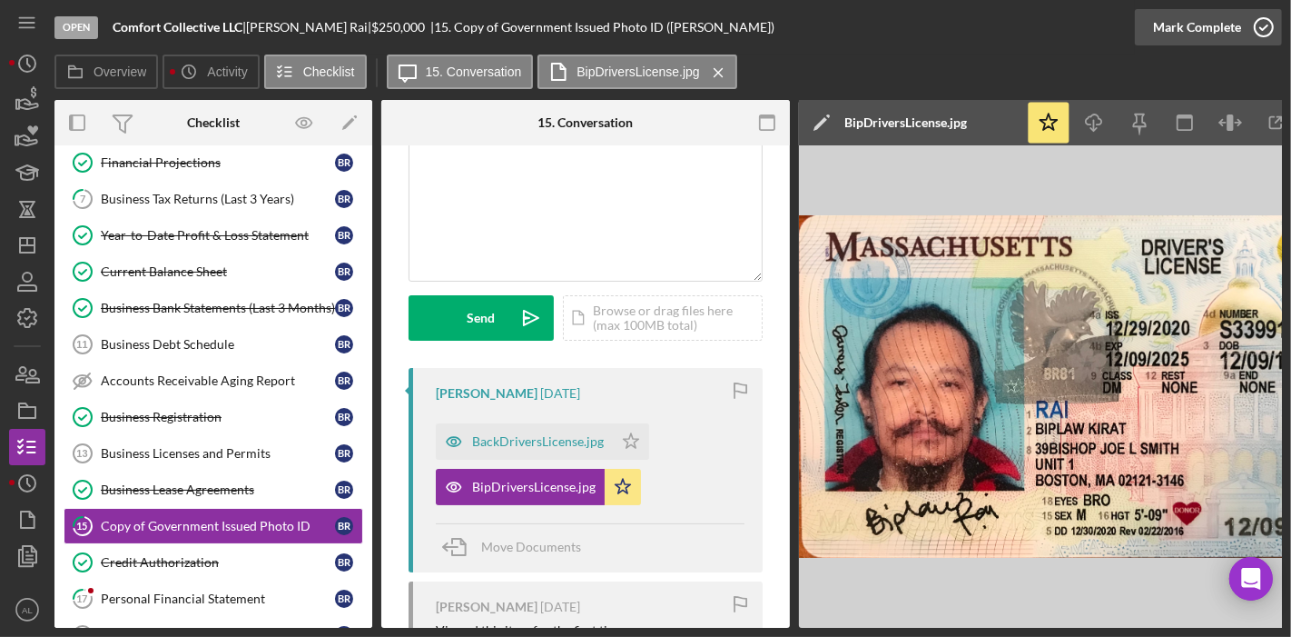
click at [1261, 32] on icon "button" at bounding box center [1263, 27] width 45 height 45
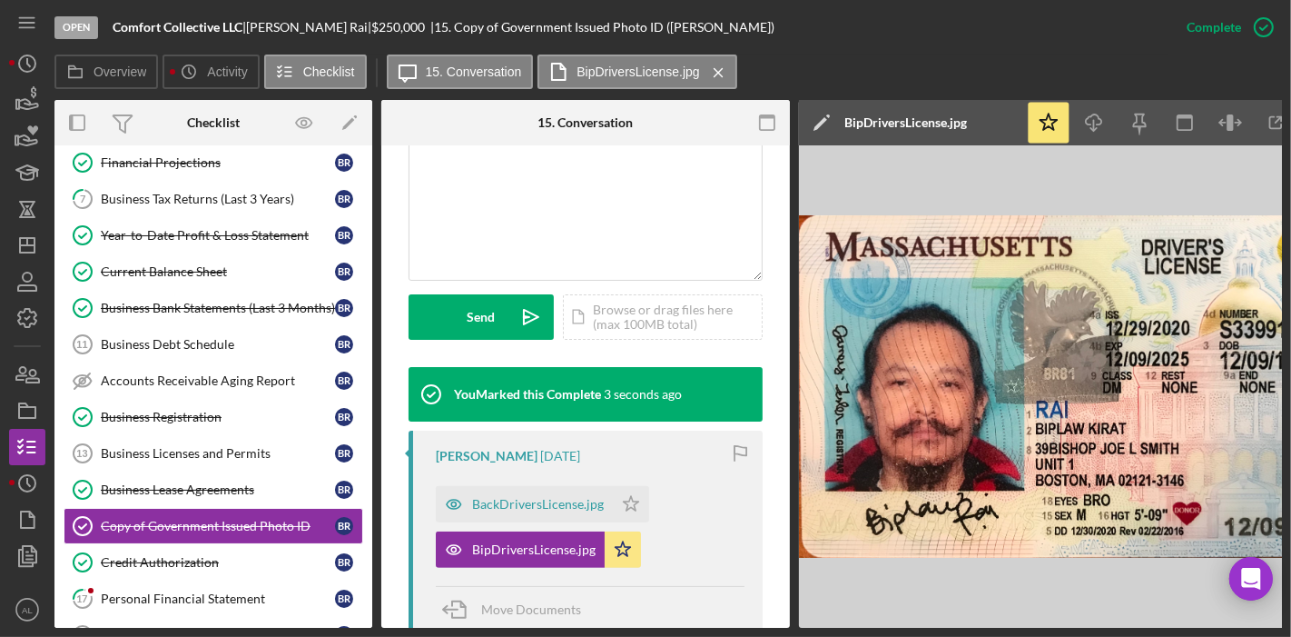
drag, startPoint x: 371, startPoint y: 333, endPoint x: 364, endPoint y: 380, distance: 46.9
click at [364, 380] on div "Icon/Expander Application 13 / 28 Prepare Application for RI Customer Prepare A…" at bounding box center [213, 386] width 318 height 482
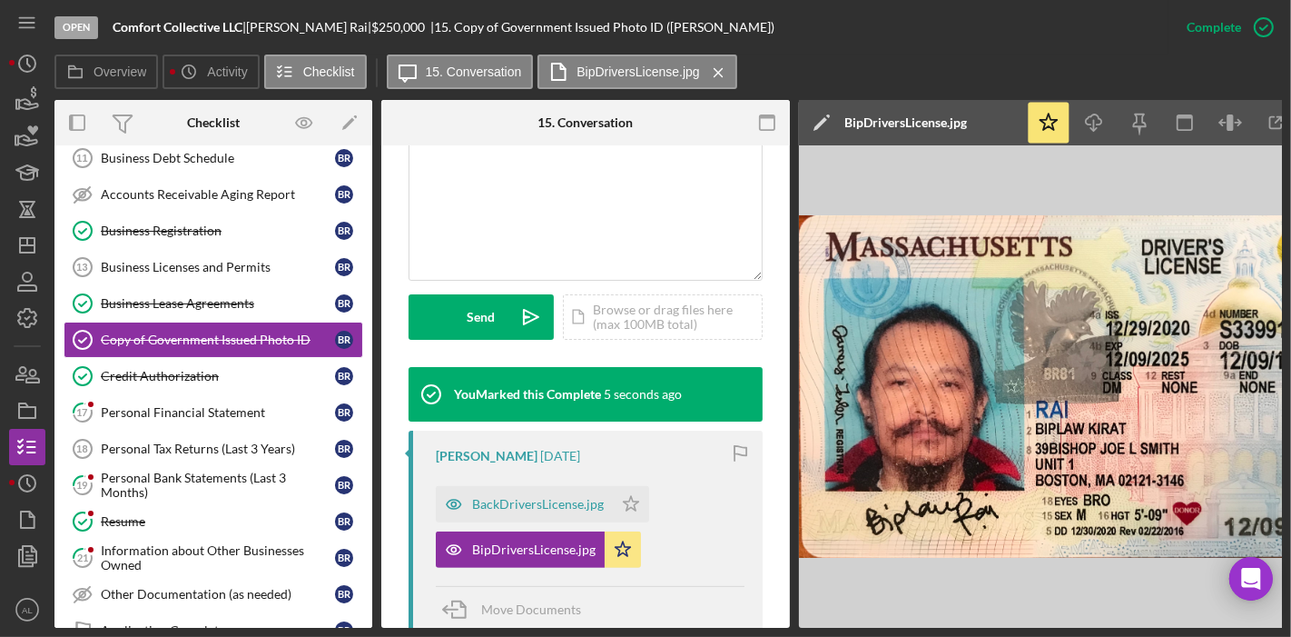
scroll to position [578, 0]
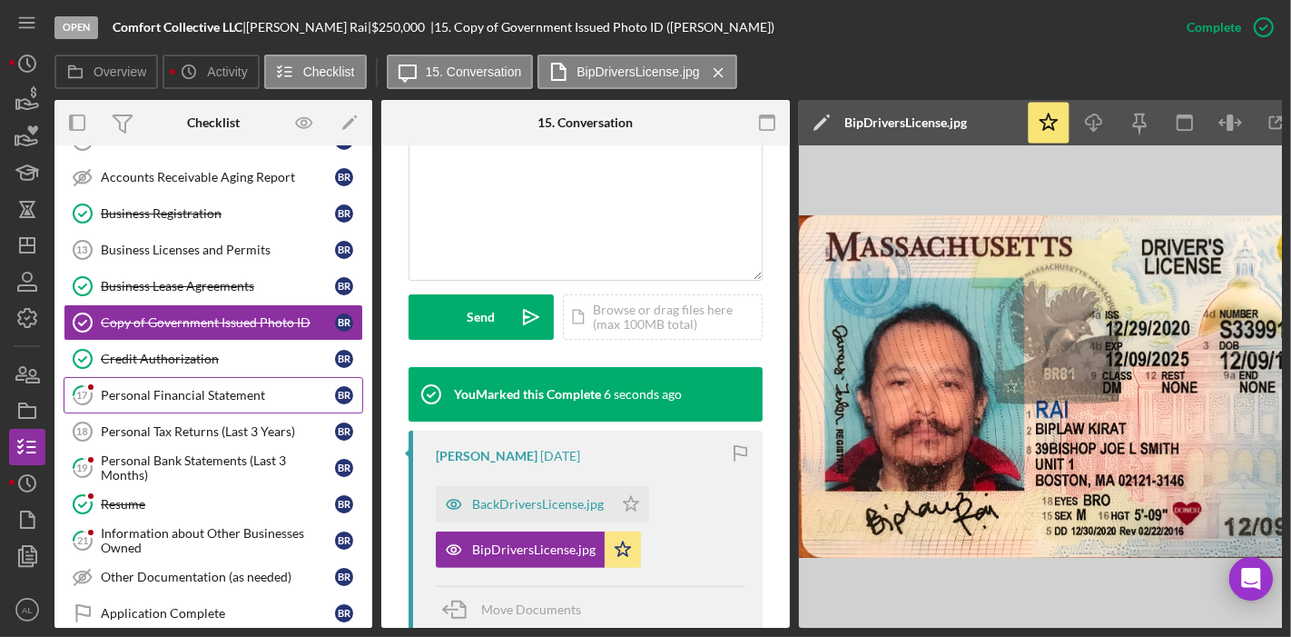
click at [223, 401] on link "17 Personal Financial Statement B R" at bounding box center [214, 395] width 300 height 36
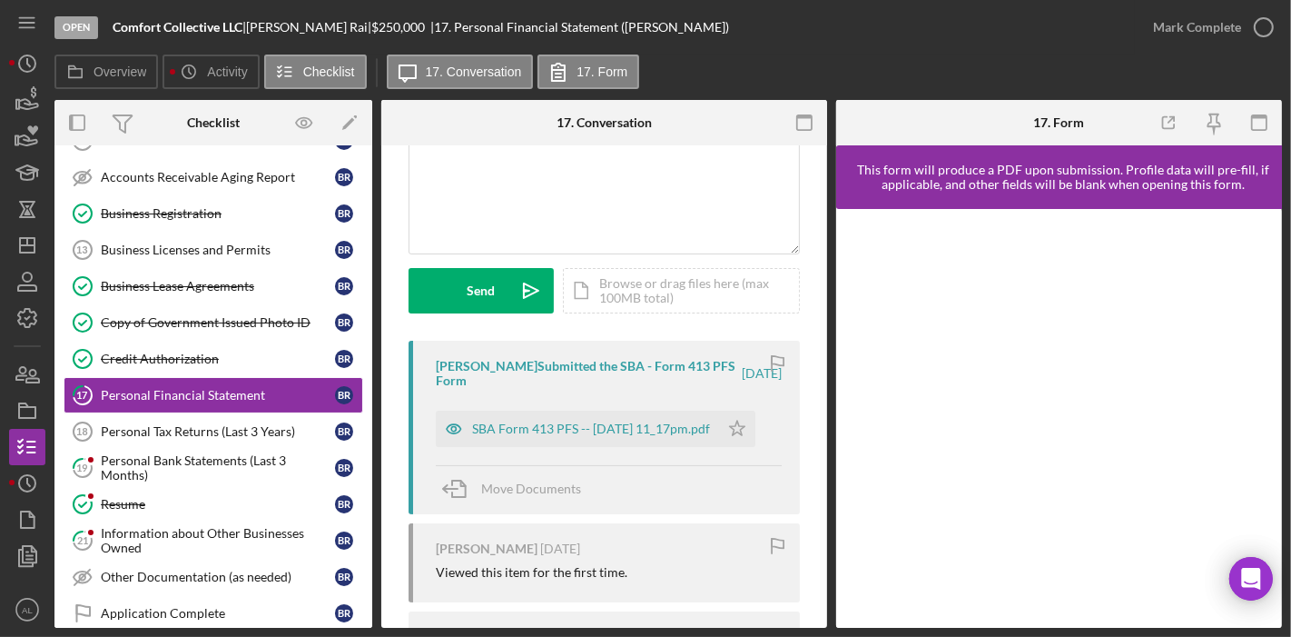
scroll to position [163, 0]
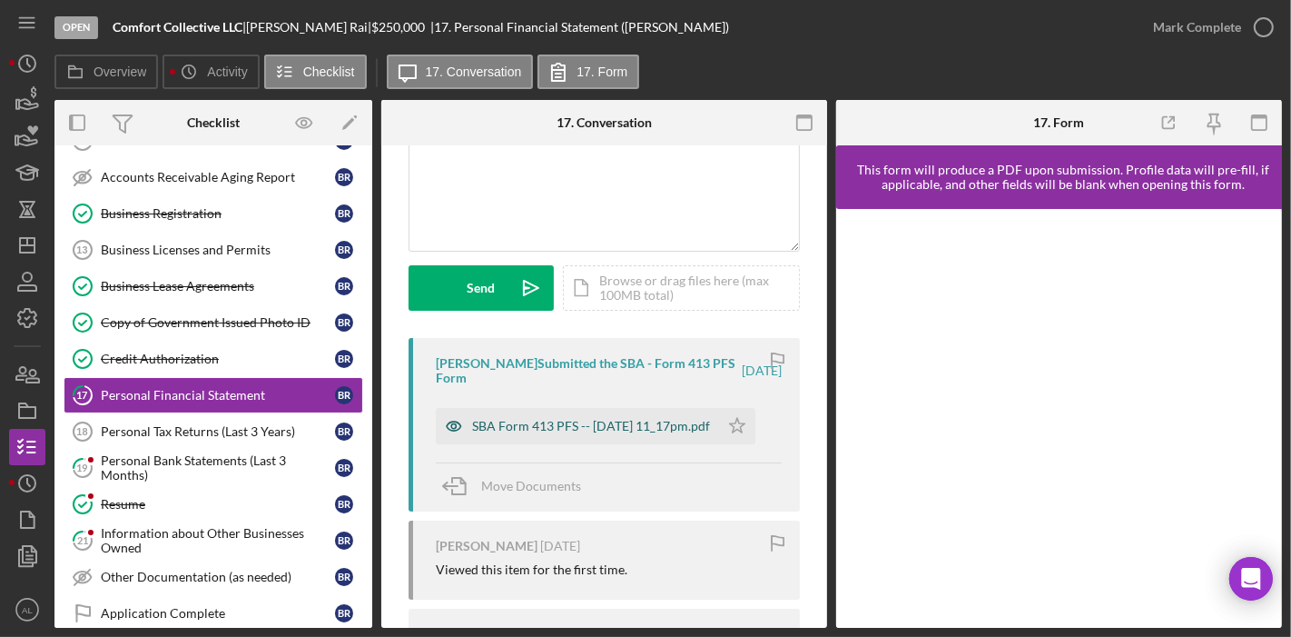
click at [449, 429] on icon "button" at bounding box center [454, 425] width 15 height 9
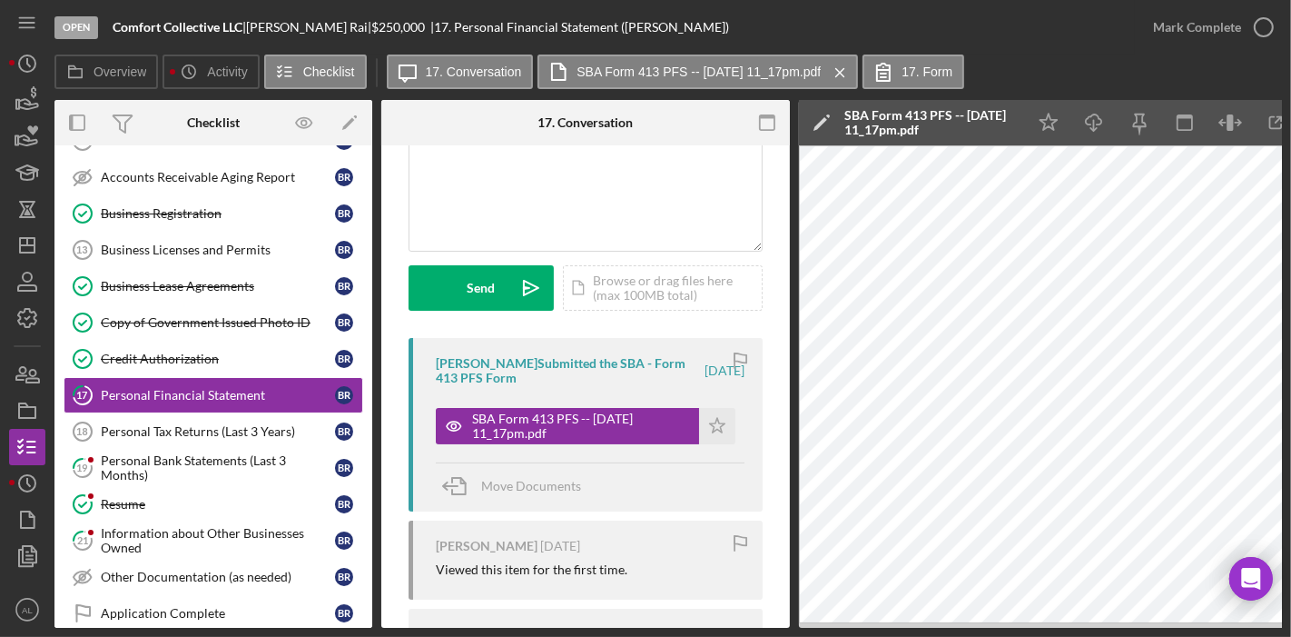
scroll to position [0, 479]
